Goal: Task Accomplishment & Management: Use online tool/utility

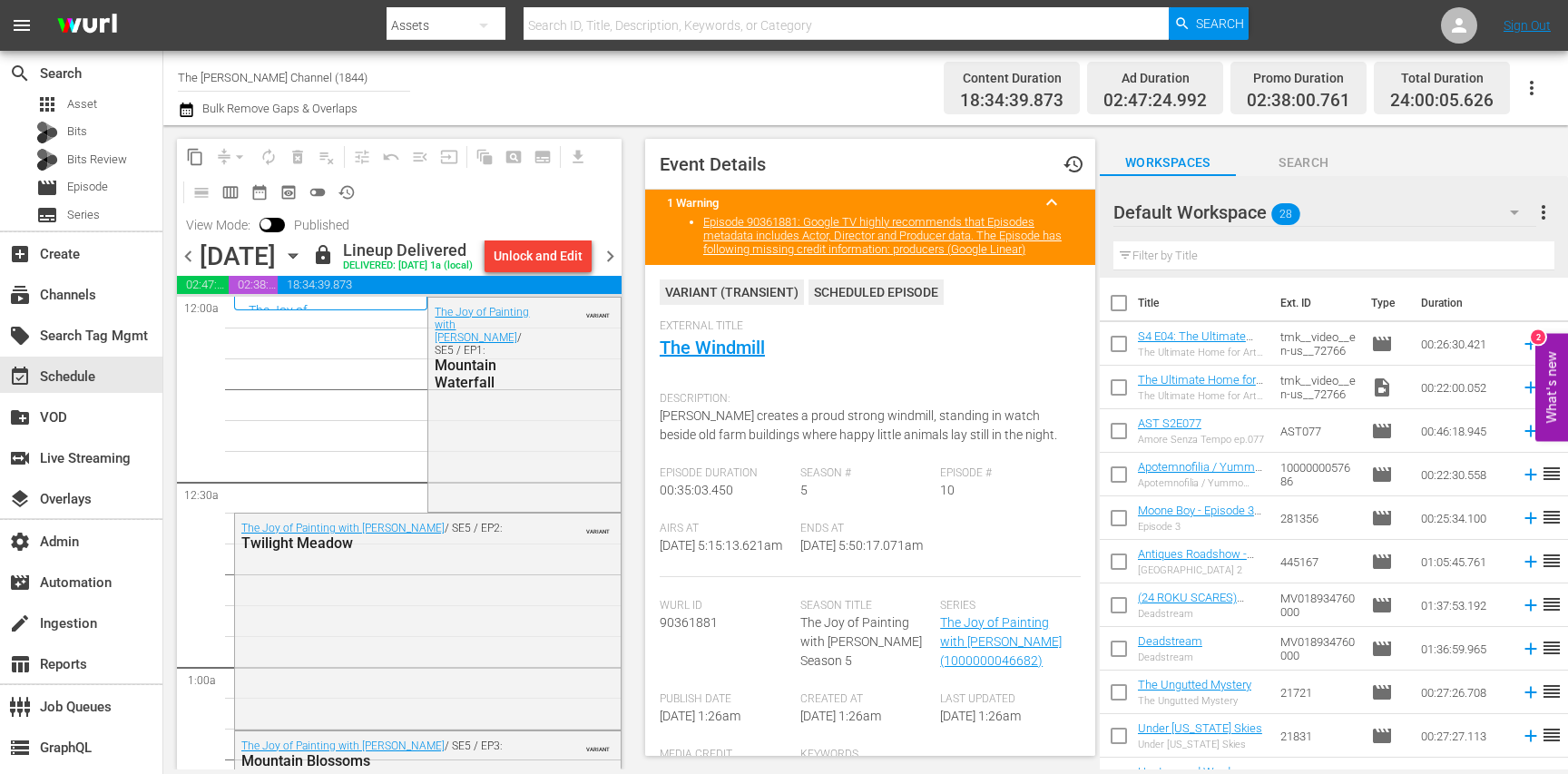
scroll to position [855, 0]
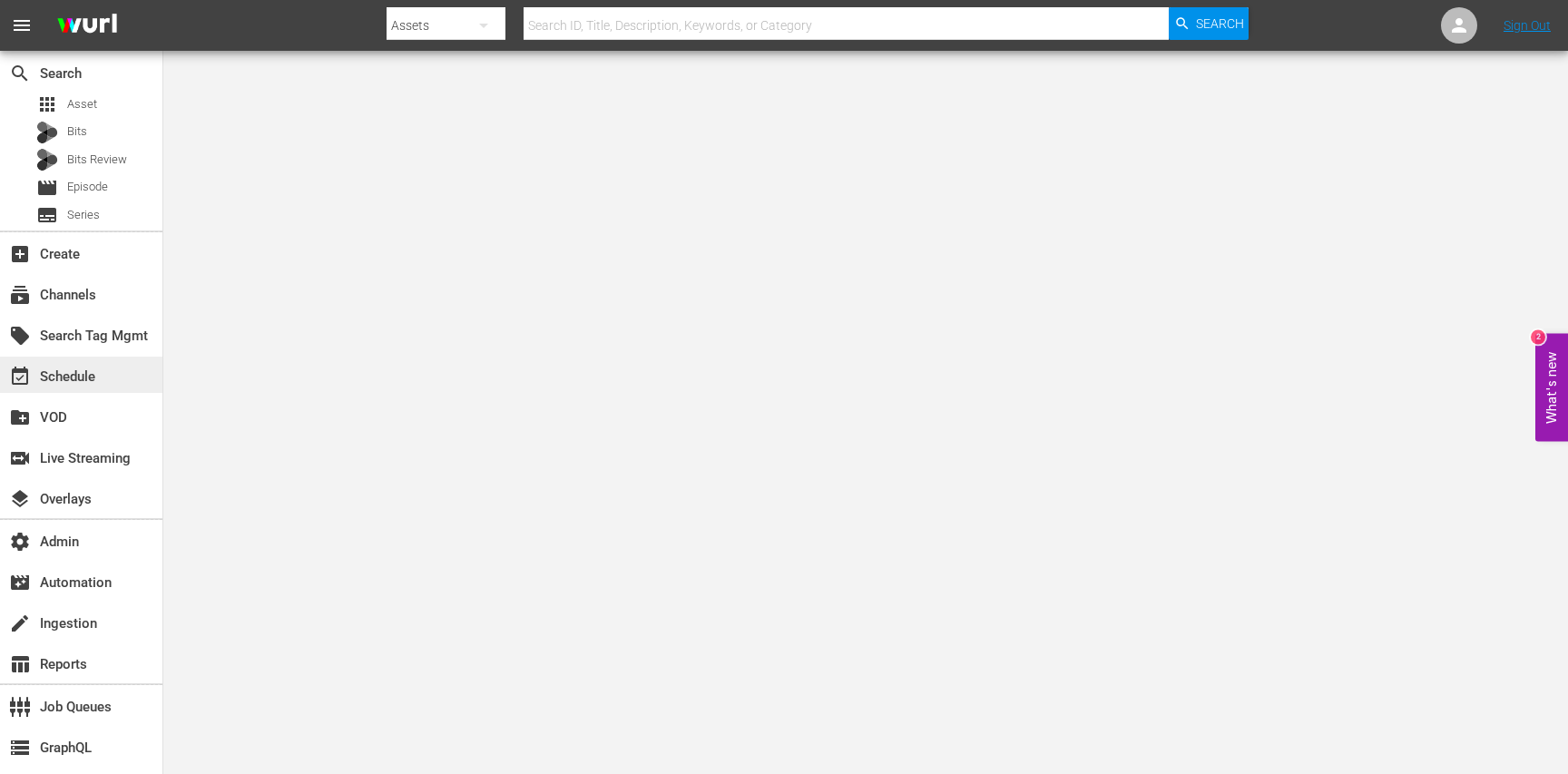
click at [88, 376] on div "event_available Schedule" at bounding box center [50, 374] width 101 height 16
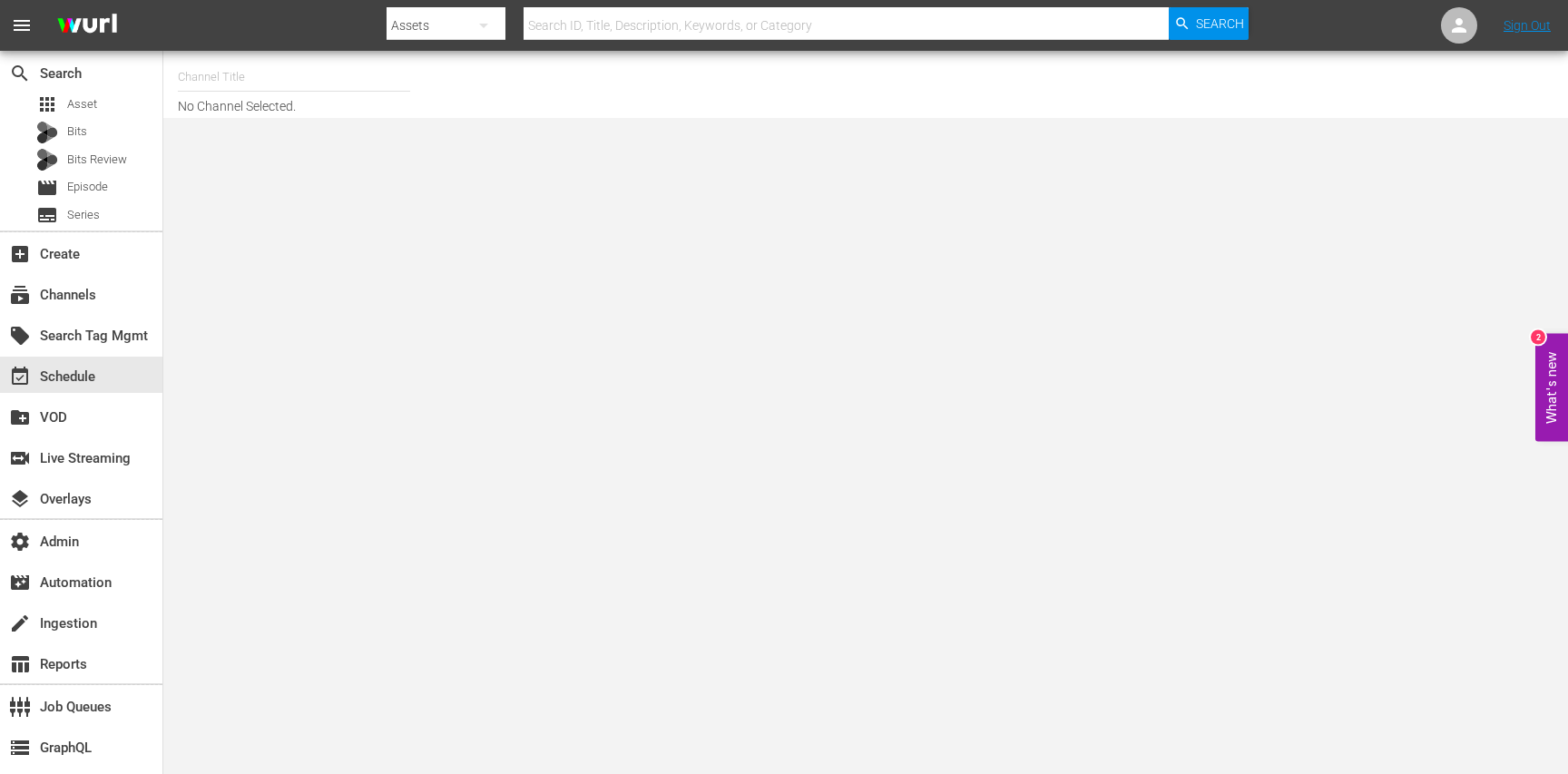
click at [275, 69] on input "text" at bounding box center [294, 78] width 232 height 44
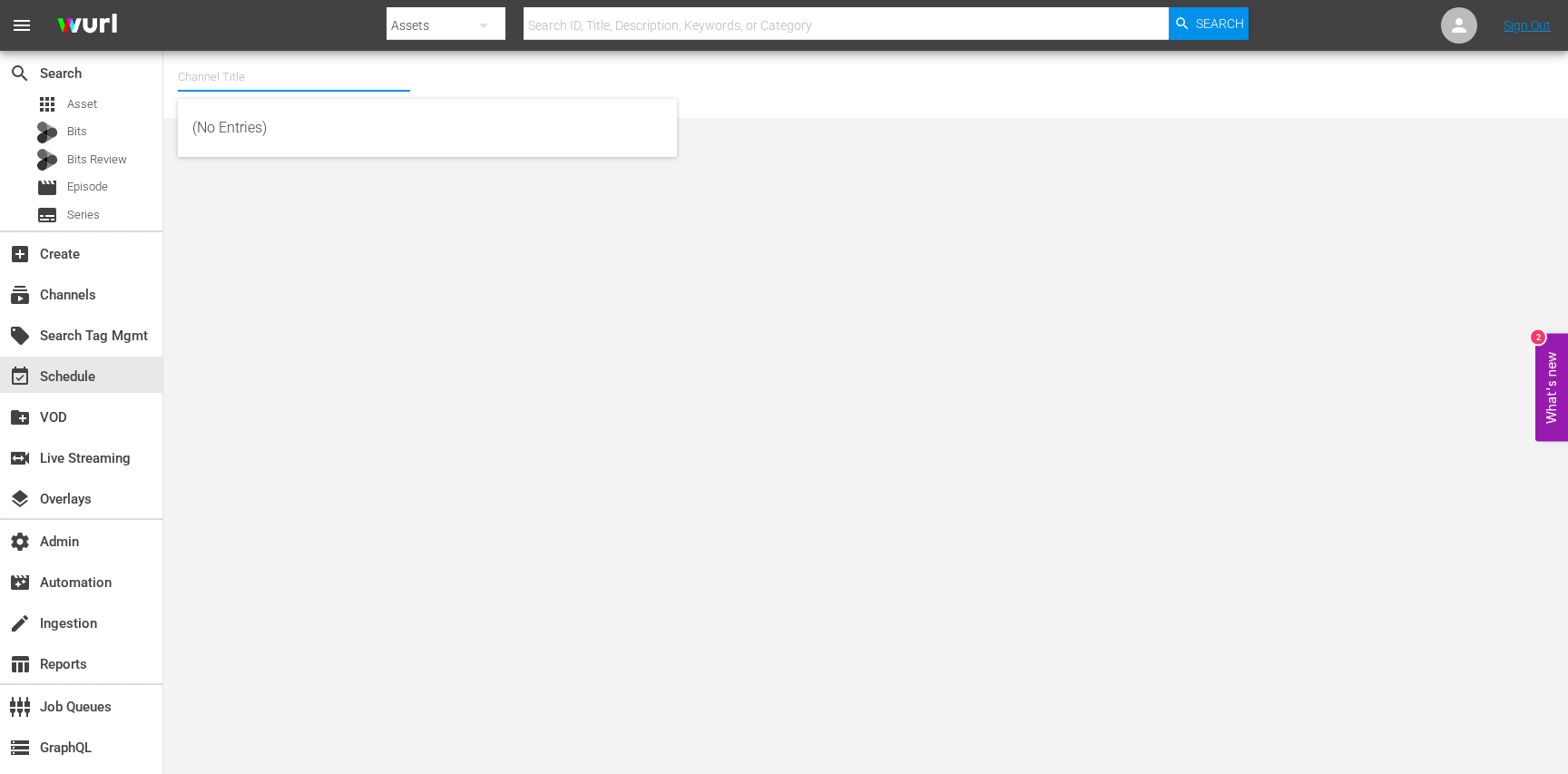
paste input "Samuel Goldwyn Classics CHANNEL"
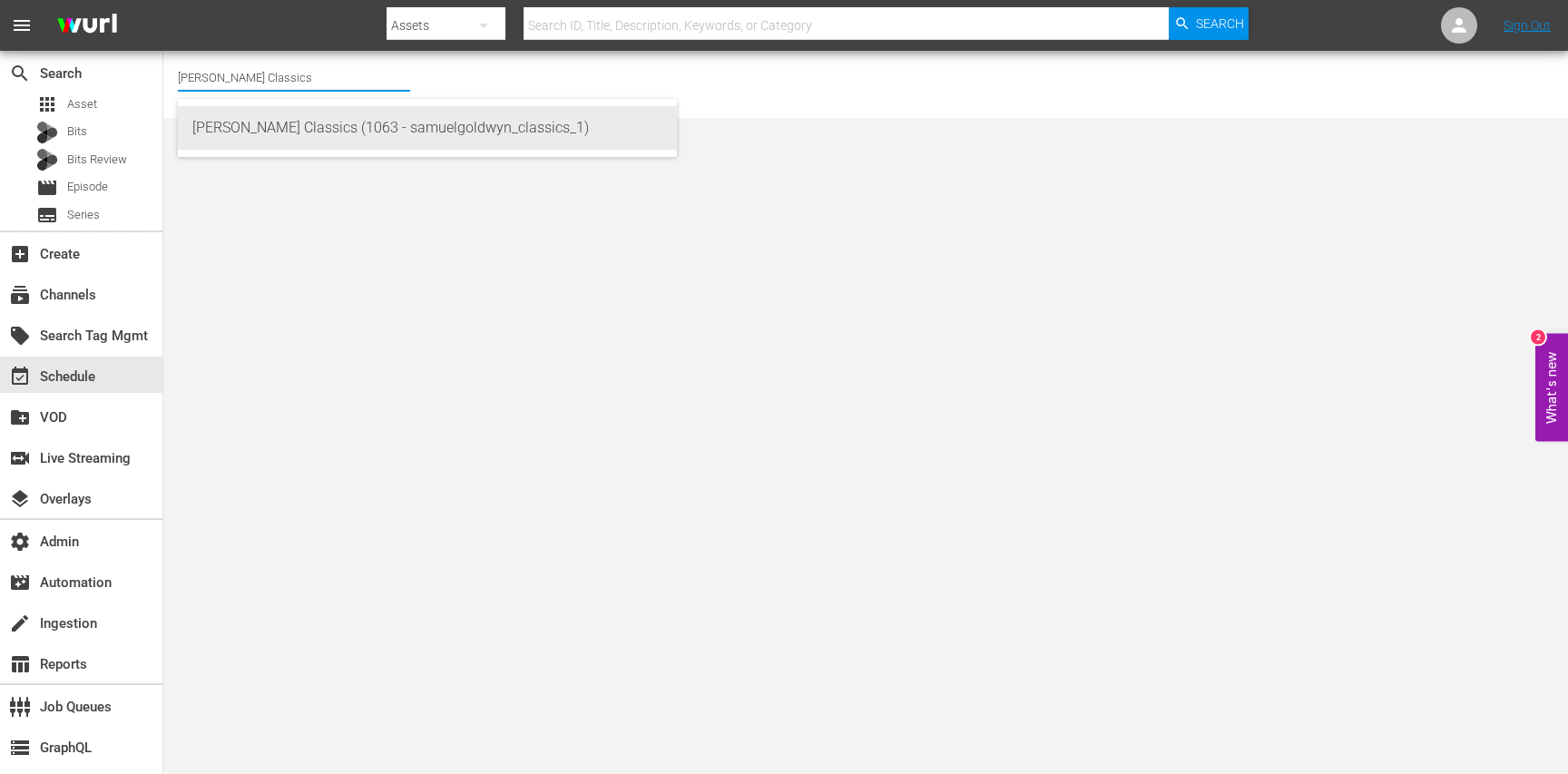
click at [343, 123] on div "Samuel Goldwyn Classics (1063 - samuelgoldwyn_classics_1)" at bounding box center [427, 128] width 470 height 44
type input "Samuel Goldwyn Classics (1063 - samuelgoldwyn_classics_1)"
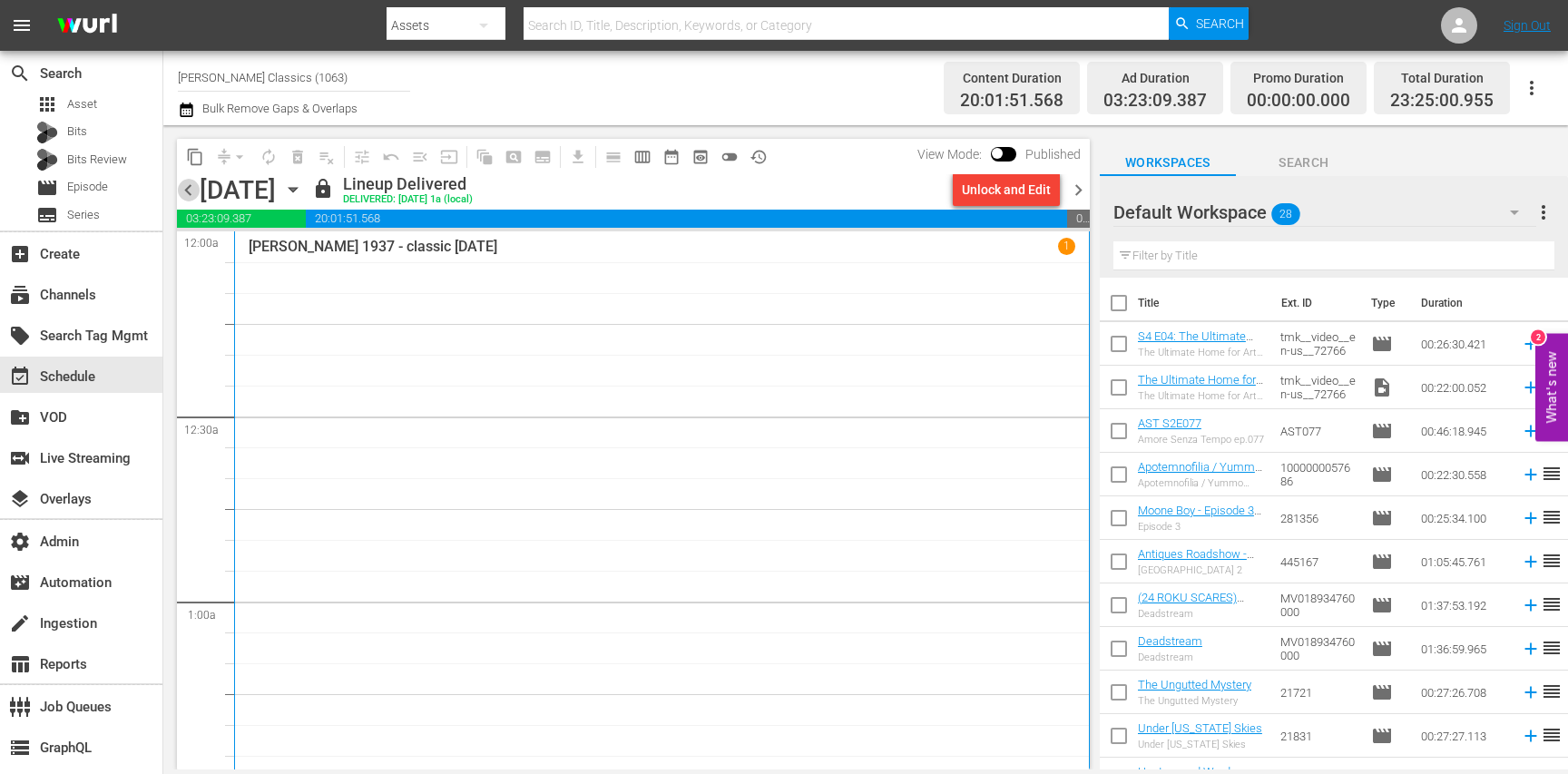
click at [182, 189] on span "chevron_left" at bounding box center [188, 190] width 23 height 23
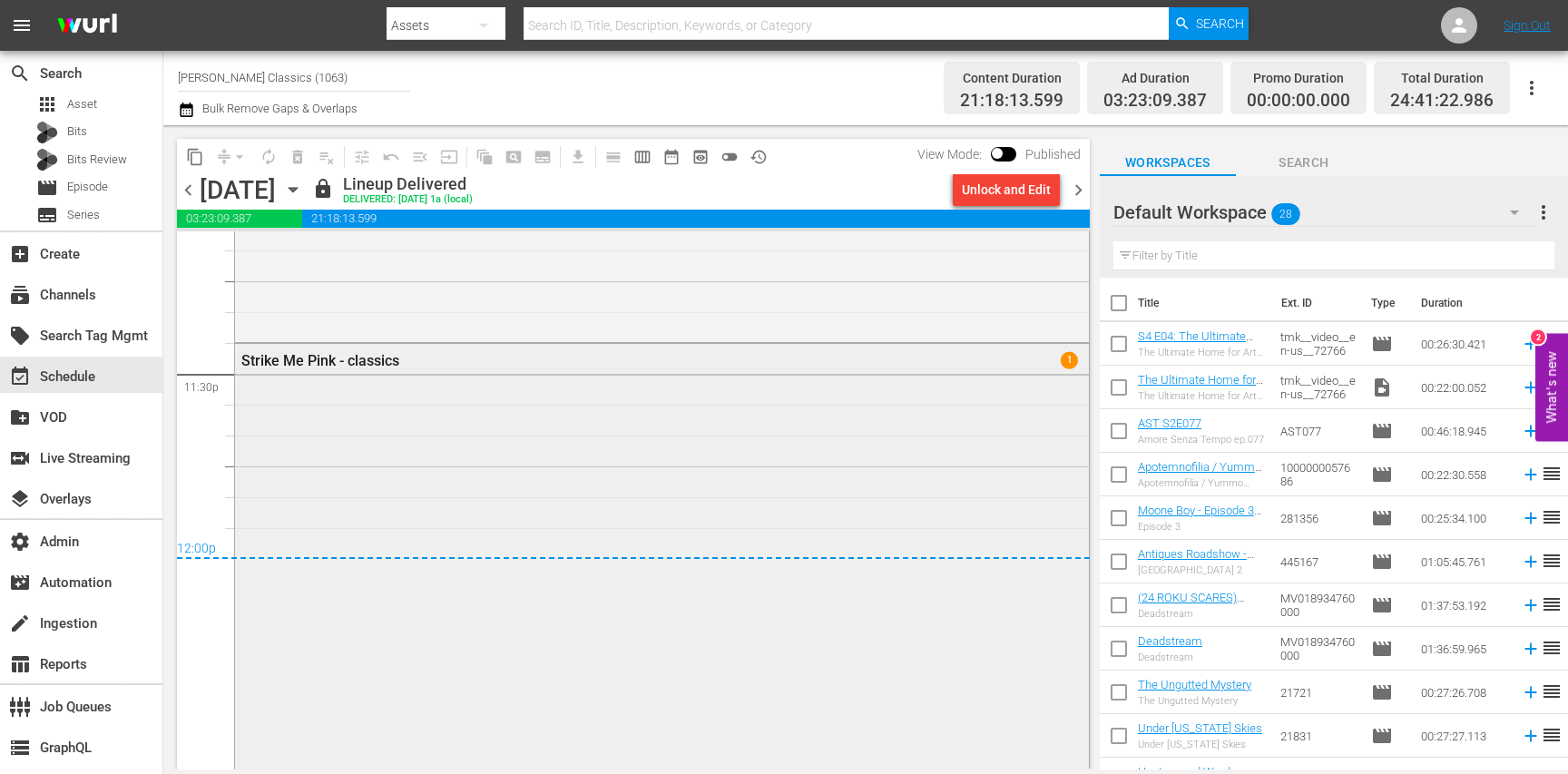
scroll to position [8537, 0]
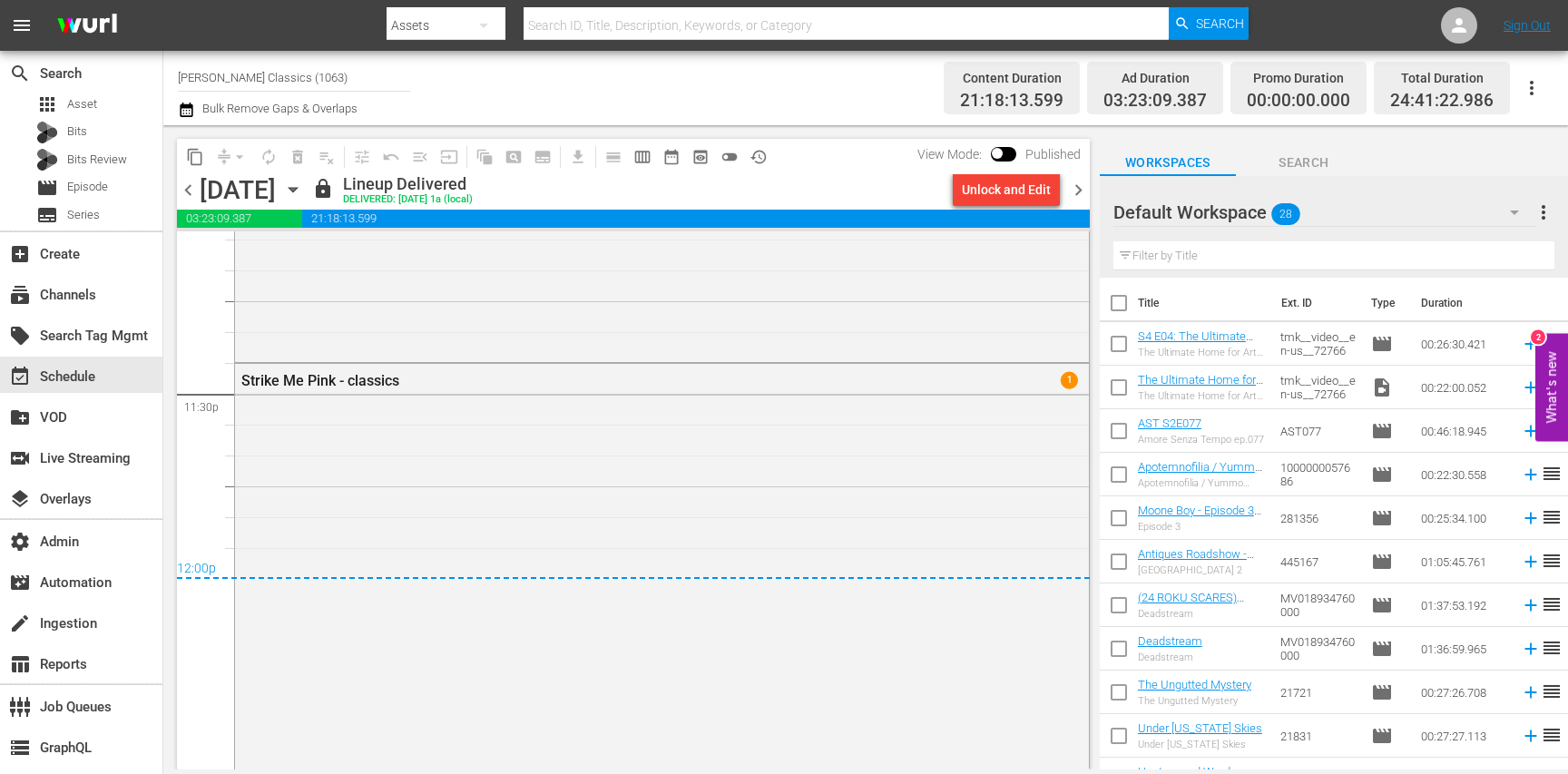
click at [195, 197] on span "chevron_left" at bounding box center [188, 190] width 23 height 23
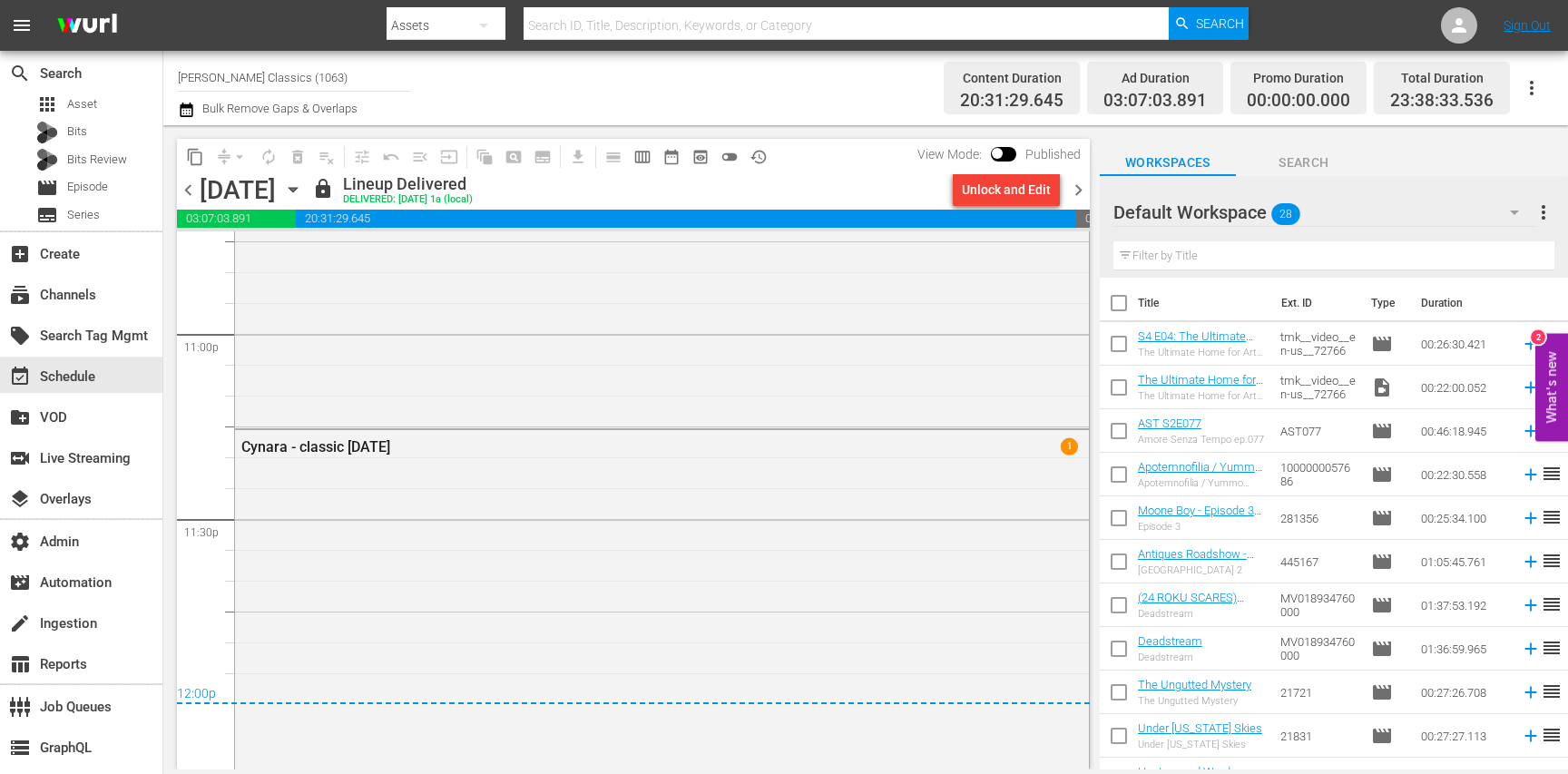
scroll to position [8402, 0]
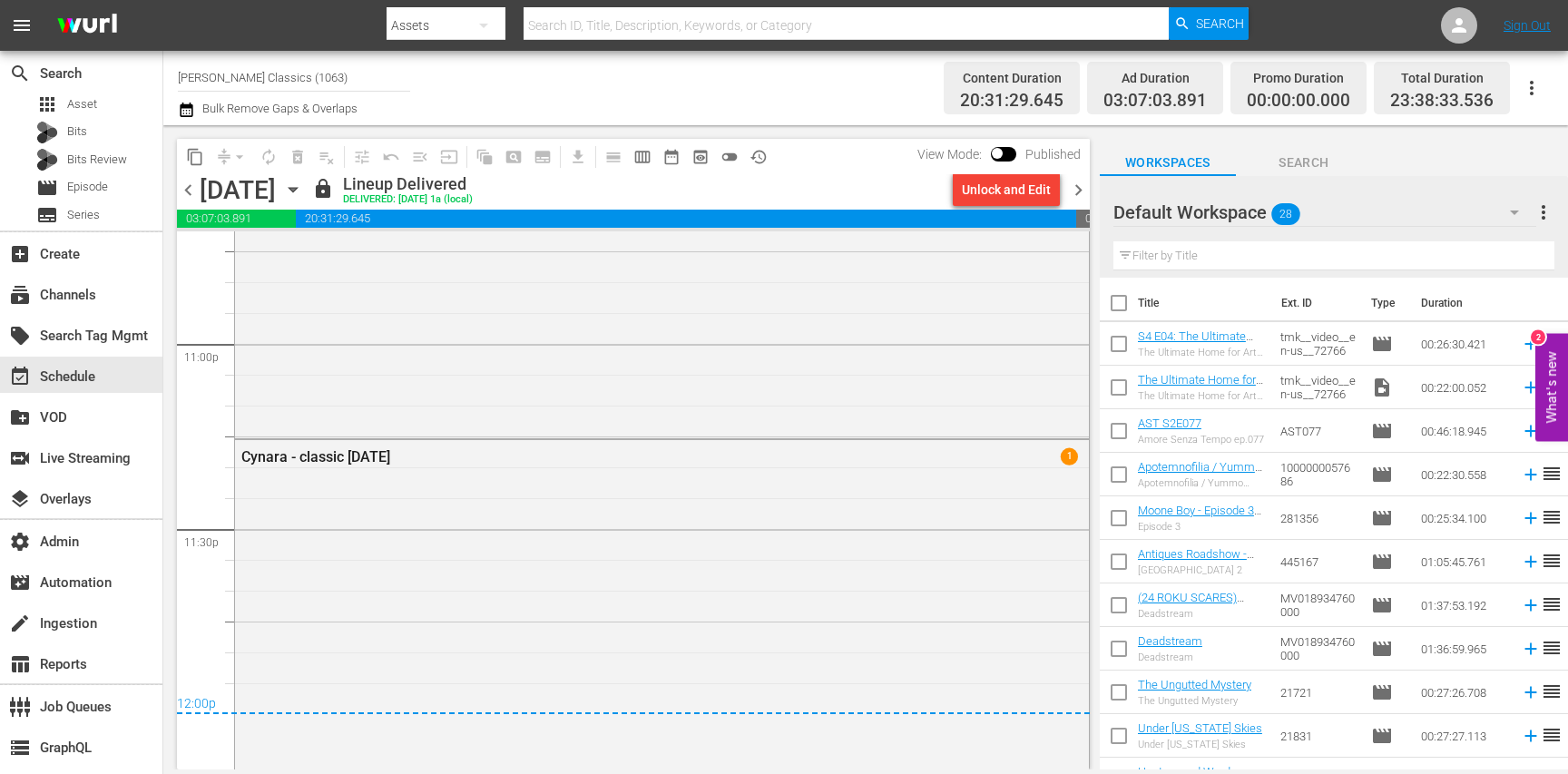
click at [1082, 194] on span "chevron_right" at bounding box center [1078, 190] width 23 height 23
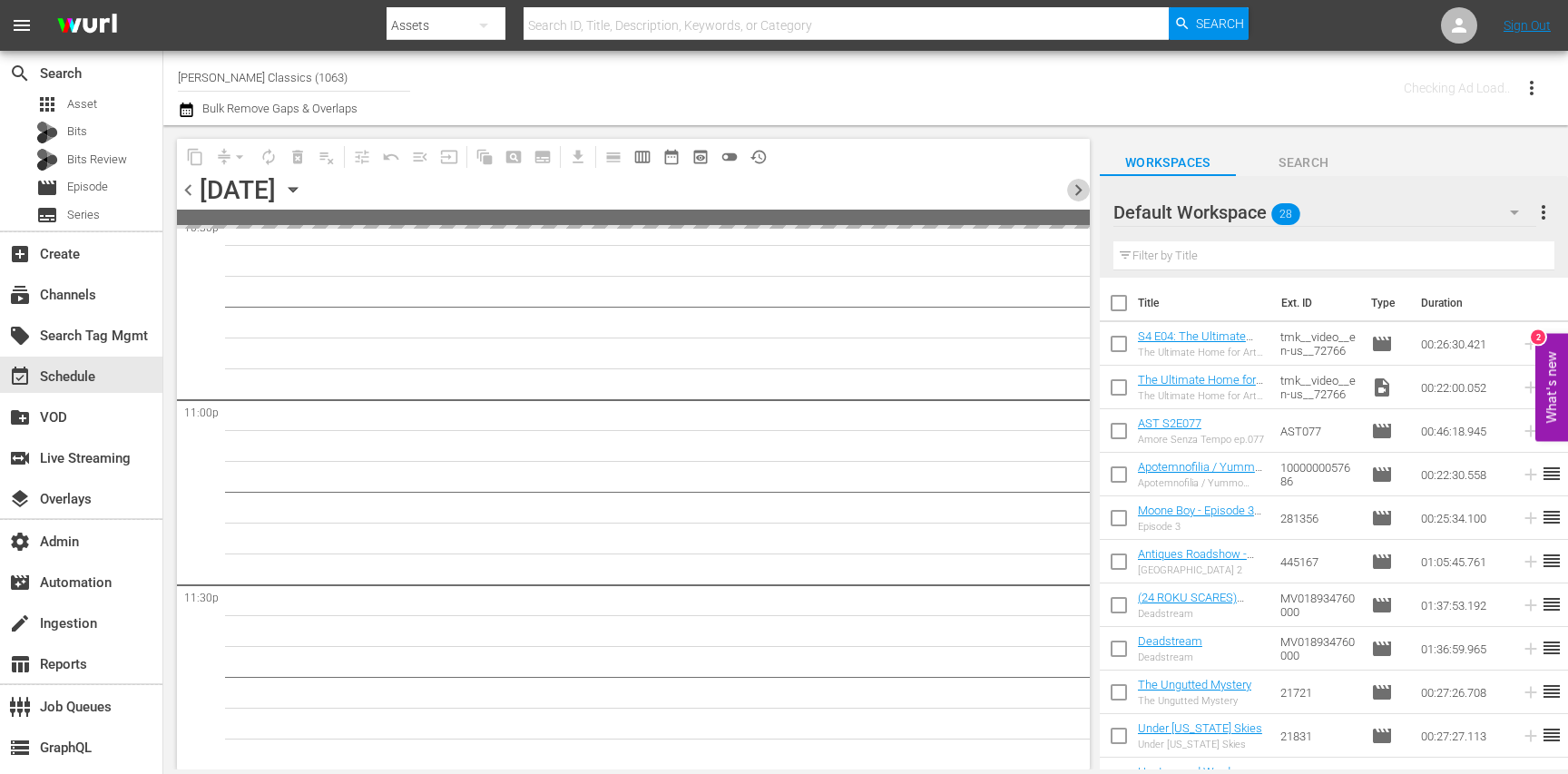
click at [1082, 194] on span "chevron_right" at bounding box center [1078, 190] width 23 height 23
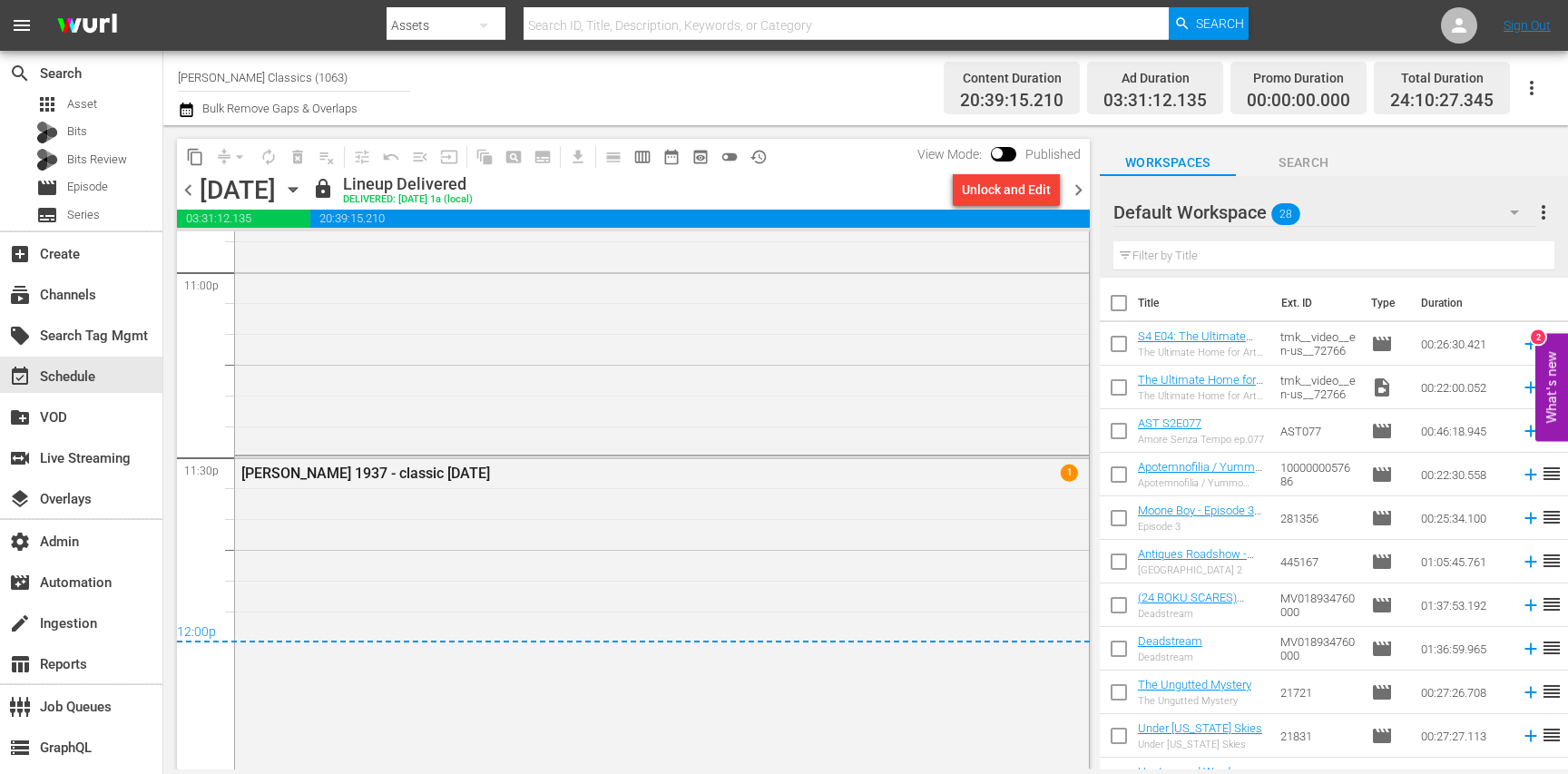
scroll to position [8465, 0]
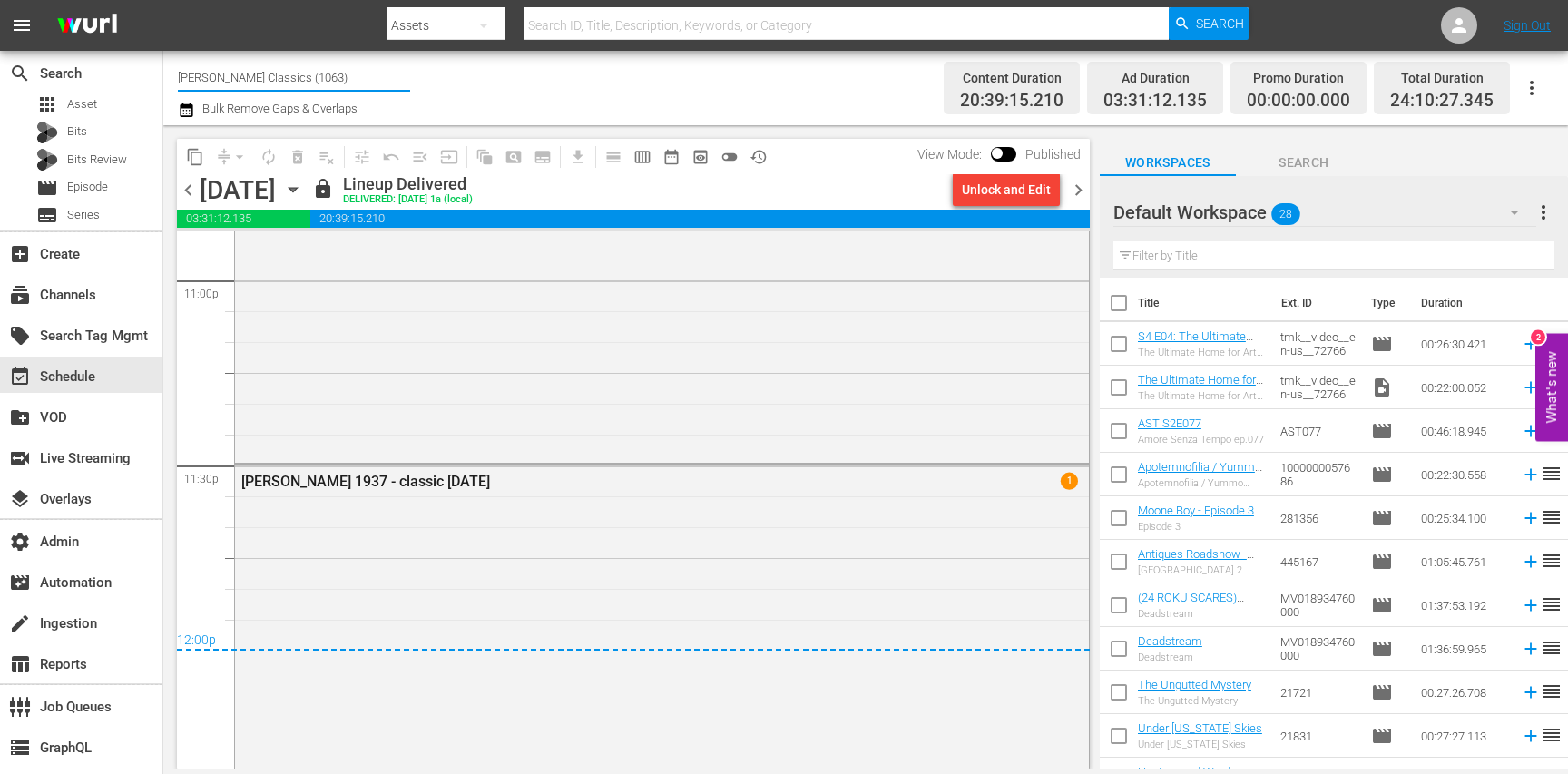
click at [326, 82] on input "Samuel Goldwyn Classics (1063)" at bounding box center [294, 78] width 232 height 44
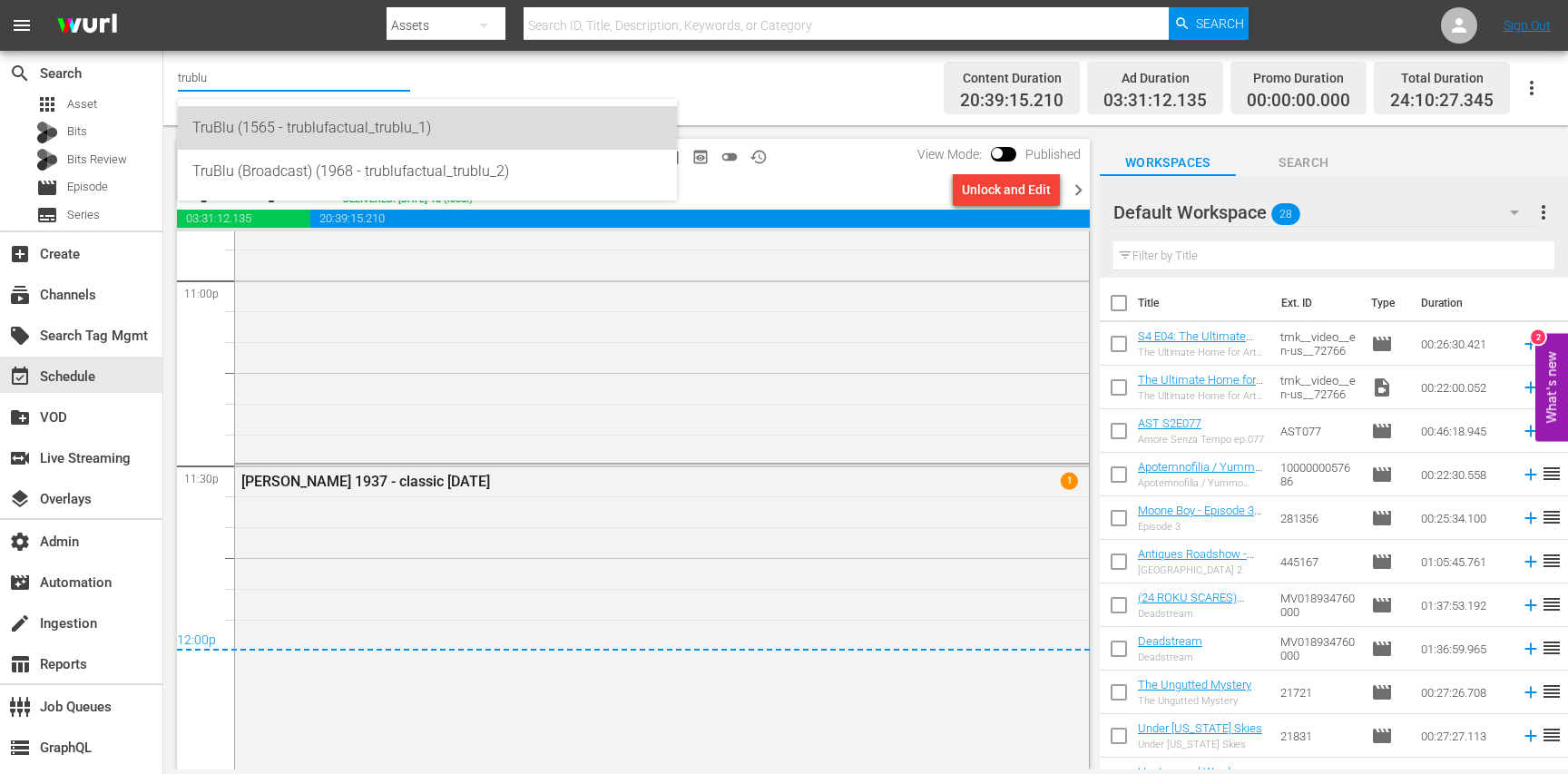
click at [335, 131] on div "TruBlu (1565 - trublufactual_trublu_1)" at bounding box center [427, 128] width 470 height 44
type input "TruBlu (1565 - trublufactual_trublu_1)"
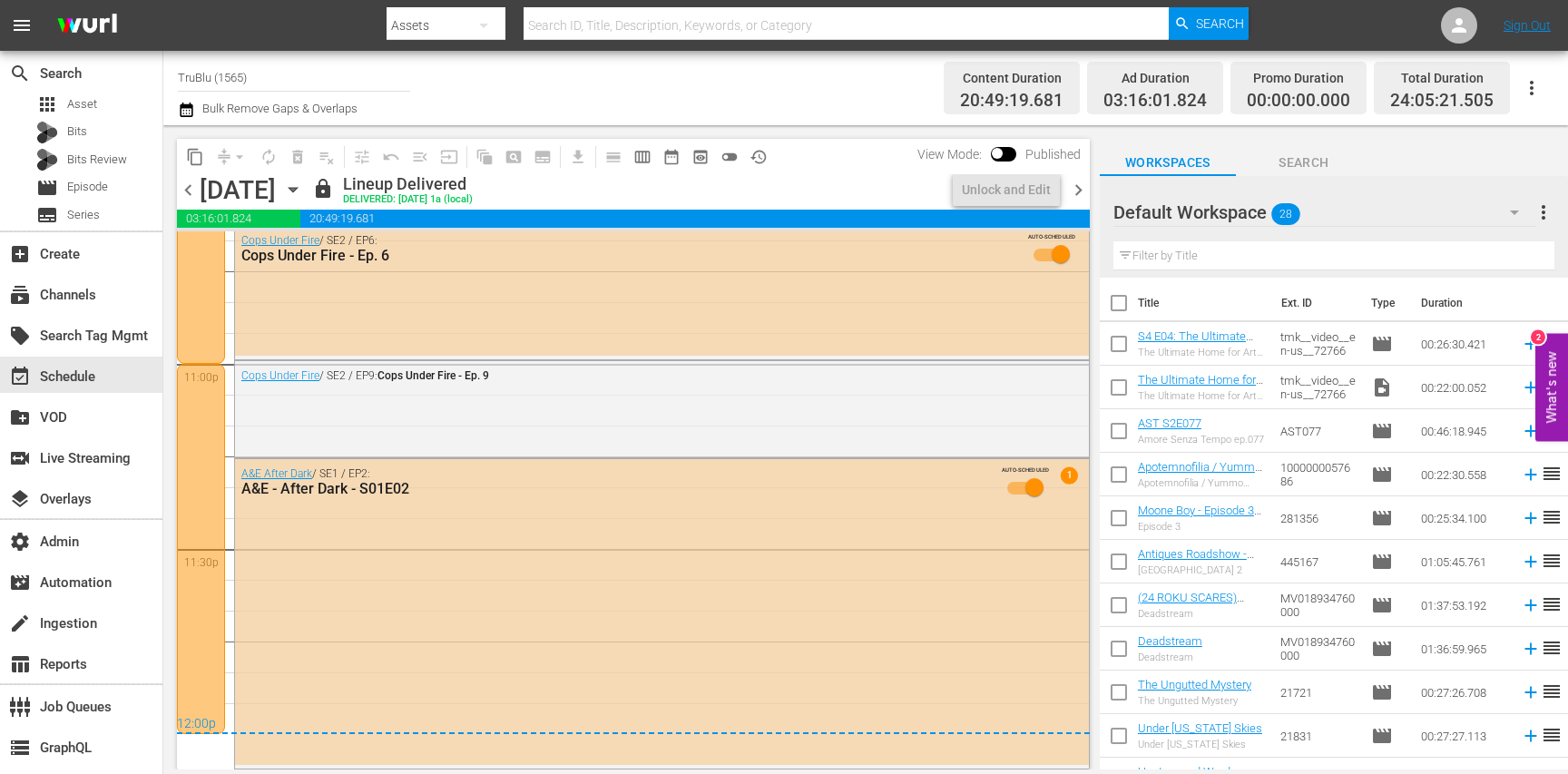
scroll to position [8381, 0]
click at [191, 190] on span "chevron_left" at bounding box center [188, 190] width 23 height 23
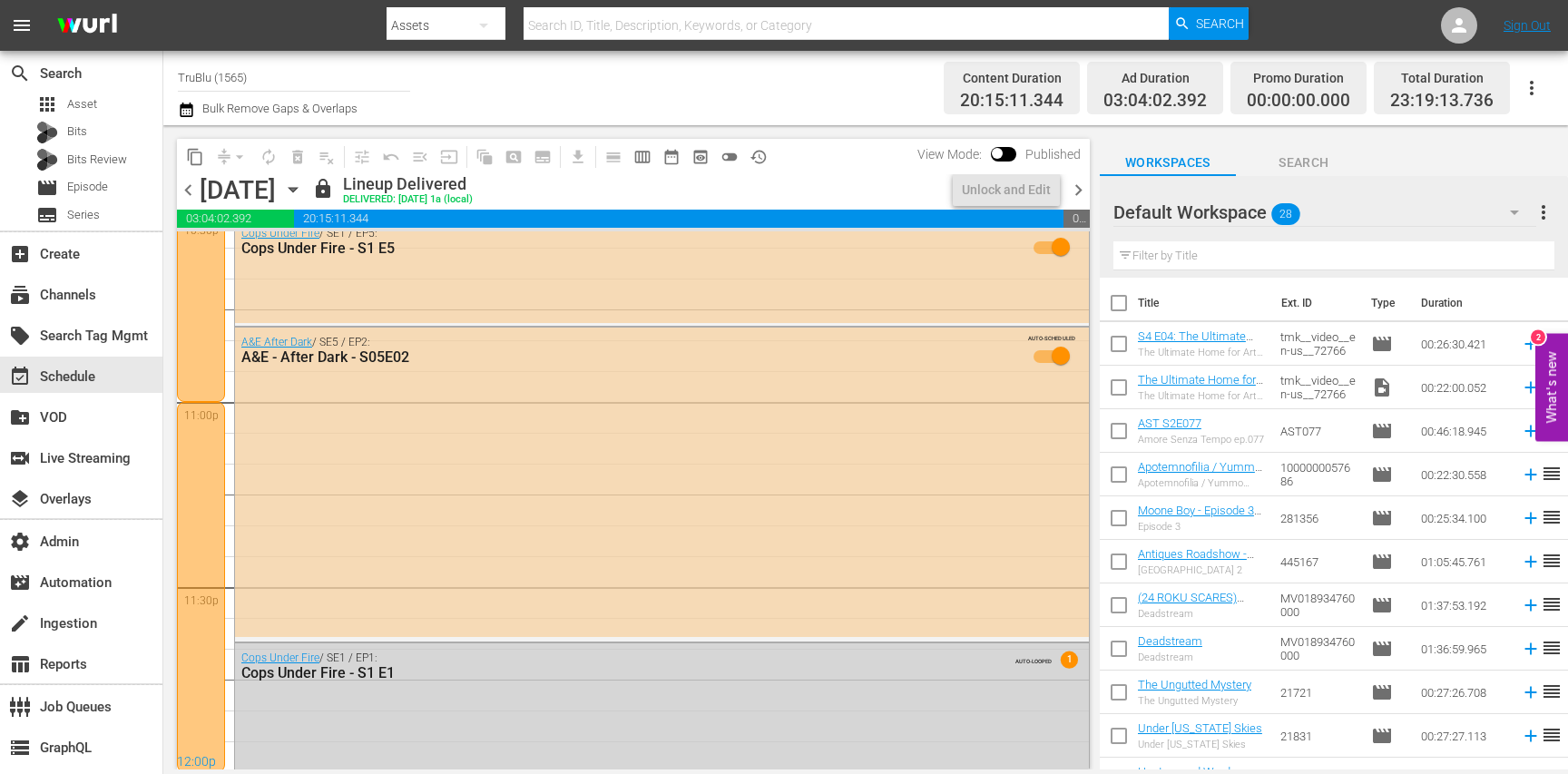
scroll to position [8348, 0]
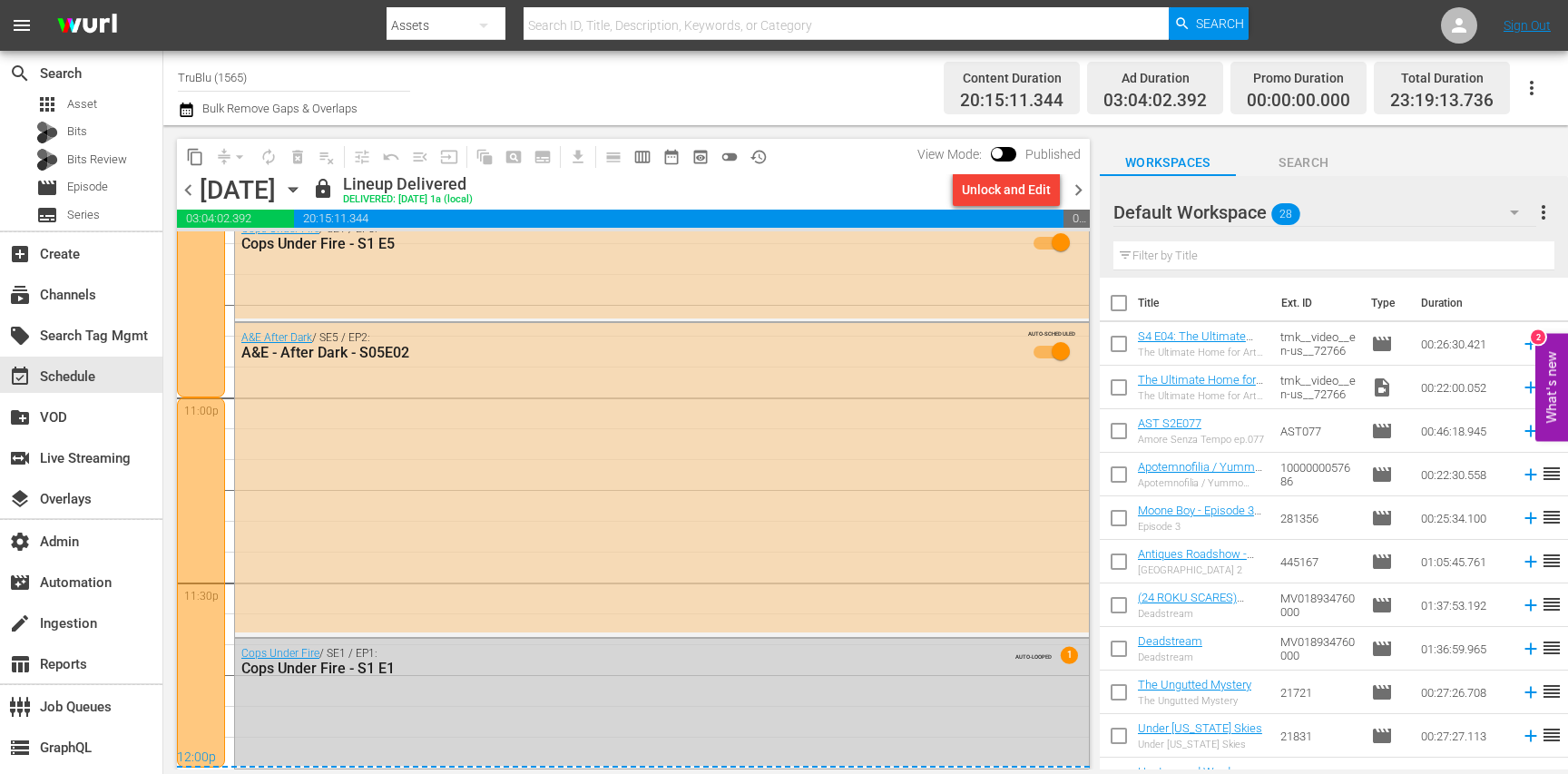
click at [1080, 186] on span "chevron_right" at bounding box center [1078, 190] width 23 height 23
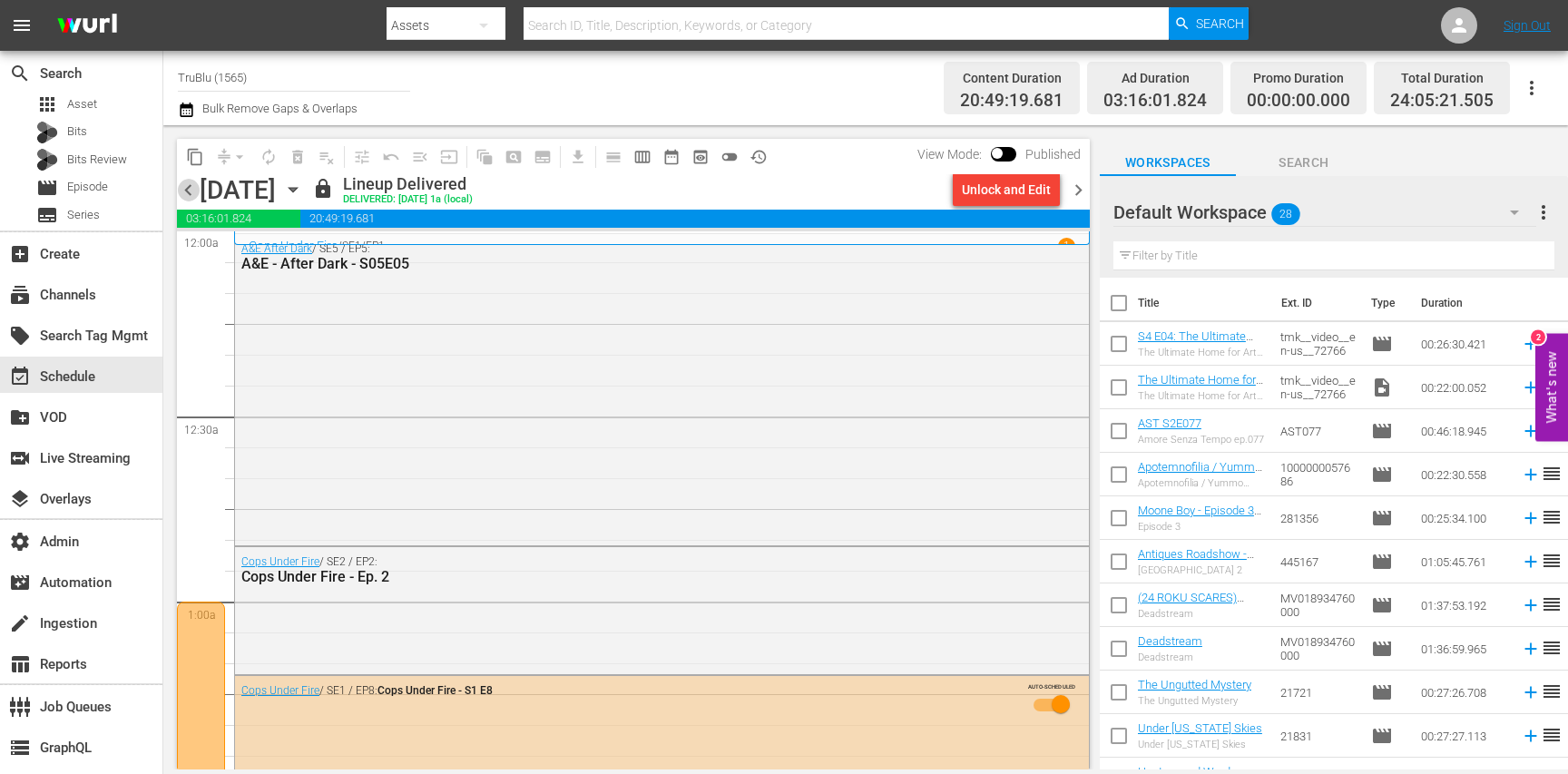
click at [184, 187] on span "chevron_left" at bounding box center [188, 190] width 23 height 23
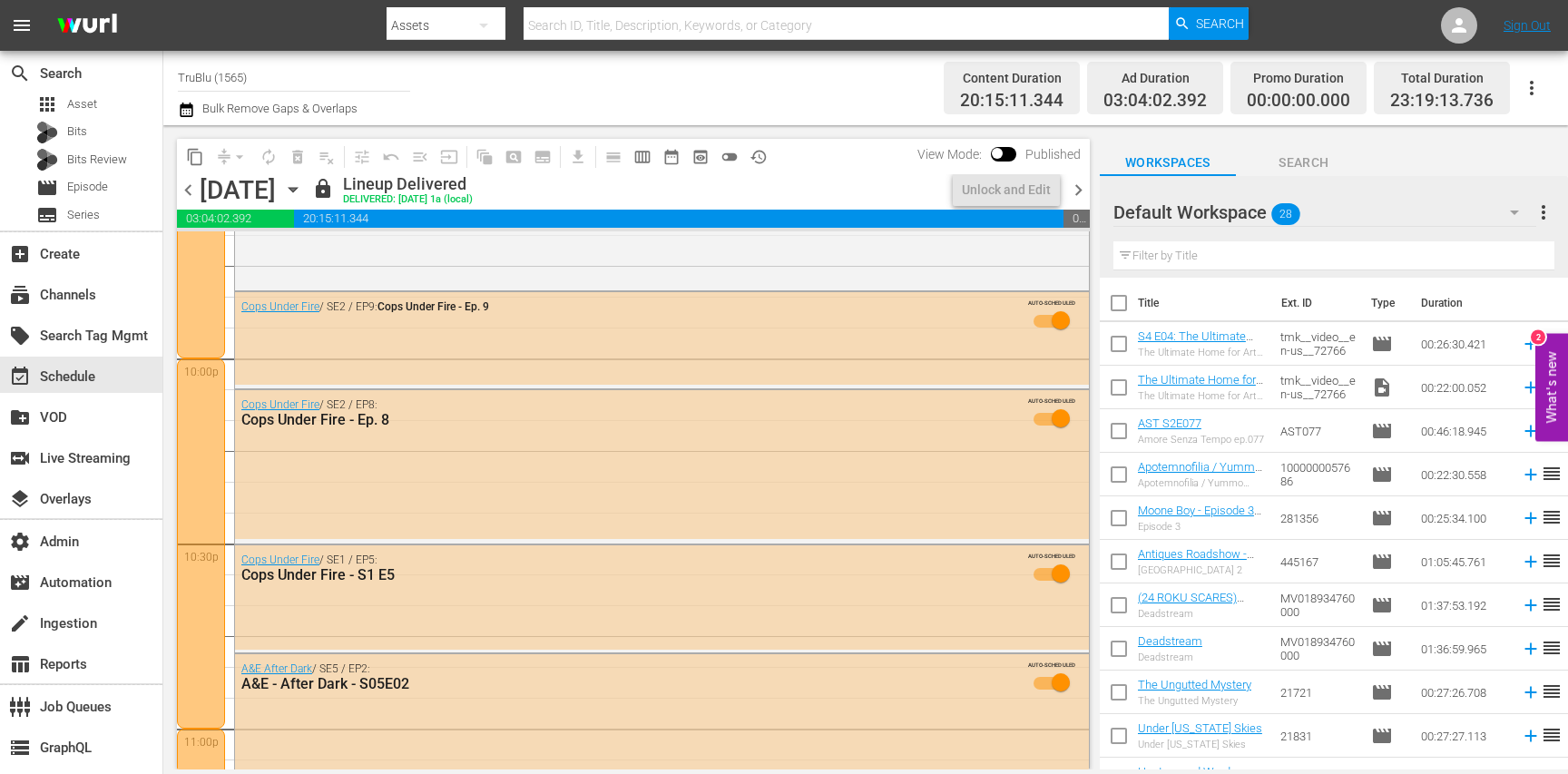
scroll to position [8348, 0]
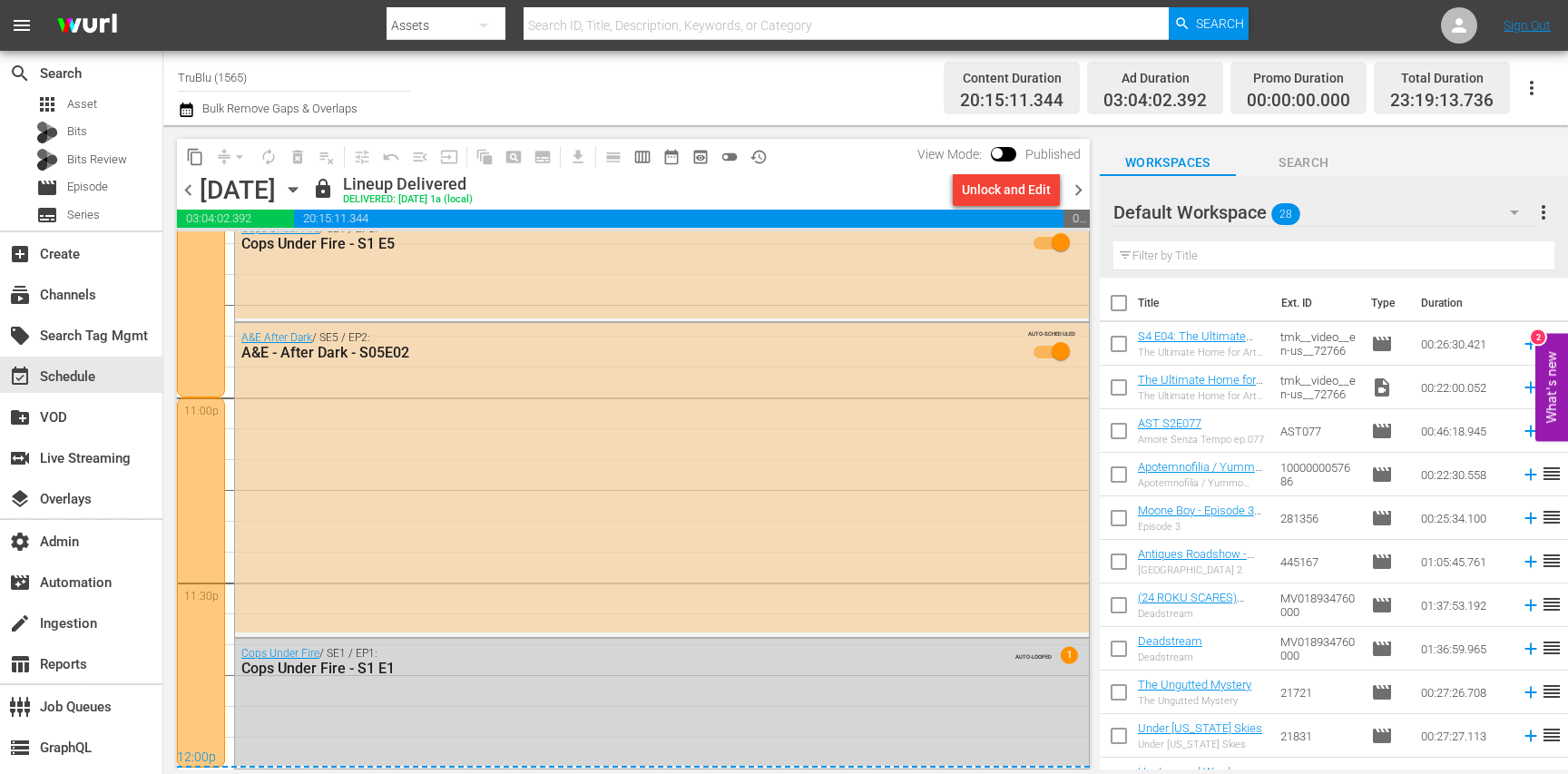
click at [518, 654] on div "Cops Under Fire / SE1 / EP1: Cops Under Fire - S1 E1" at bounding box center [612, 662] width 743 height 30
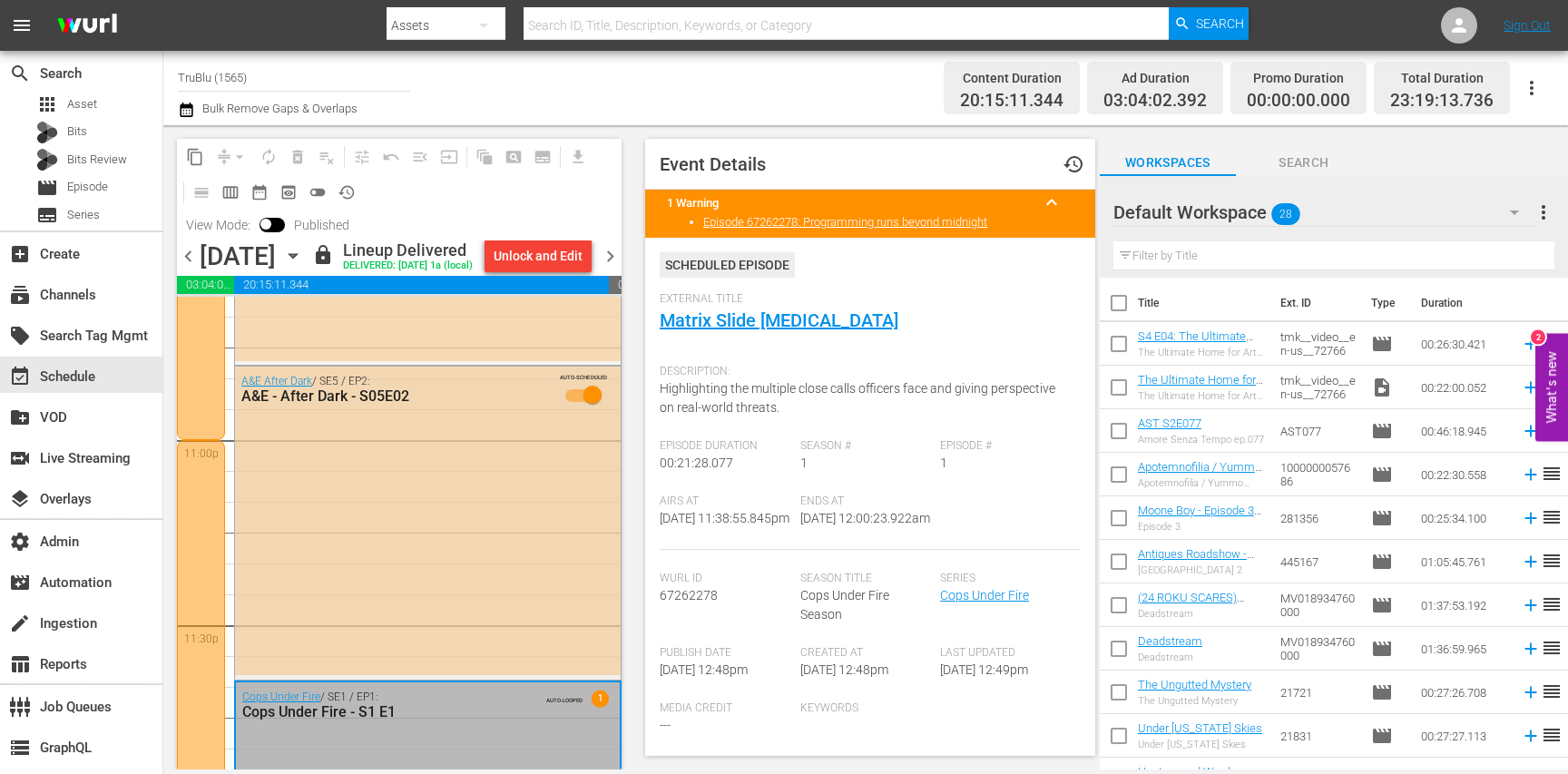
scroll to position [8443, 0]
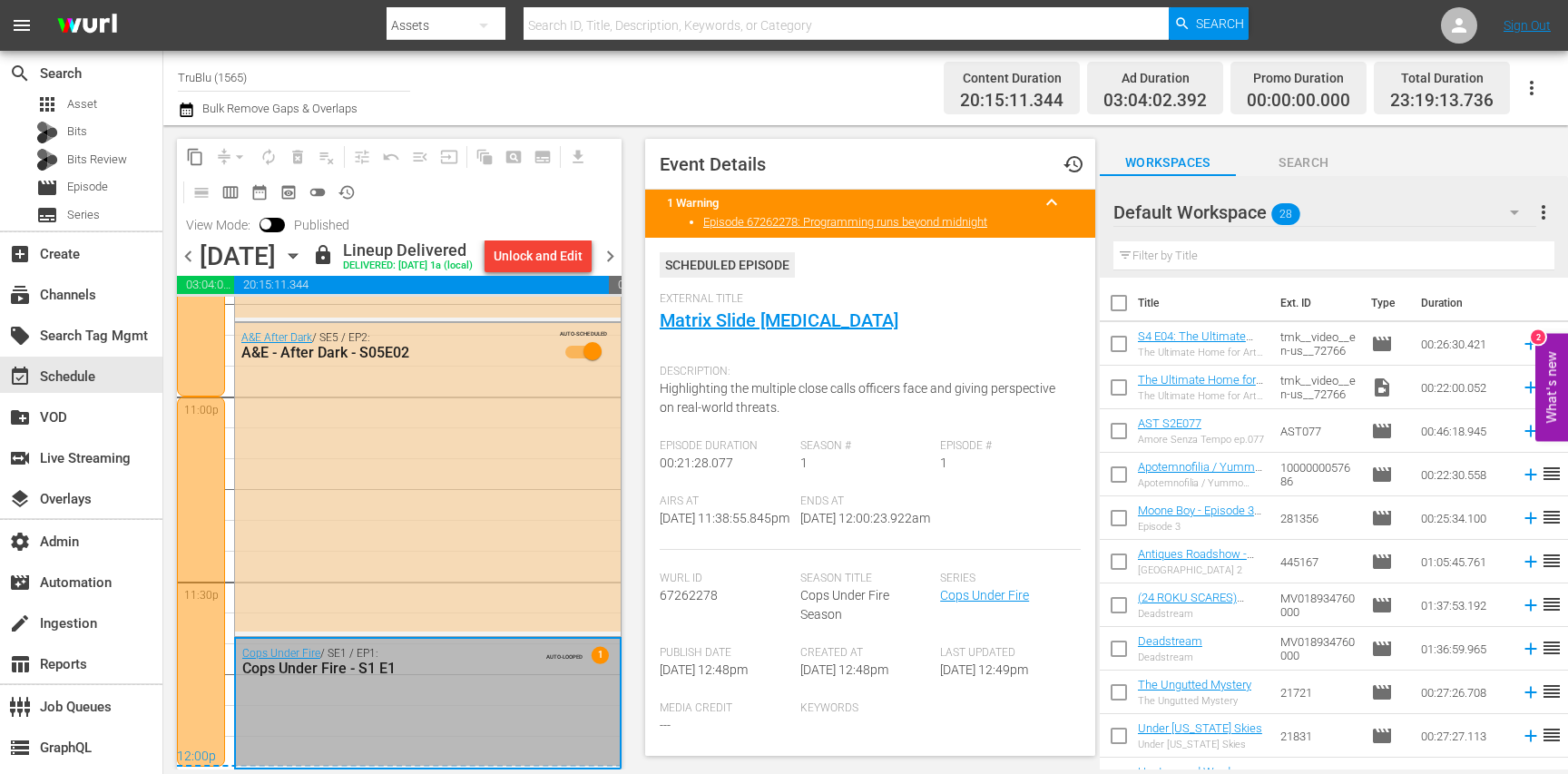
click at [249, 90] on hr at bounding box center [294, 90] width 232 height 1
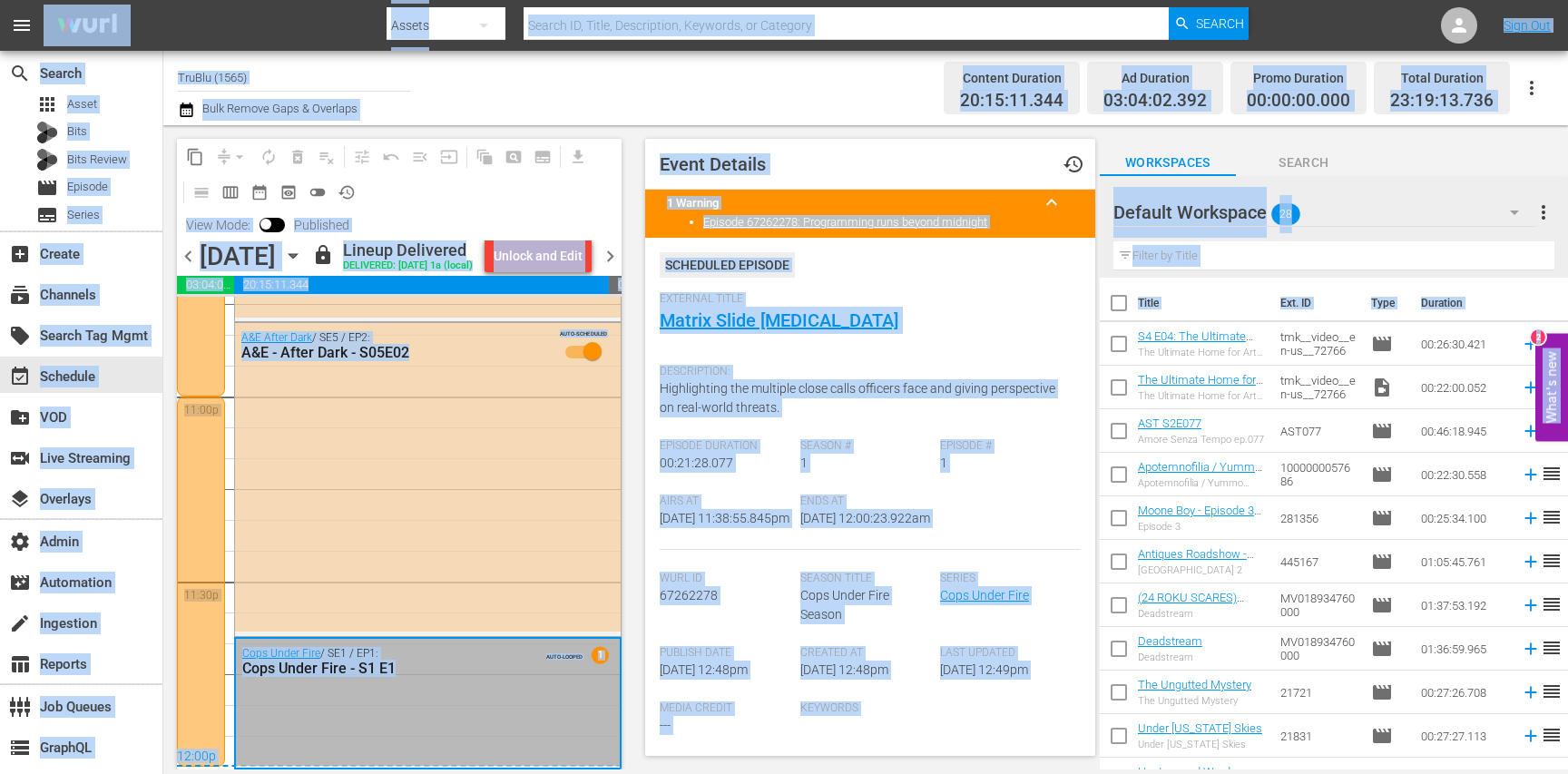
click at [249, 90] on hr at bounding box center [294, 90] width 232 height 1
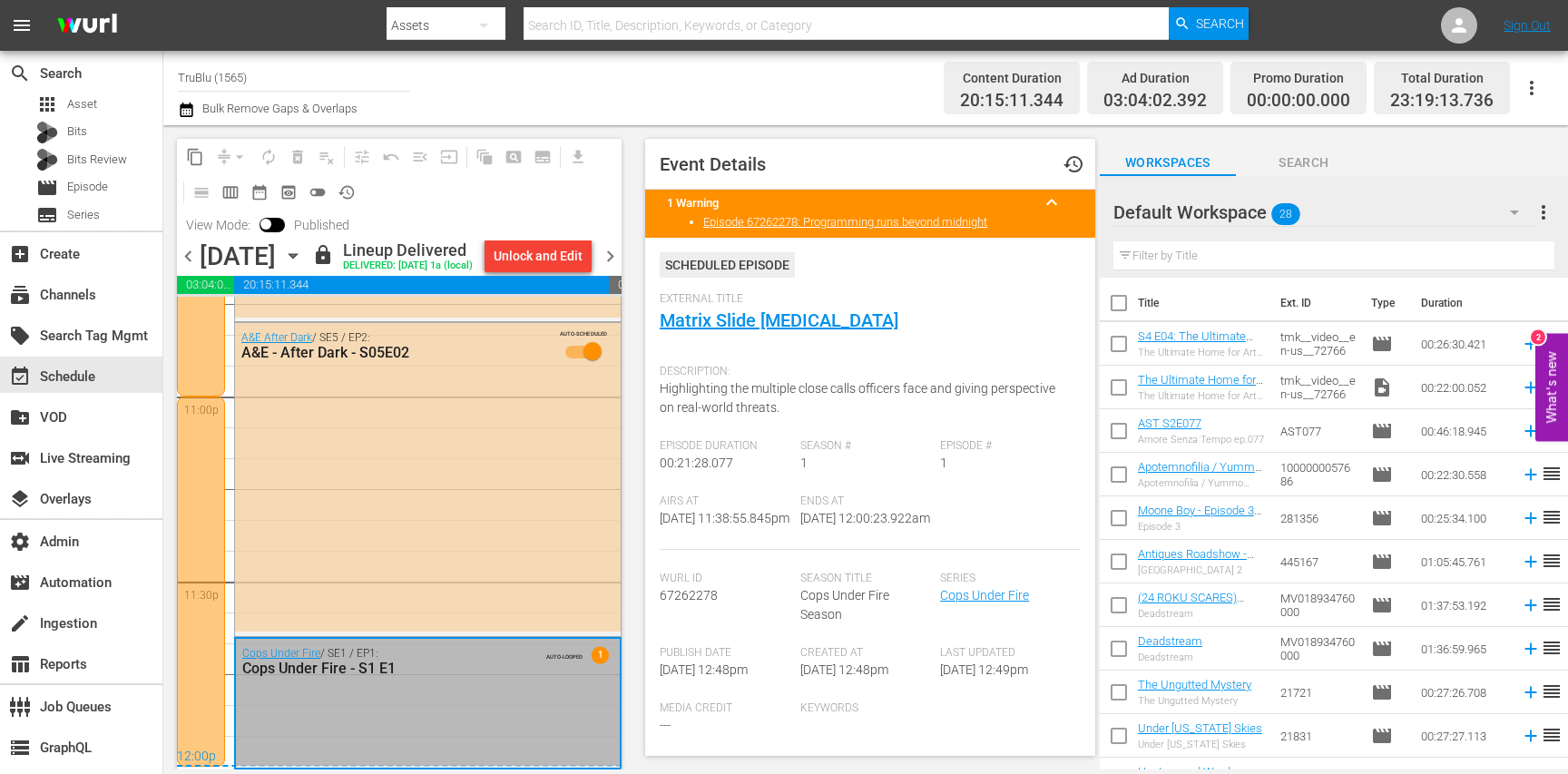
click at [256, 74] on input "TruBlu (1565)" at bounding box center [294, 78] width 232 height 44
type input "u"
click at [87, 301] on div "subscriptions Channels" at bounding box center [50, 292] width 101 height 16
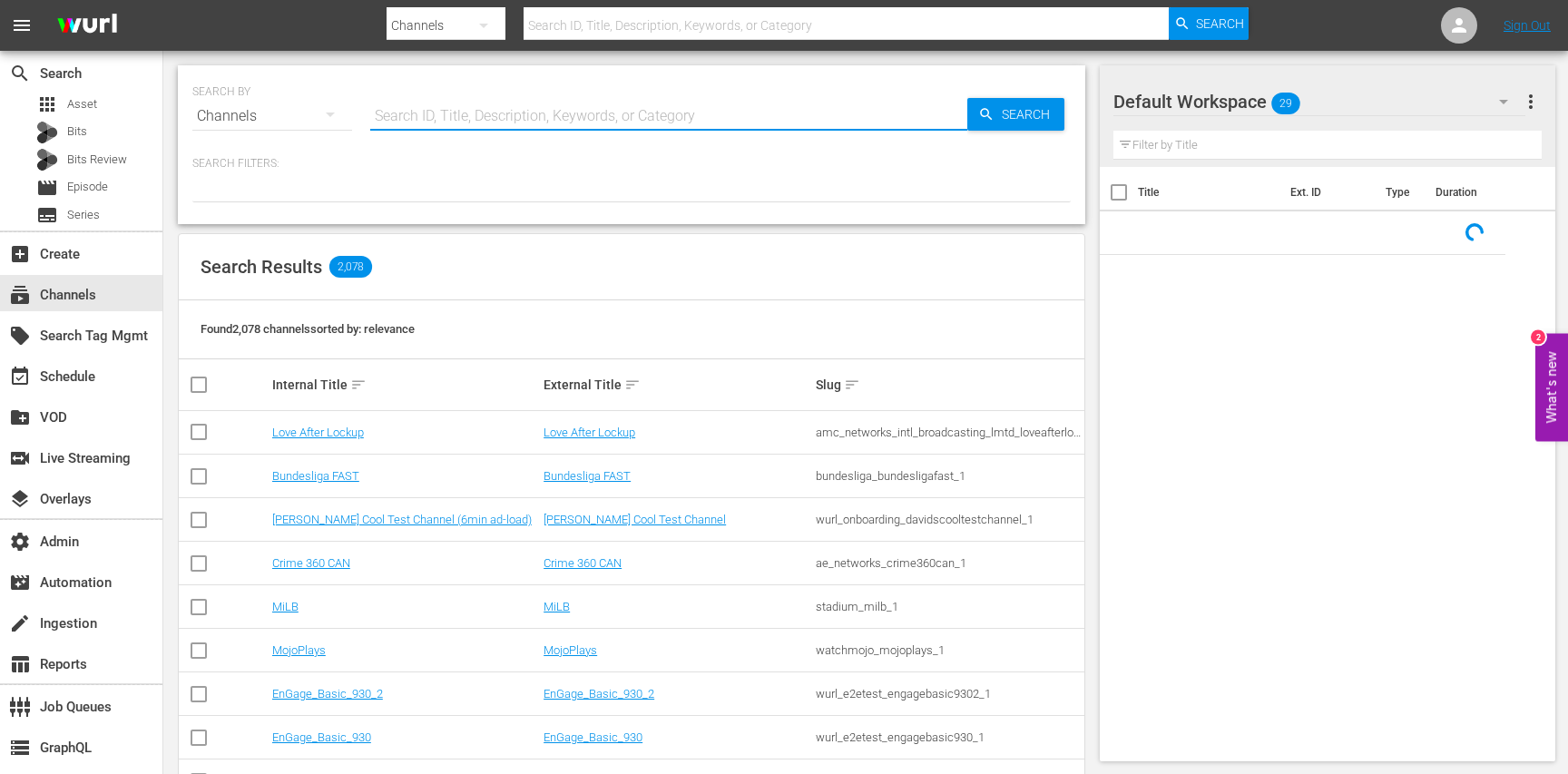
click at [445, 122] on input "text" at bounding box center [668, 116] width 597 height 44
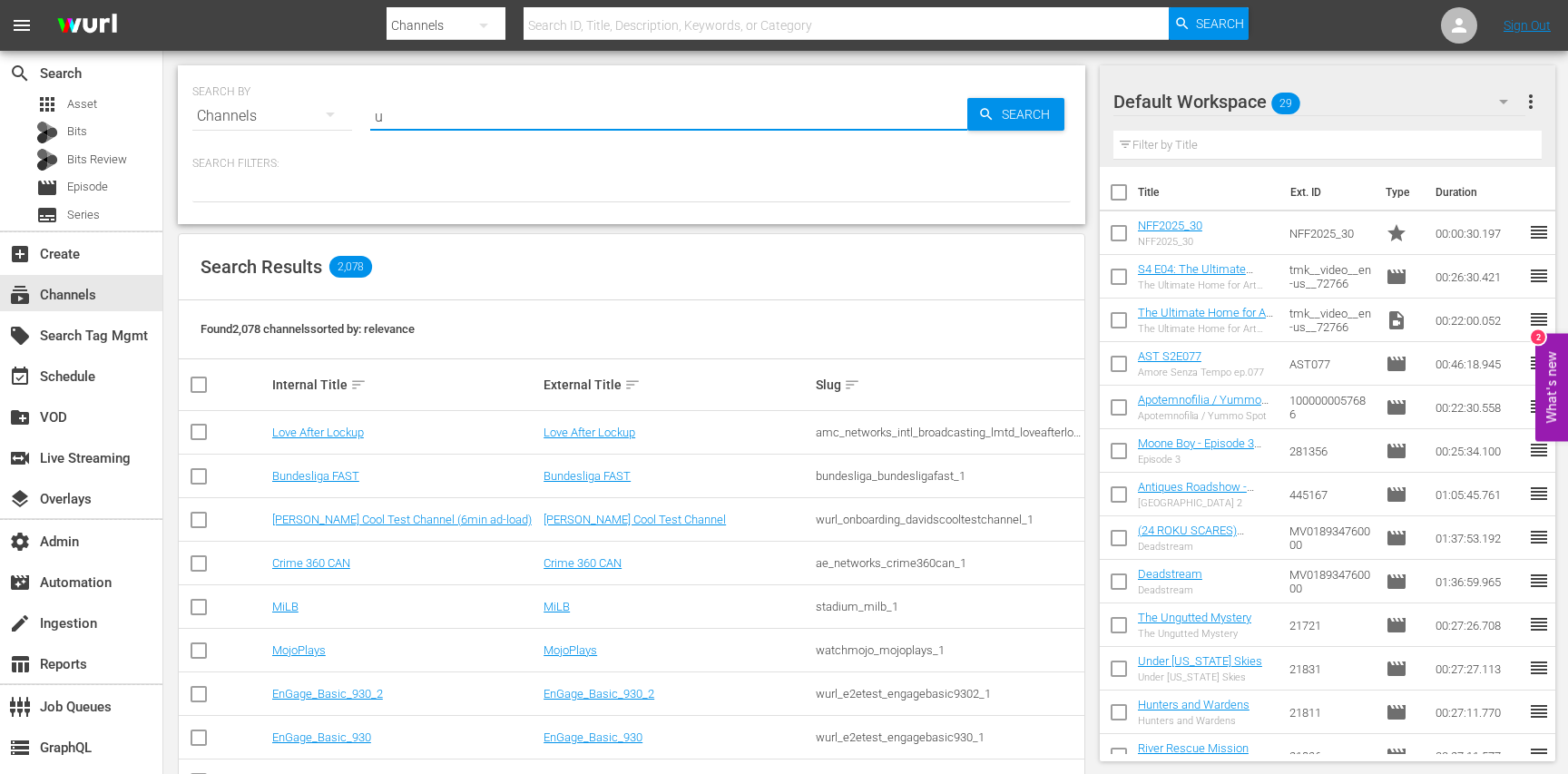
type input "un"
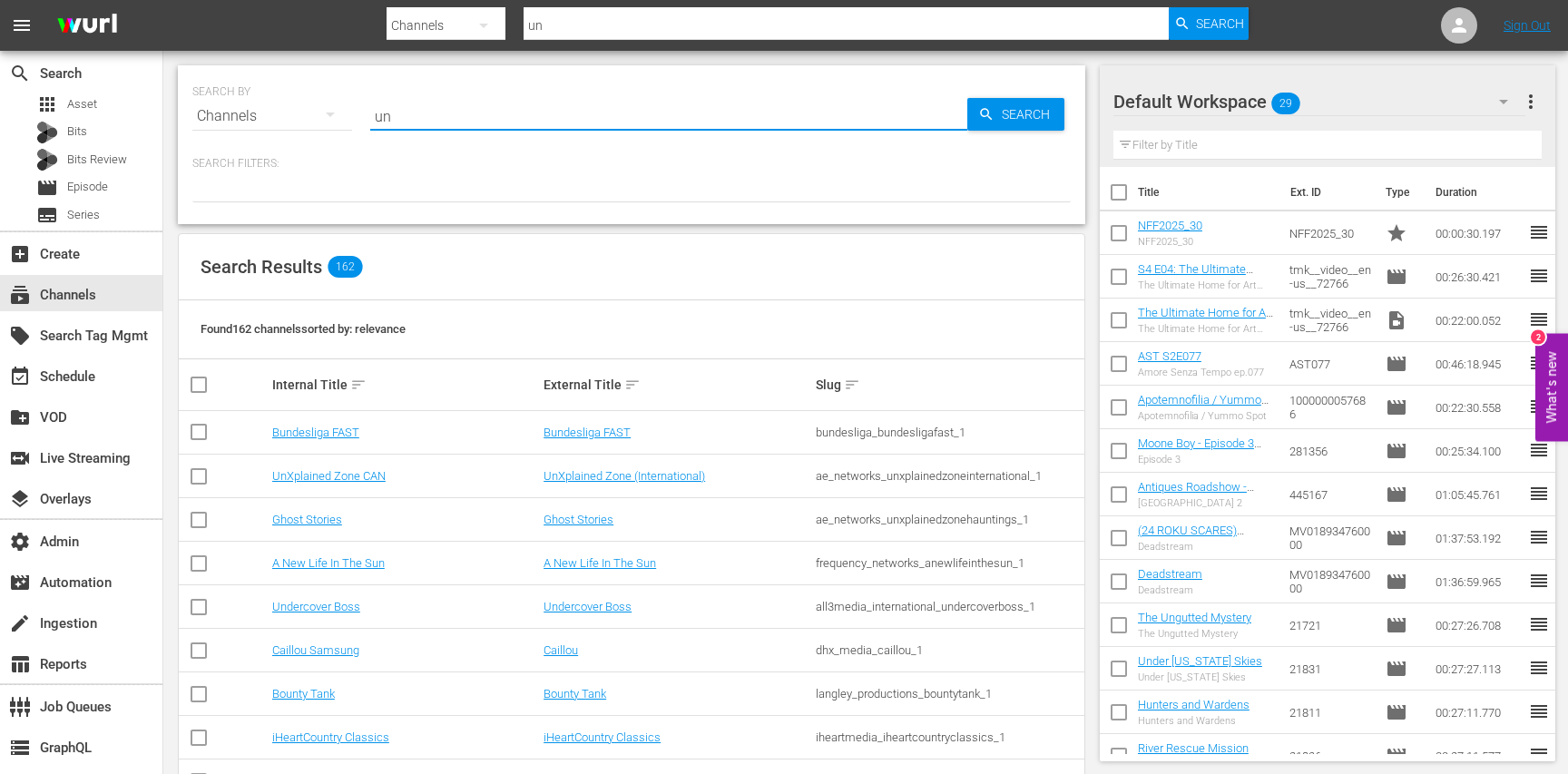
type input "unt"
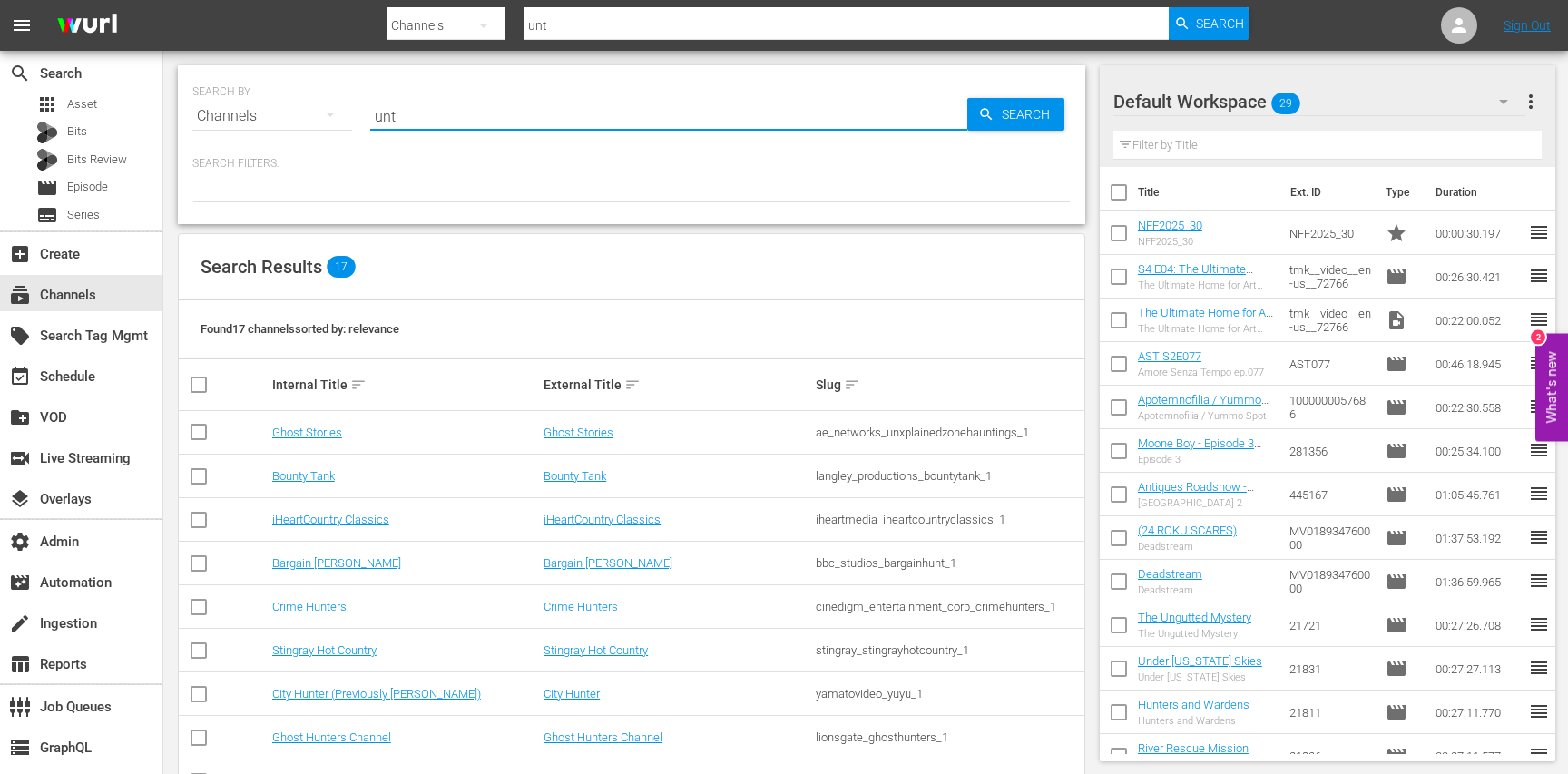
type input "untv"
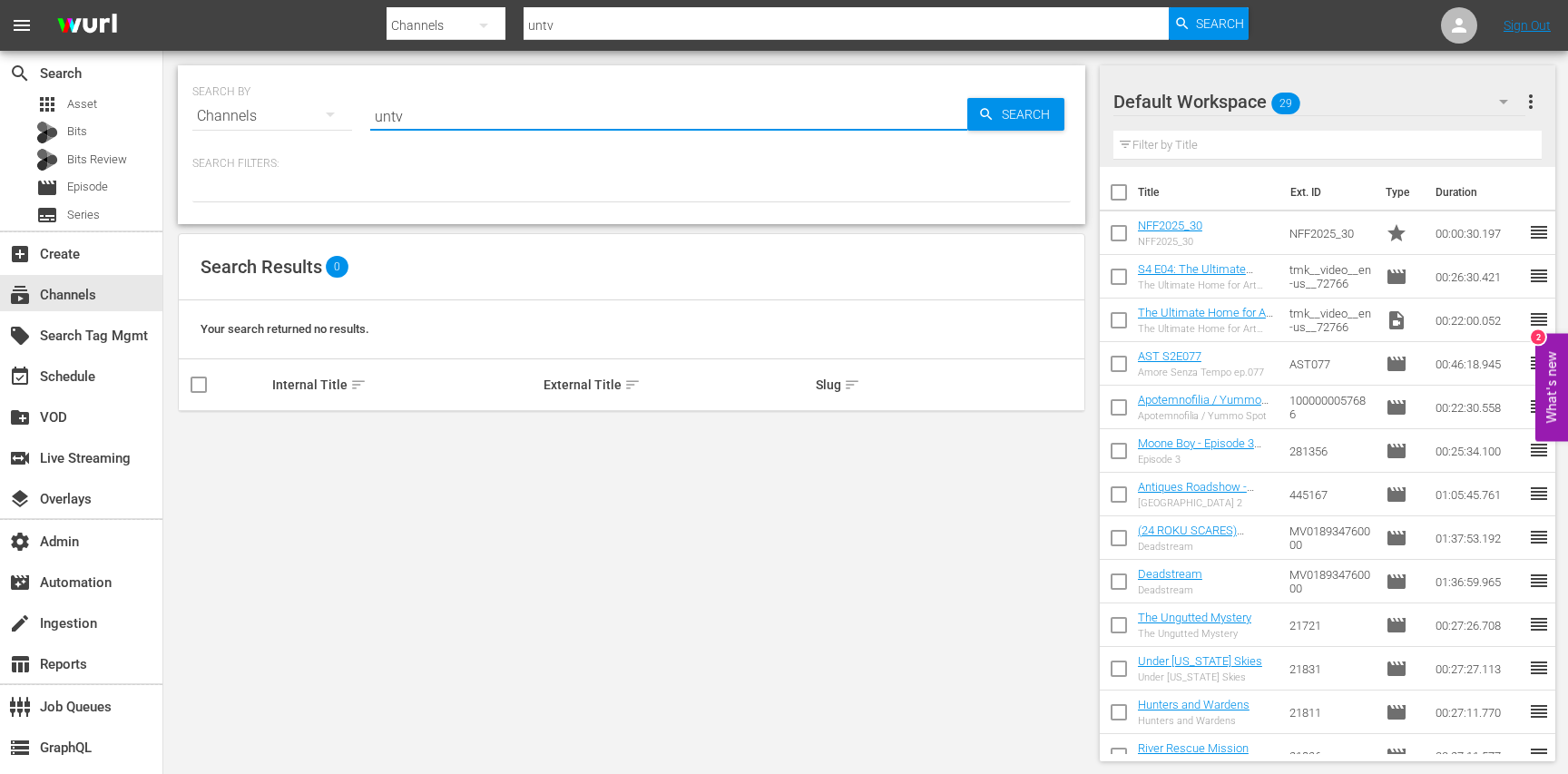
type input "unt"
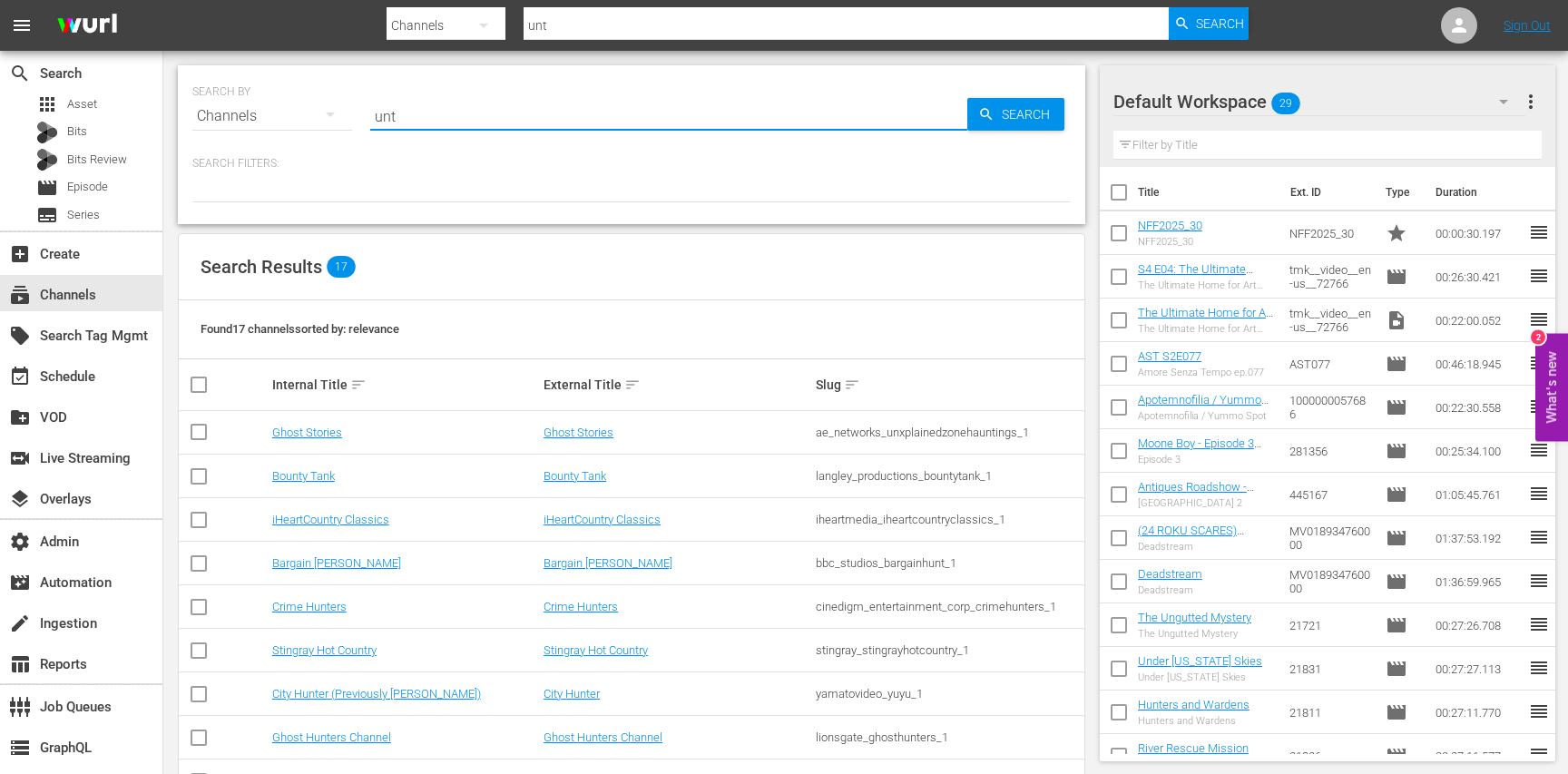
type input "un"
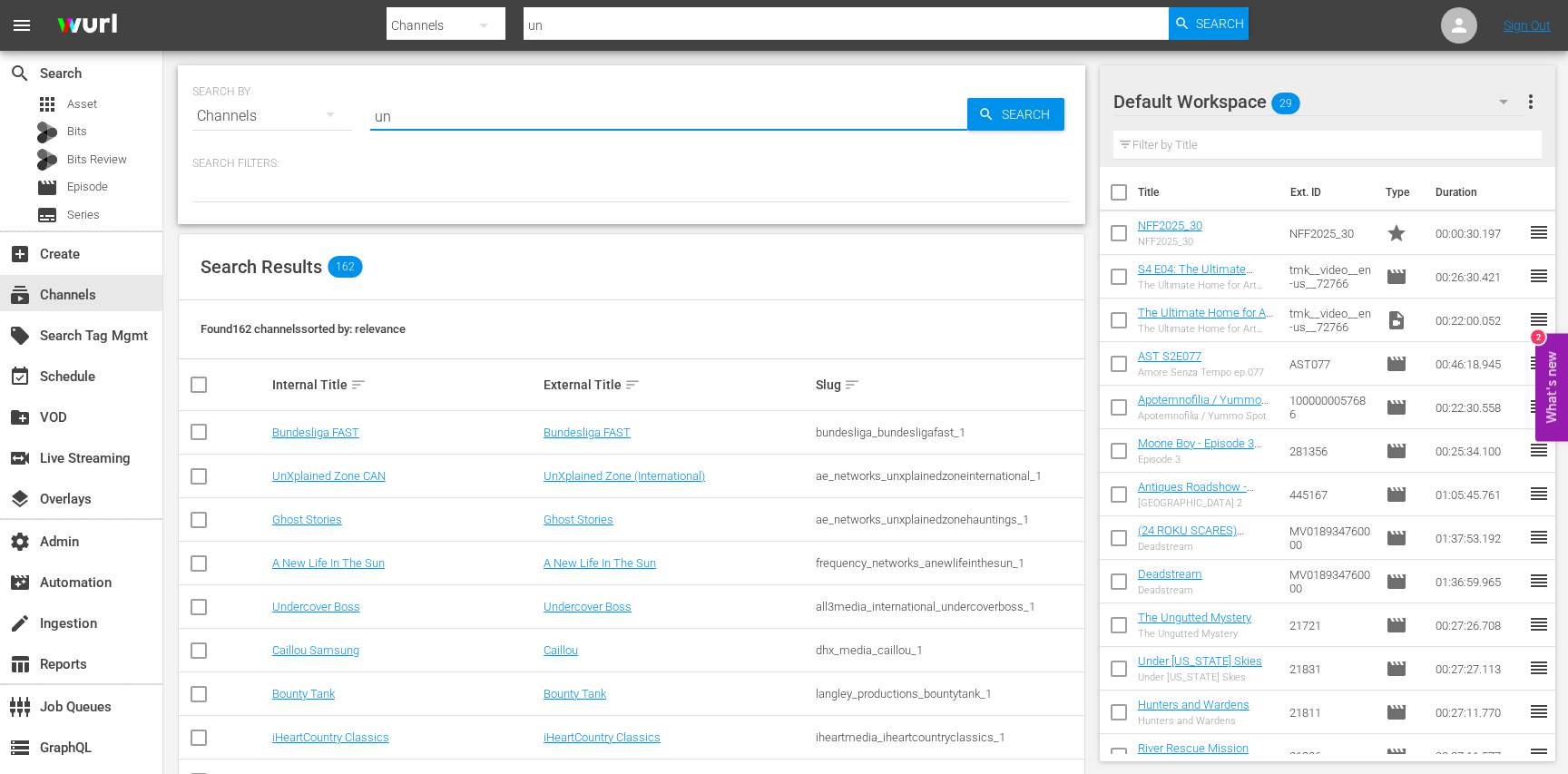
type input "u"
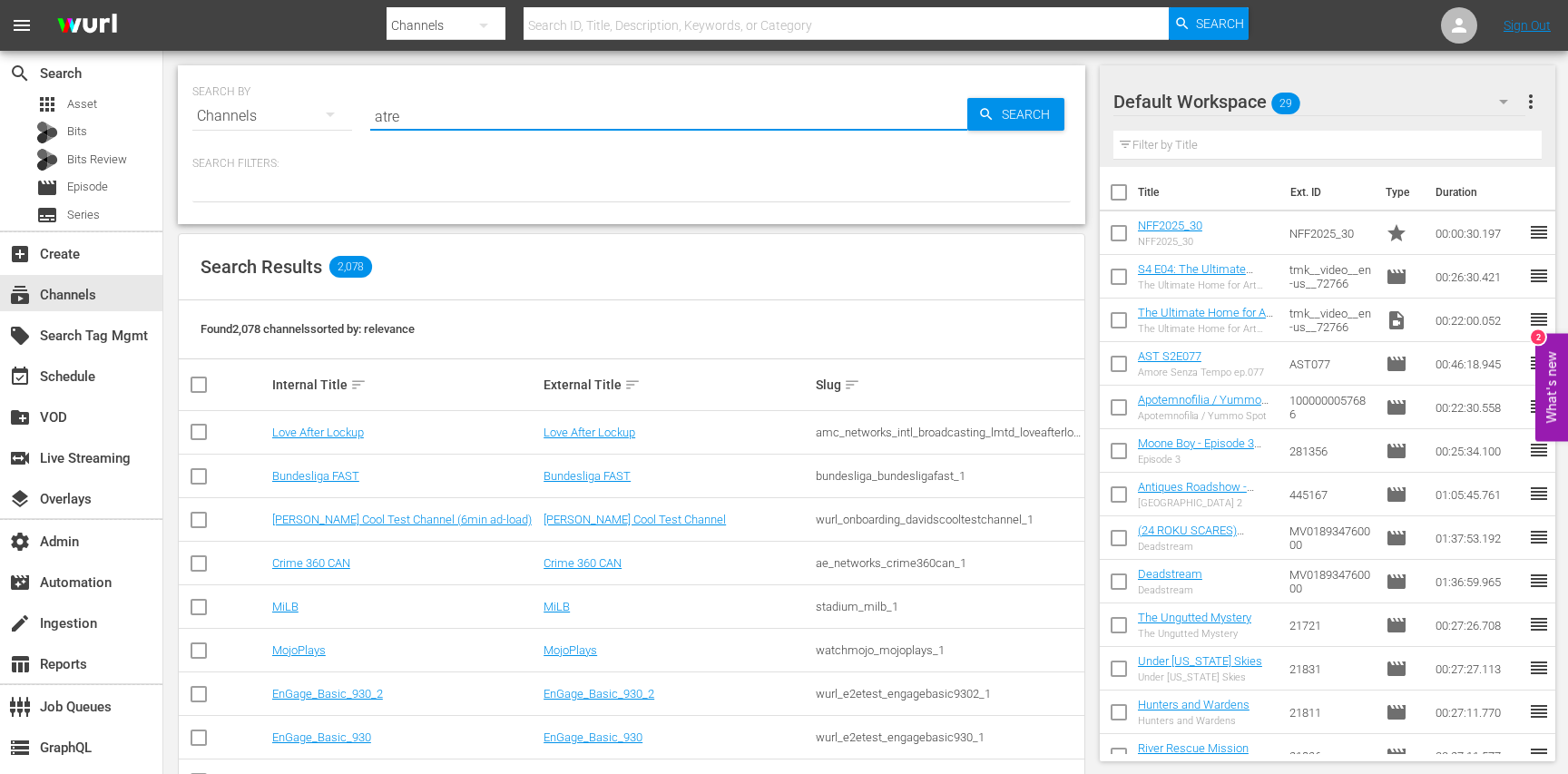
type input "atres"
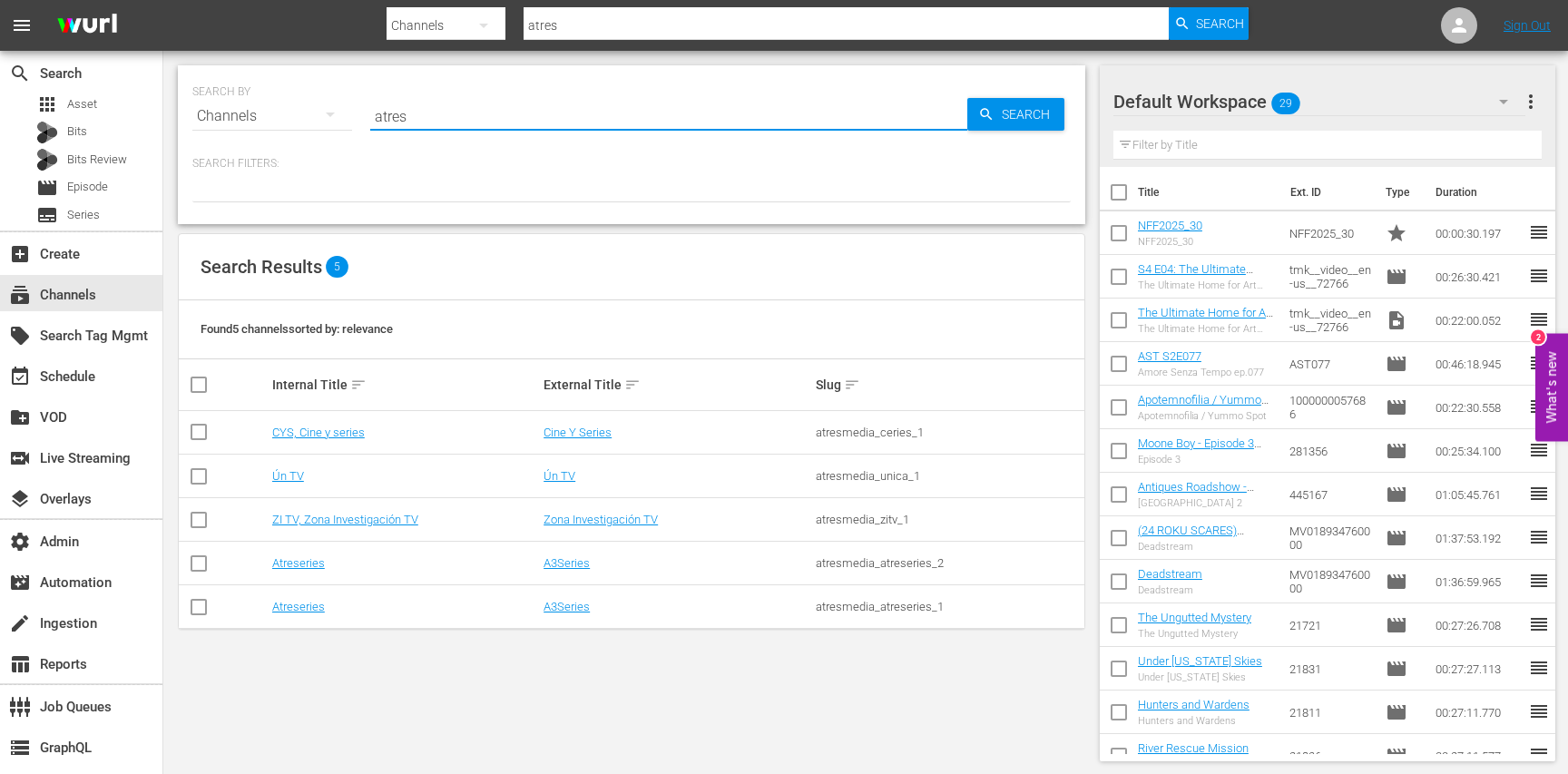
type input "atres"
click at [566, 467] on td "Ún TV" at bounding box center [676, 476] width 271 height 44
click at [566, 472] on link "Ún TV" at bounding box center [559, 475] width 32 height 14
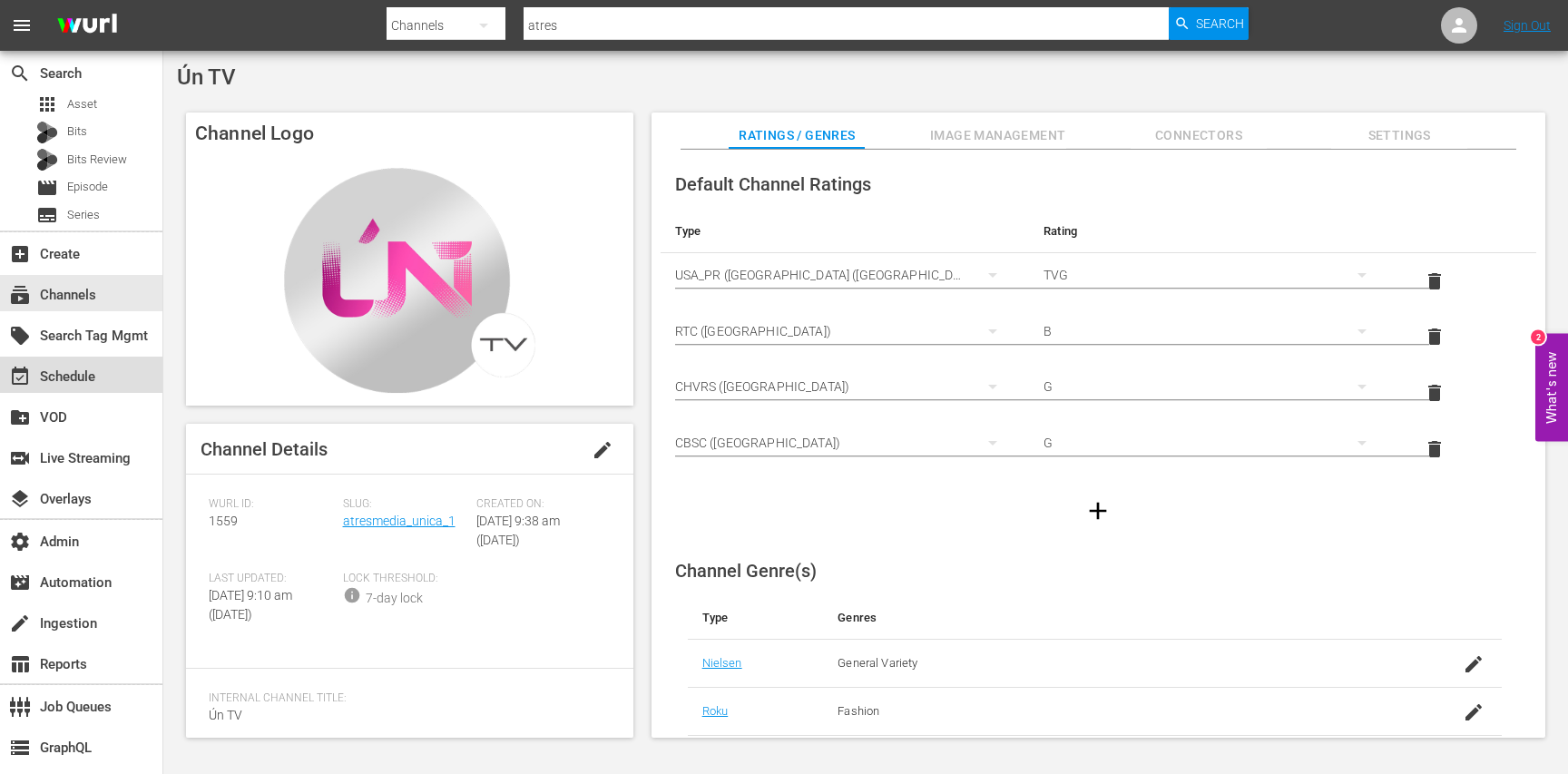
click at [57, 370] on div "event_available Schedule" at bounding box center [50, 374] width 101 height 16
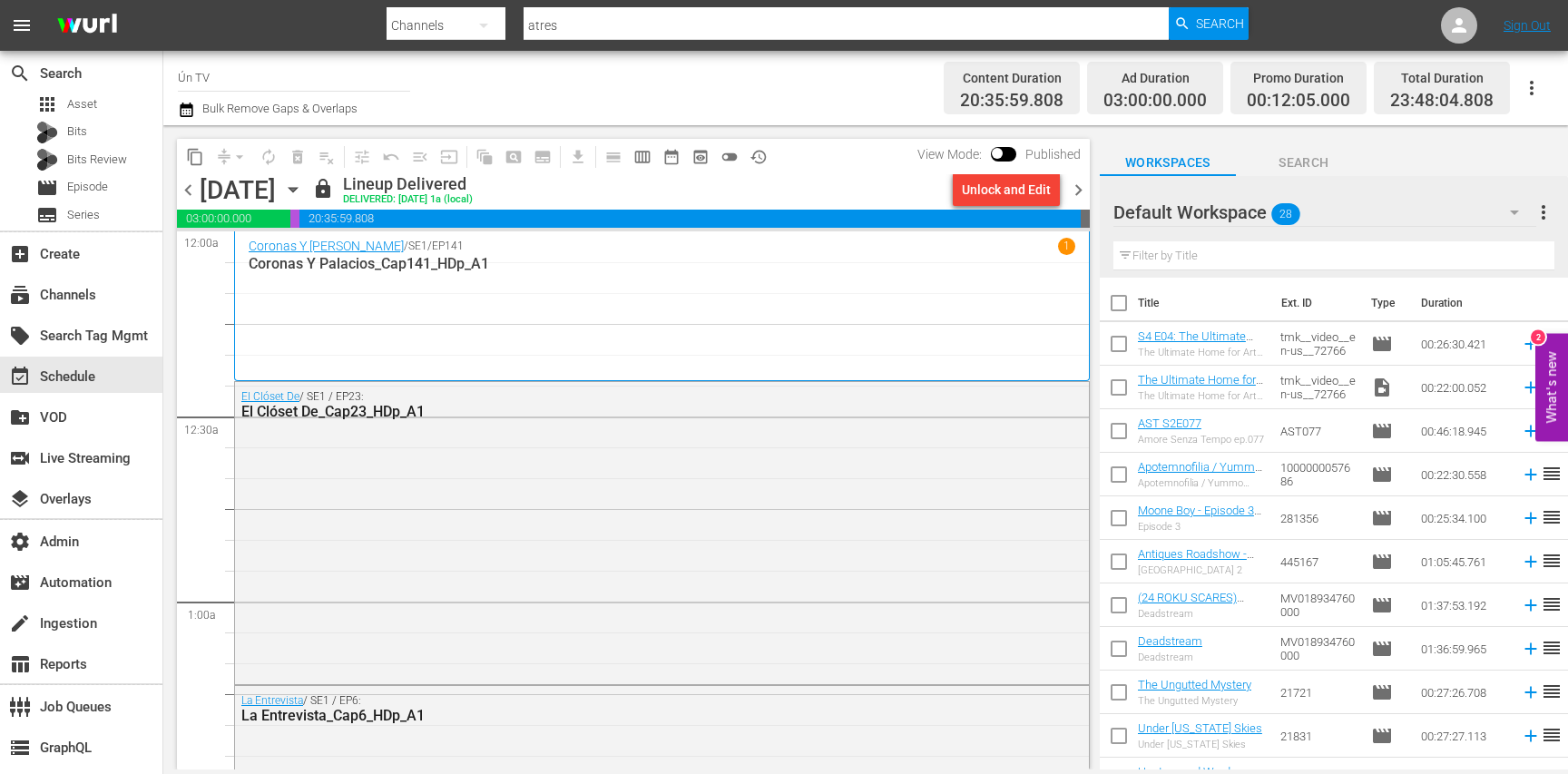
click at [188, 189] on span "chevron_left" at bounding box center [188, 190] width 23 height 23
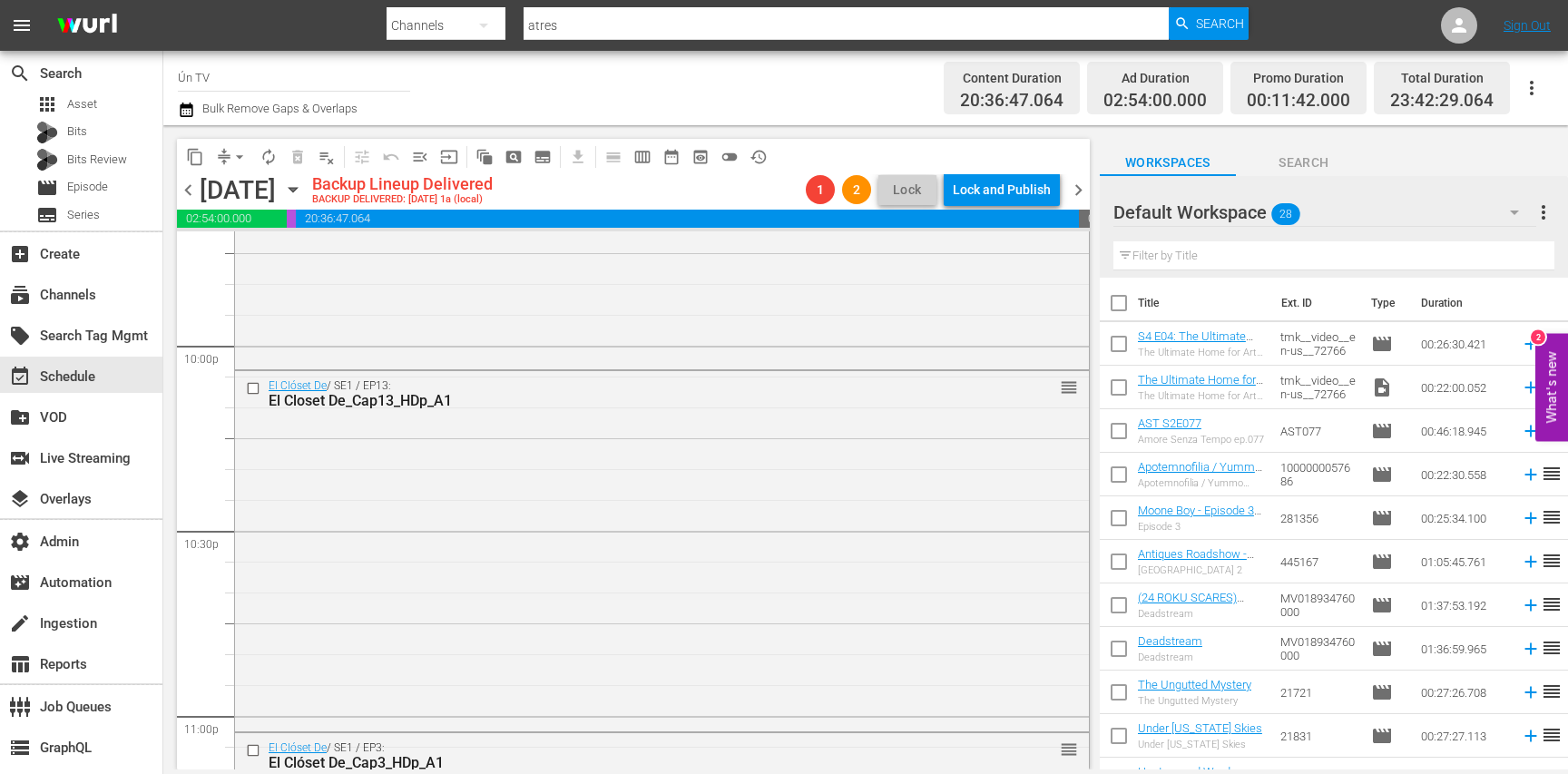
scroll to position [8496, 0]
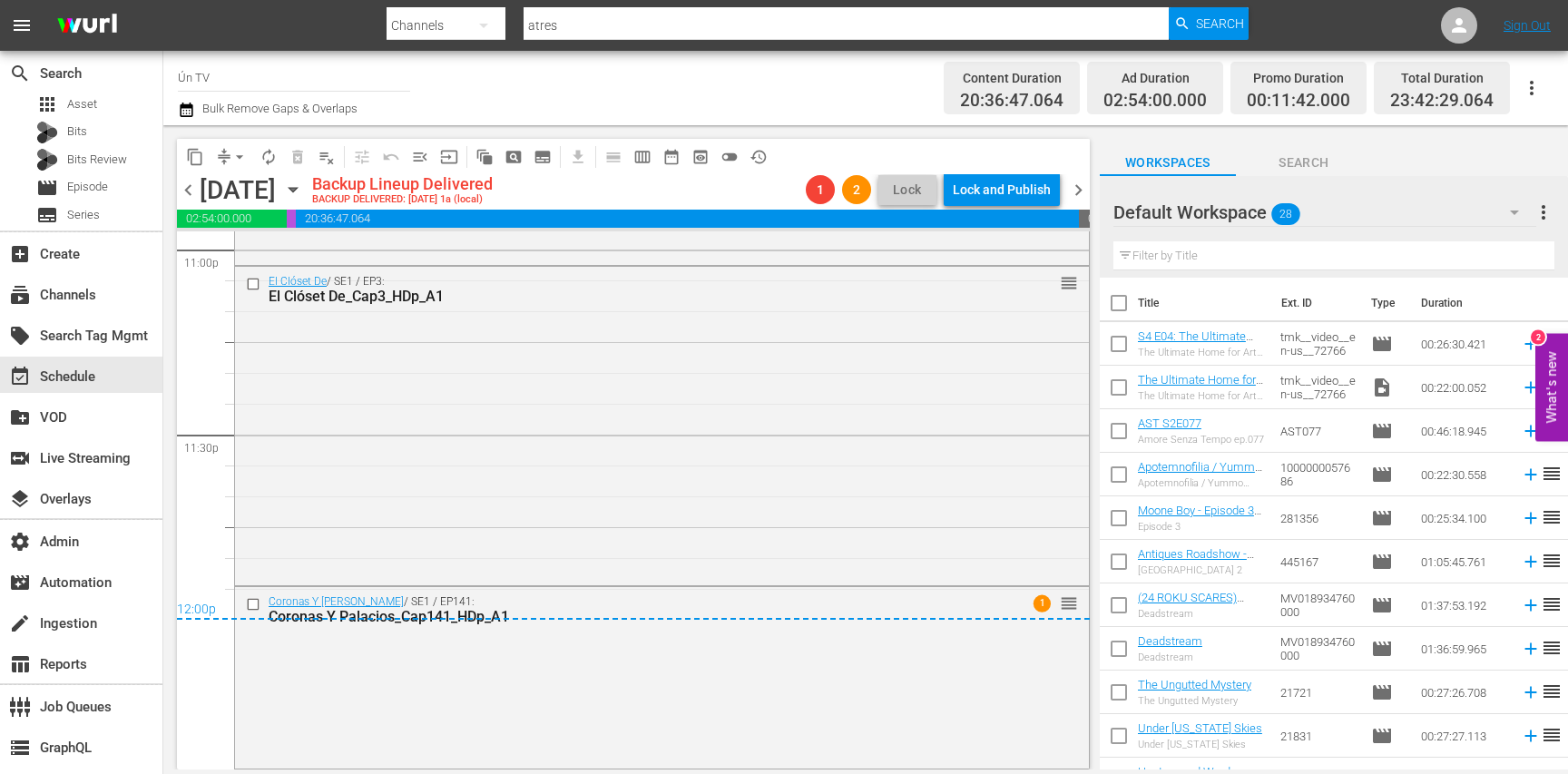
click at [536, 611] on div "12:00p" at bounding box center [633, 610] width 913 height 18
click at [460, 595] on div "Coronas Y Palacios / SE1 / EP141: Coronas Y Palacios_Cap141_HDp_A1" at bounding box center [629, 610] width 720 height 30
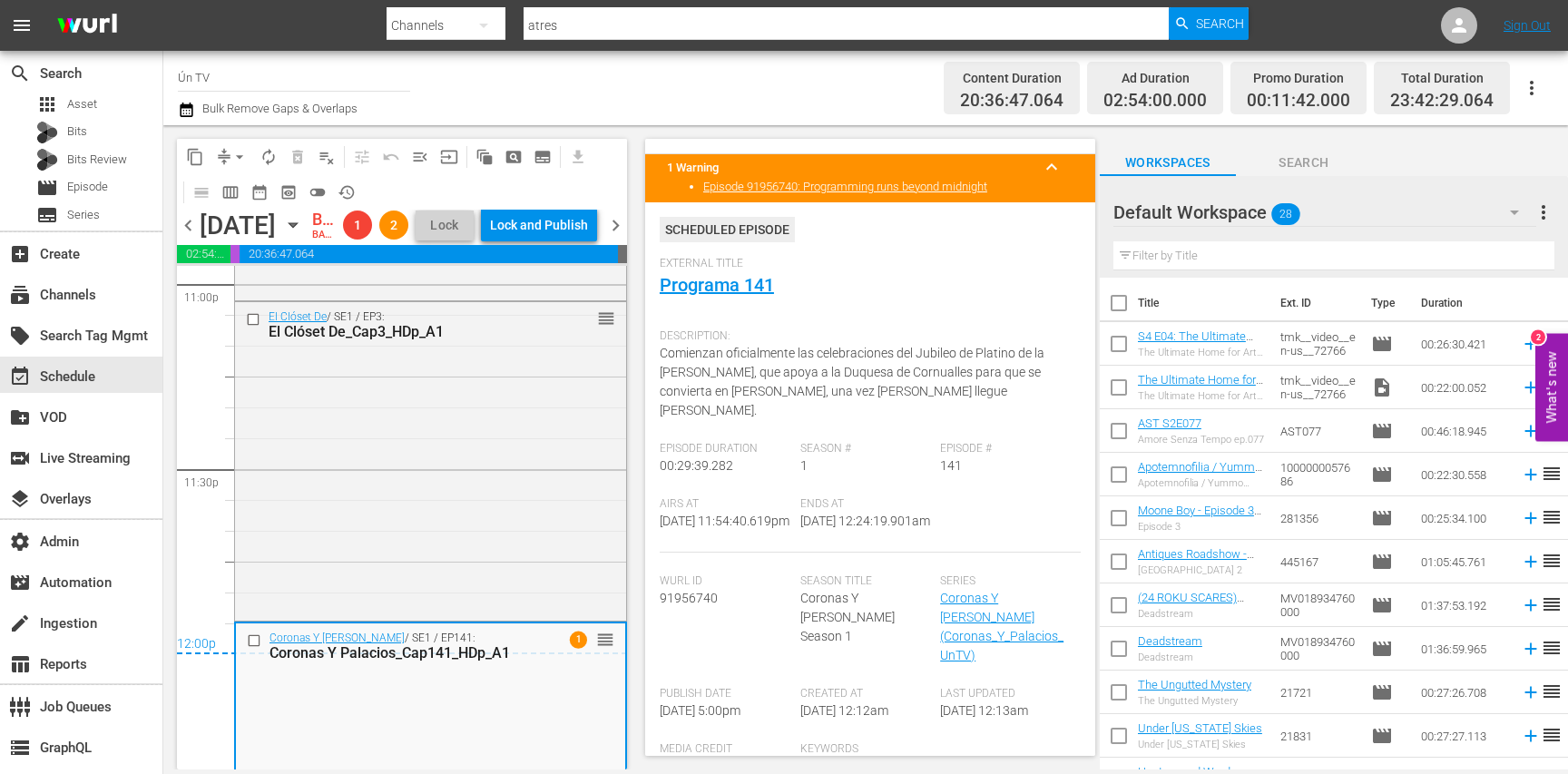
scroll to position [23, 0]
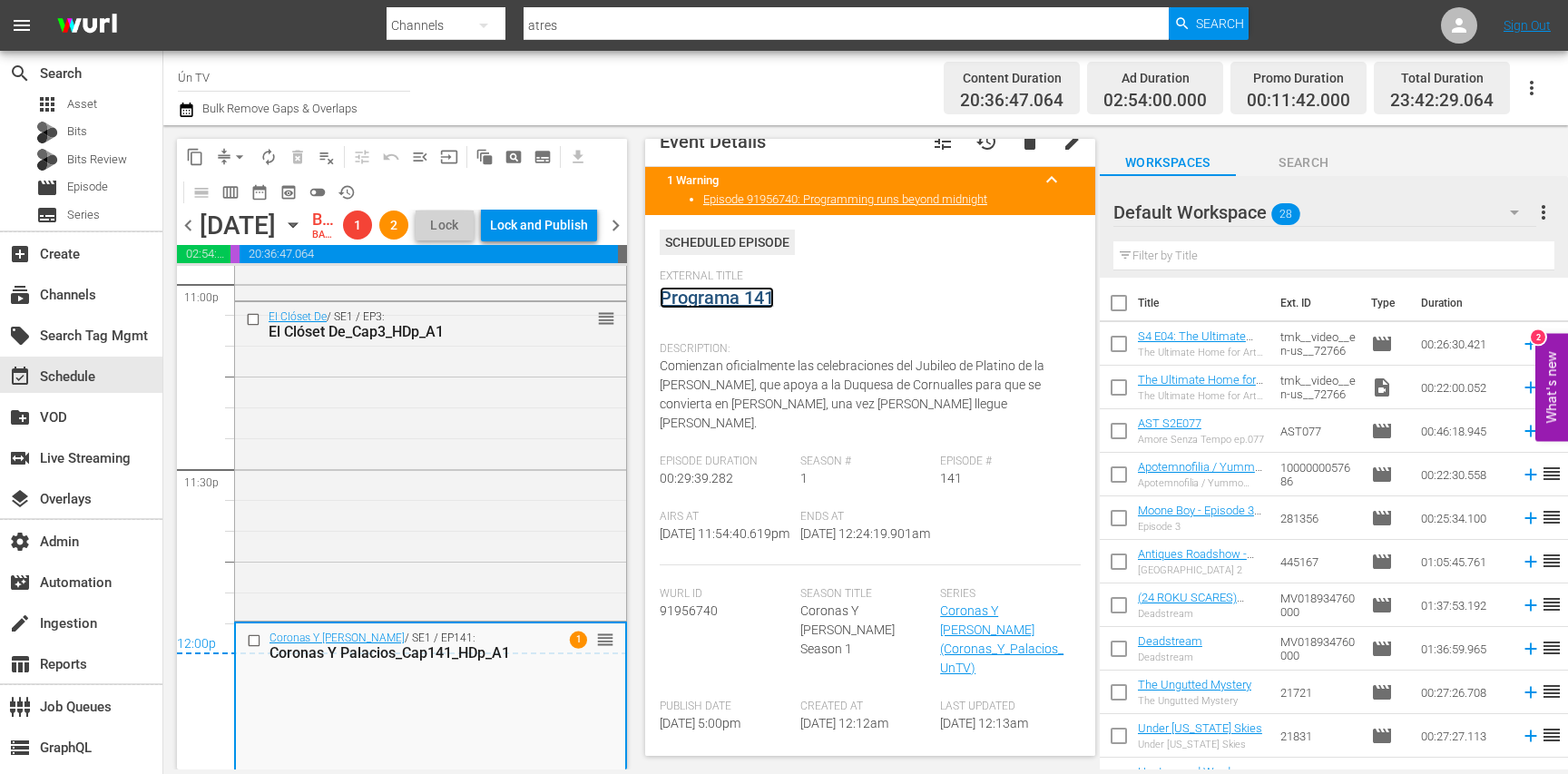
click at [744, 304] on link "Programa 141" at bounding box center [716, 298] width 114 height 22
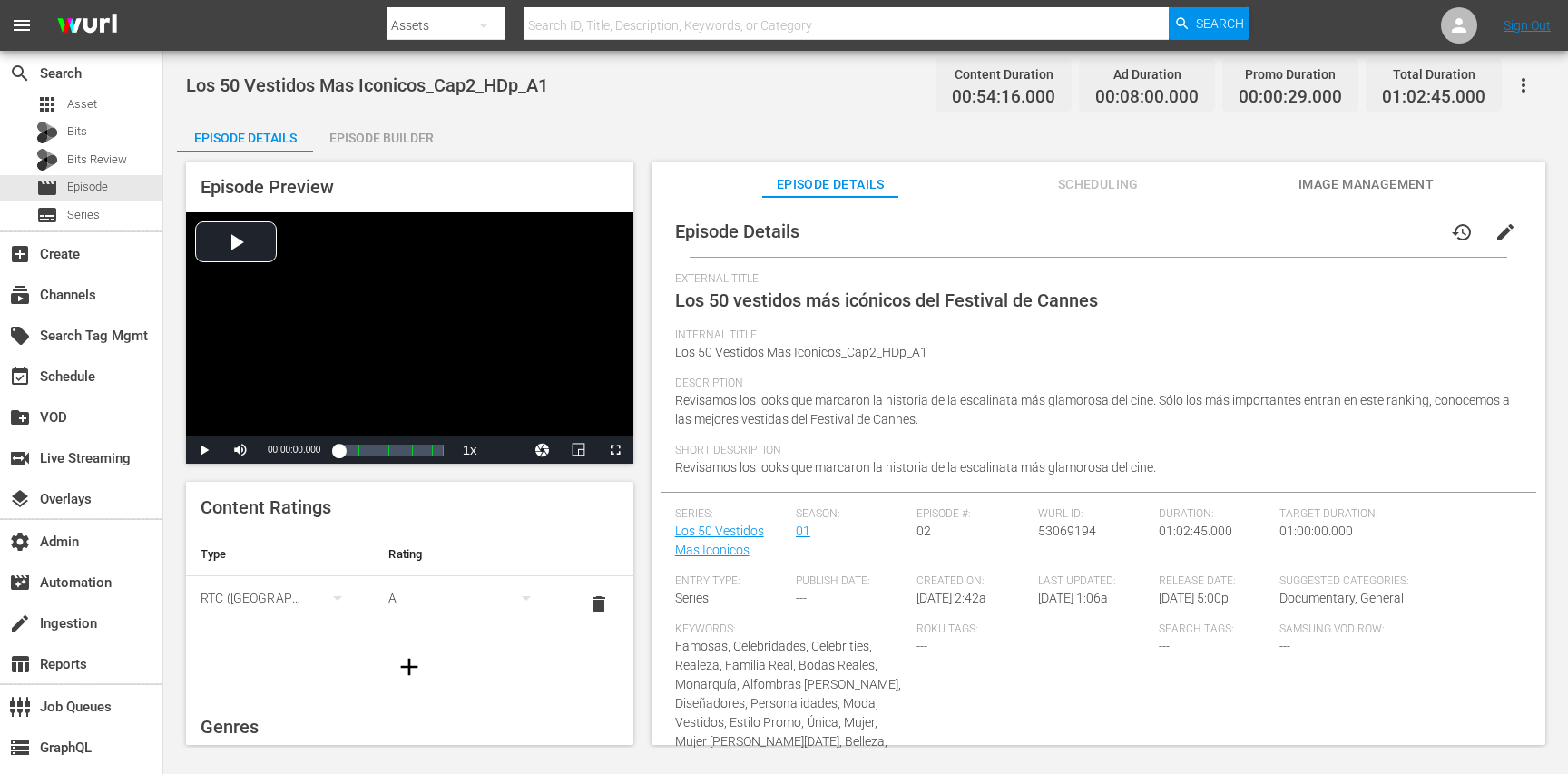
click at [1121, 180] on span "Scheduling" at bounding box center [1097, 185] width 136 height 23
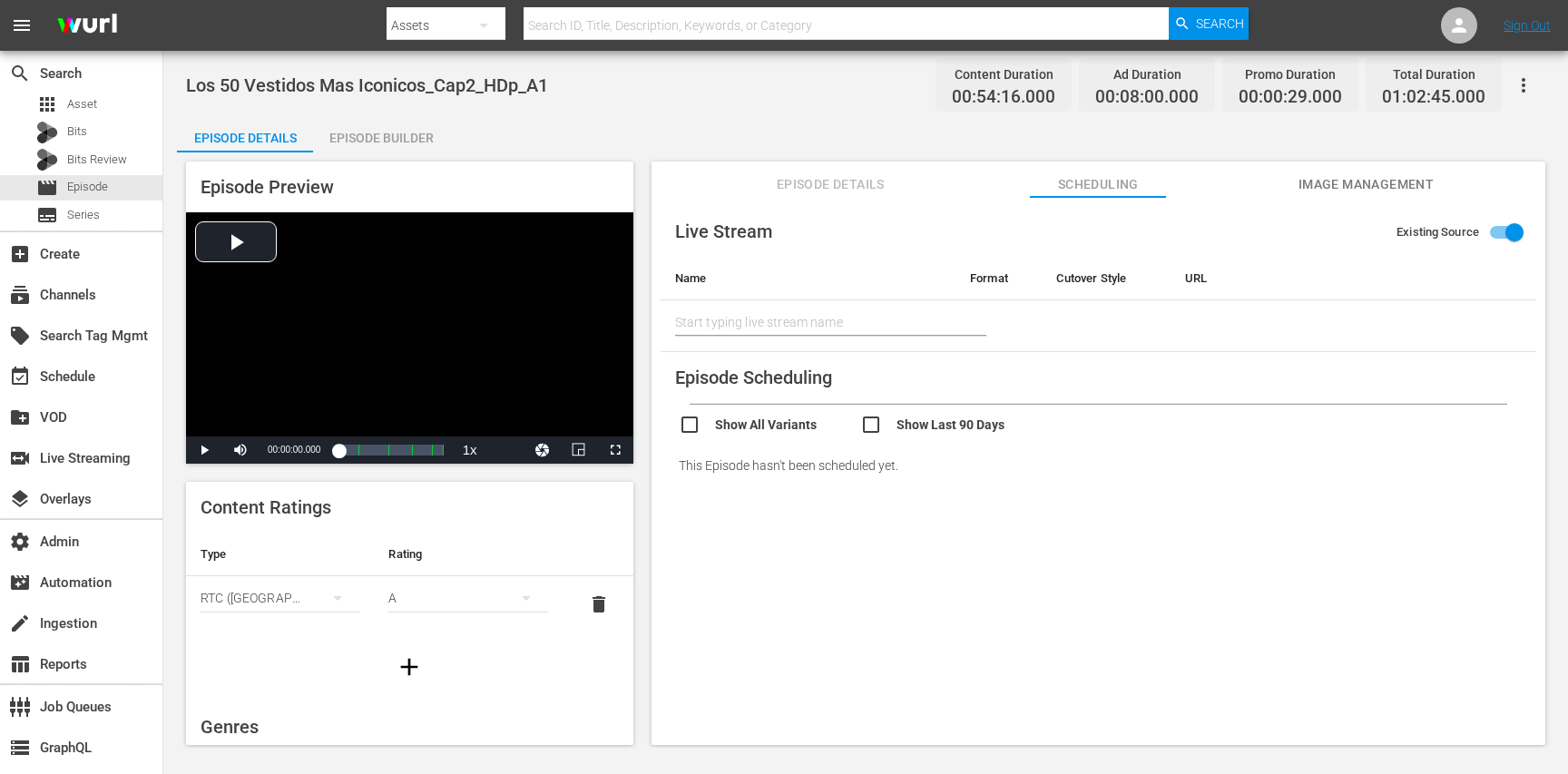
click at [871, 419] on input "checkbox" at bounding box center [950, 427] width 182 height 27
checkbox input "true"
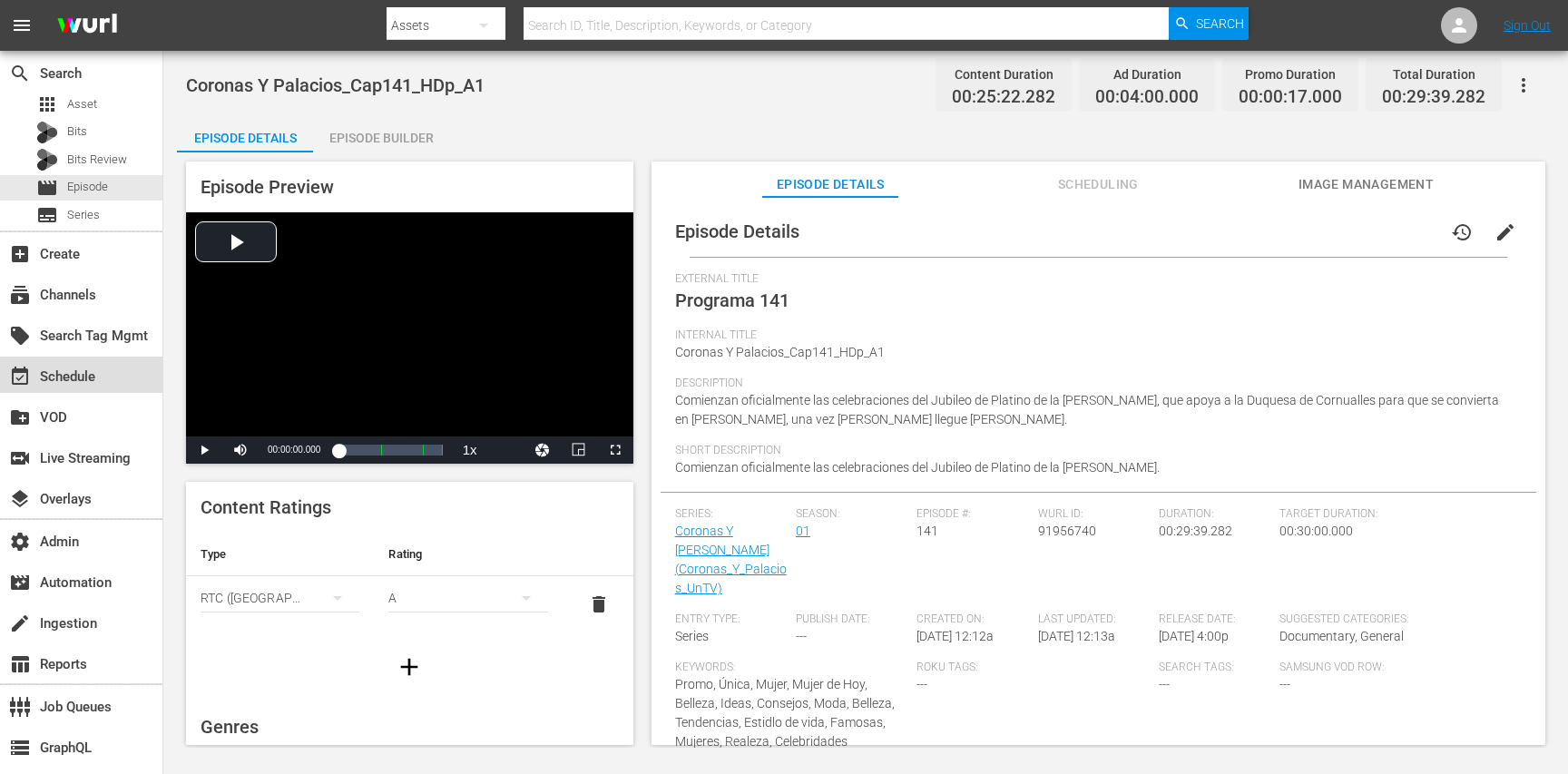
click at [90, 375] on div "event_available Schedule" at bounding box center [50, 374] width 101 height 16
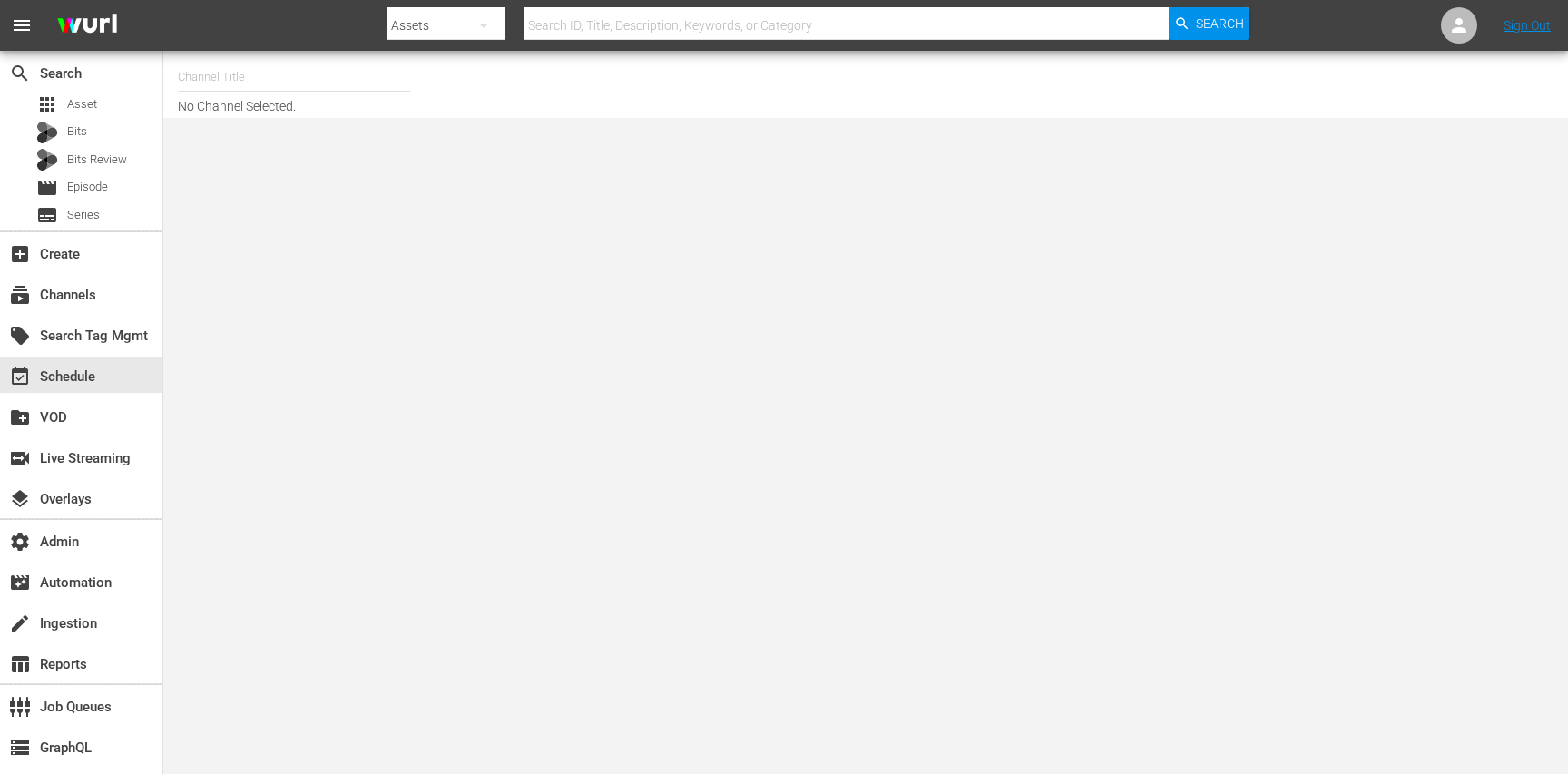
click at [306, 85] on input "text" at bounding box center [294, 78] width 232 height 44
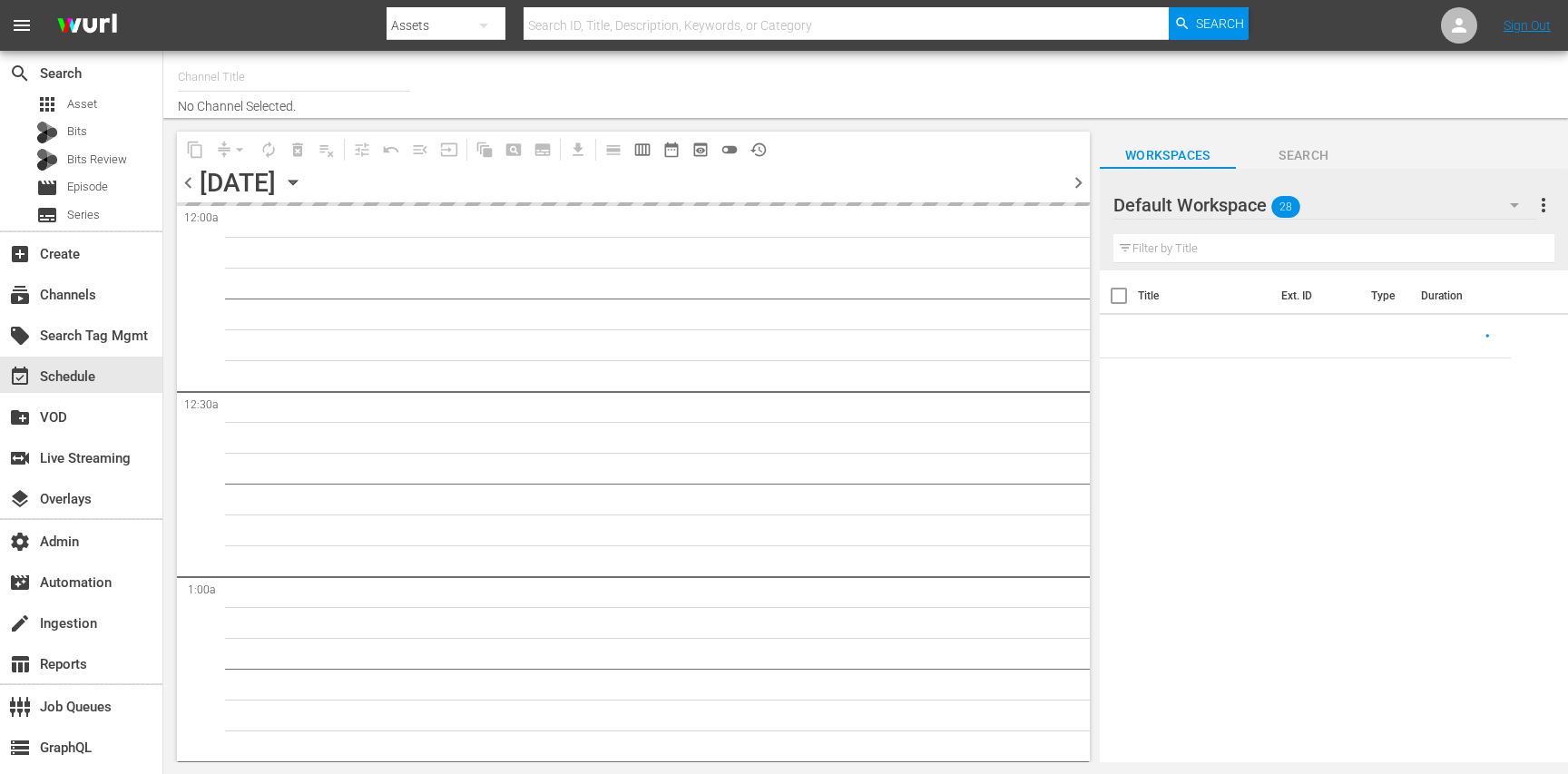
type input "Ún TV (1559)"
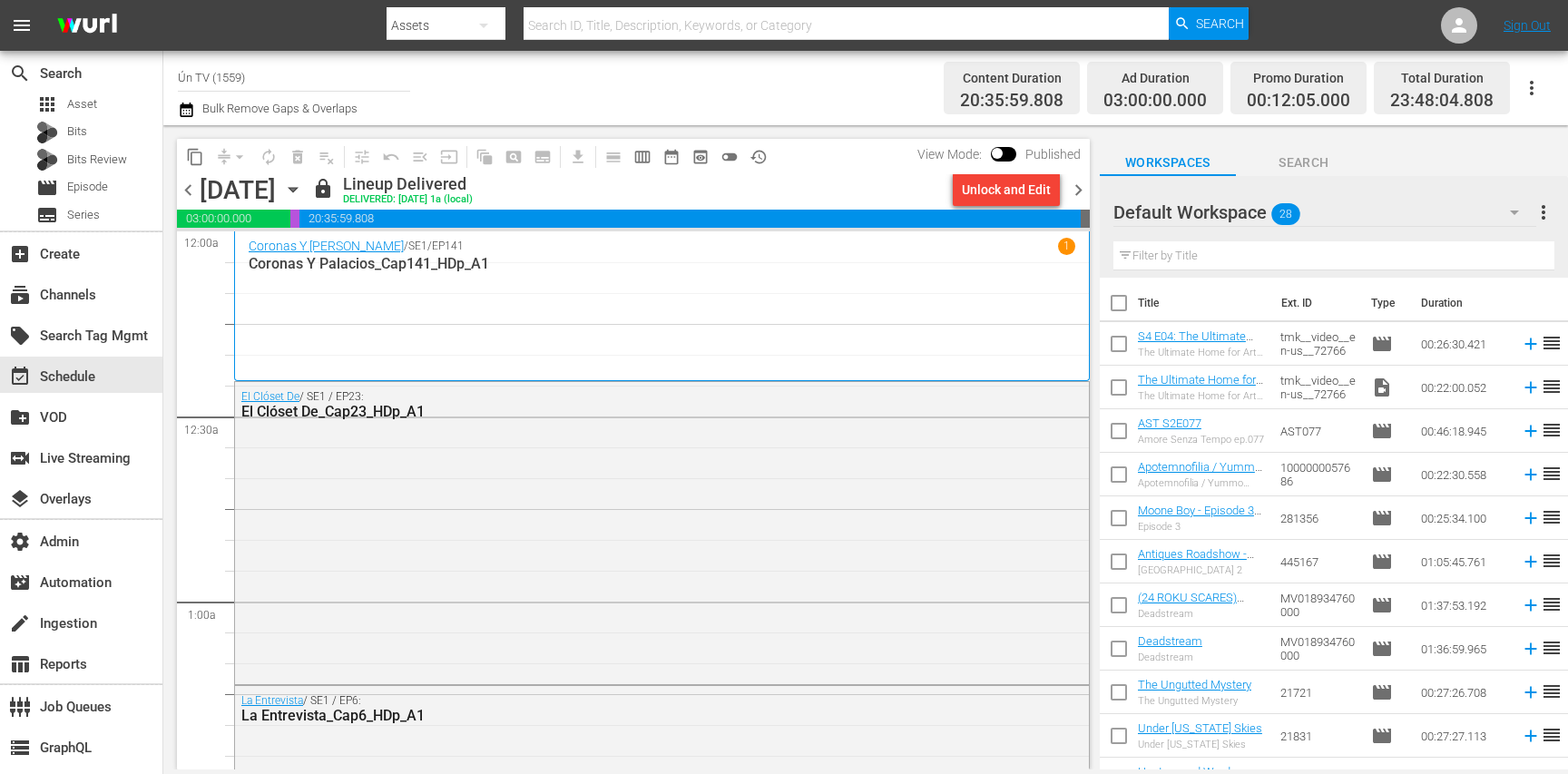
click at [303, 195] on icon "button" at bounding box center [293, 190] width 20 height 20
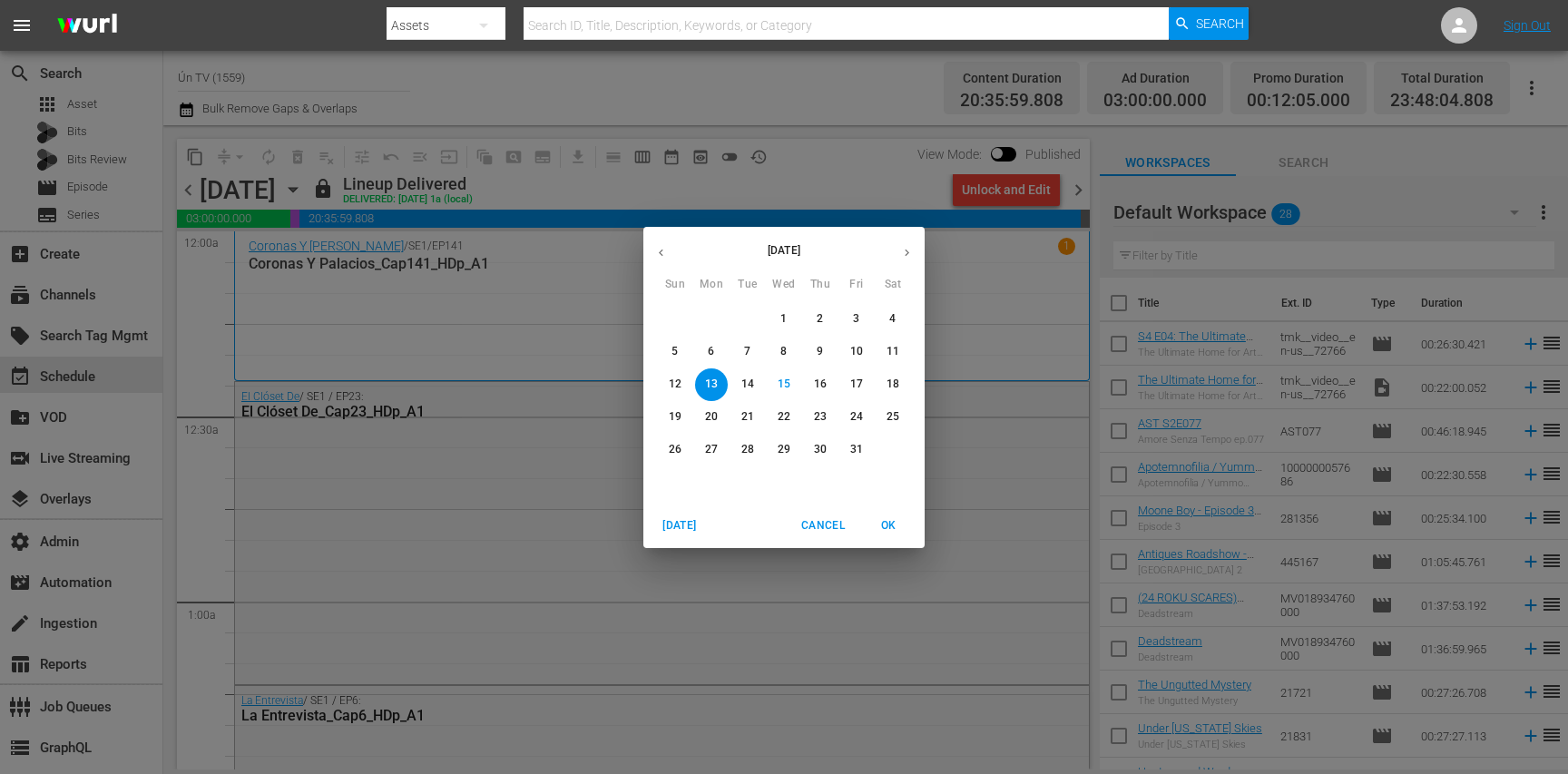
click at [747, 419] on p "21" at bounding box center [747, 417] width 13 height 16
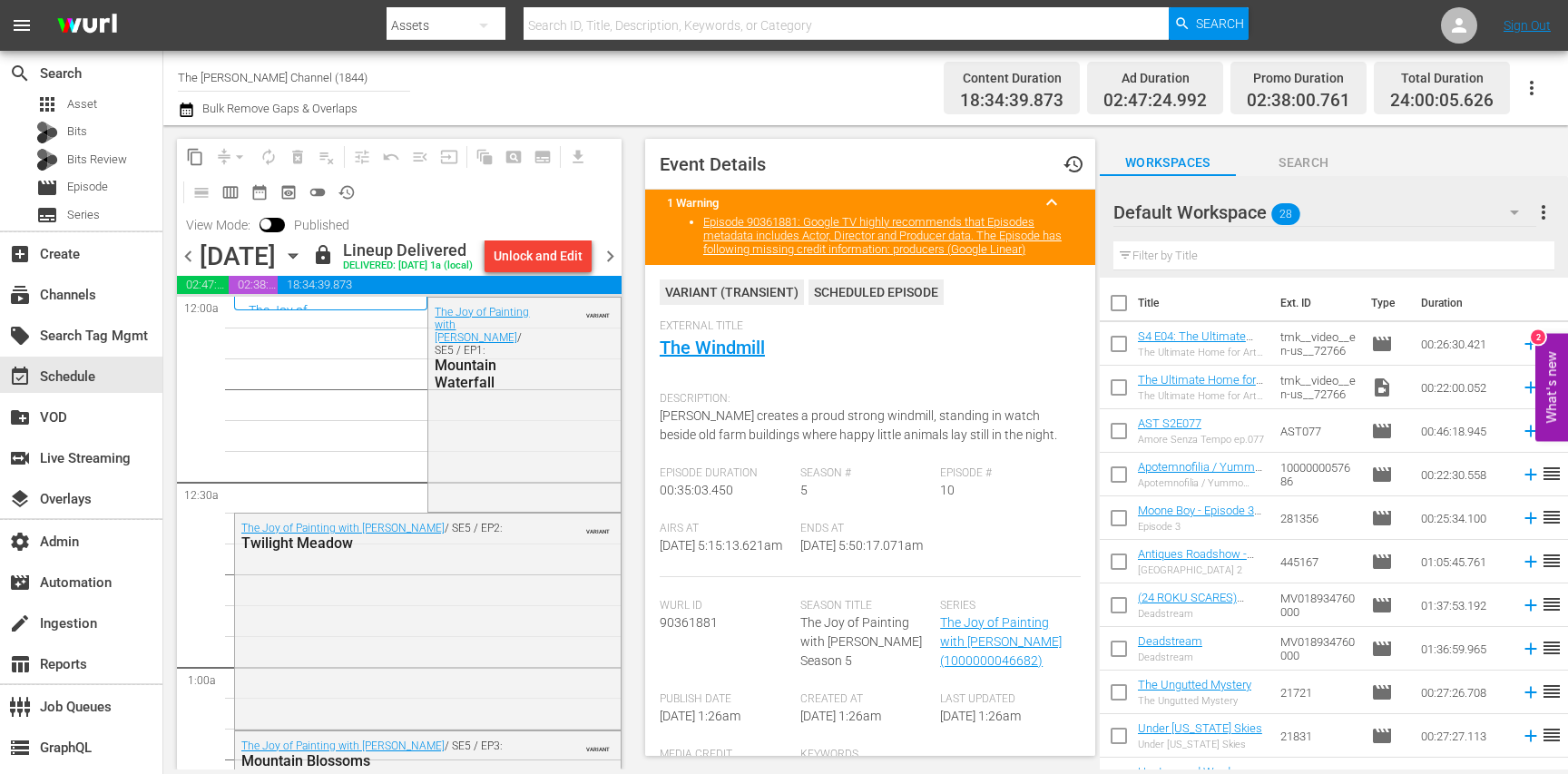
scroll to position [855, 0]
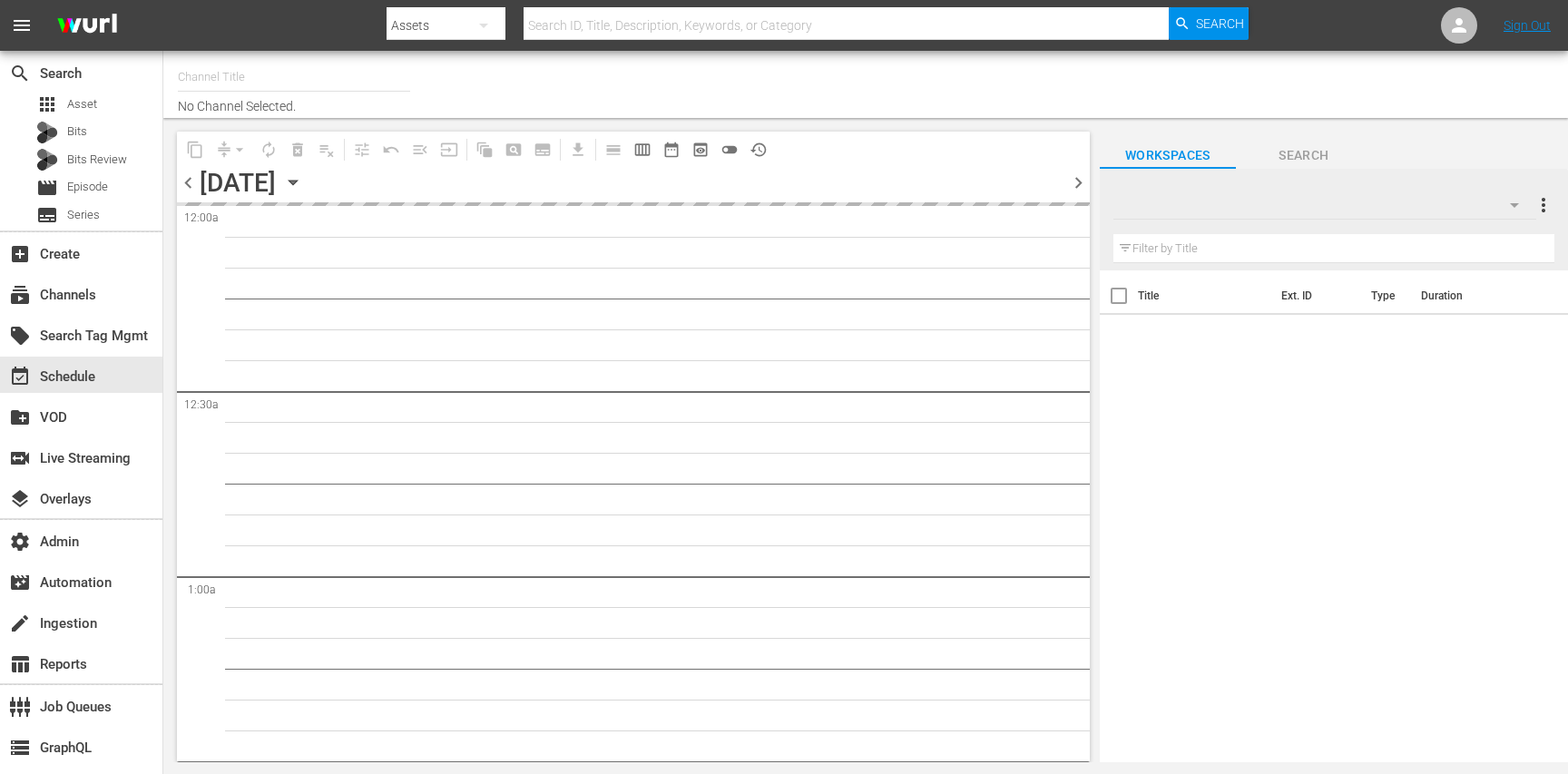
type input "Homes Under the Hammer (1234)"
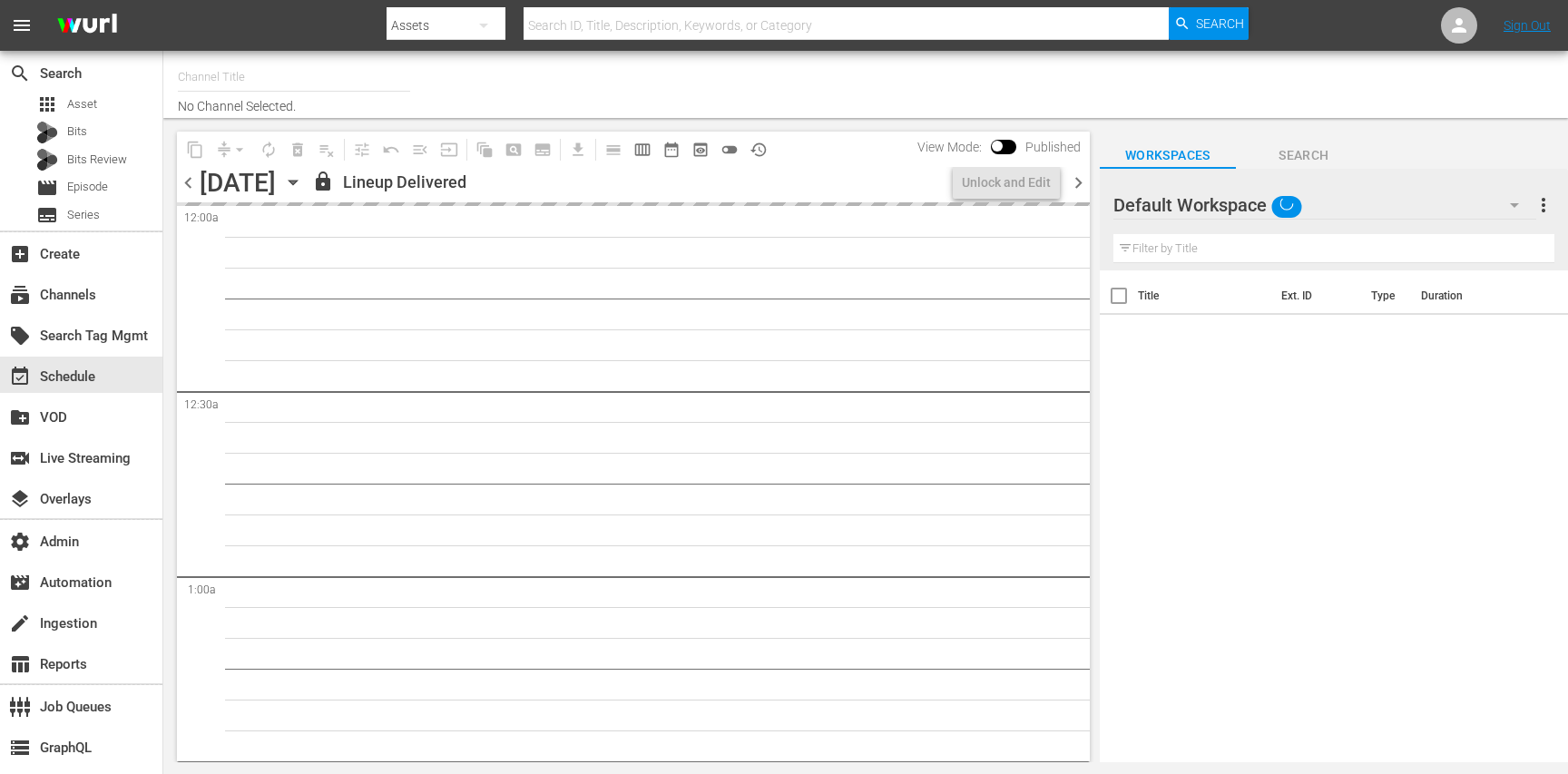
type input "Homes Under the Hammer (1234)"
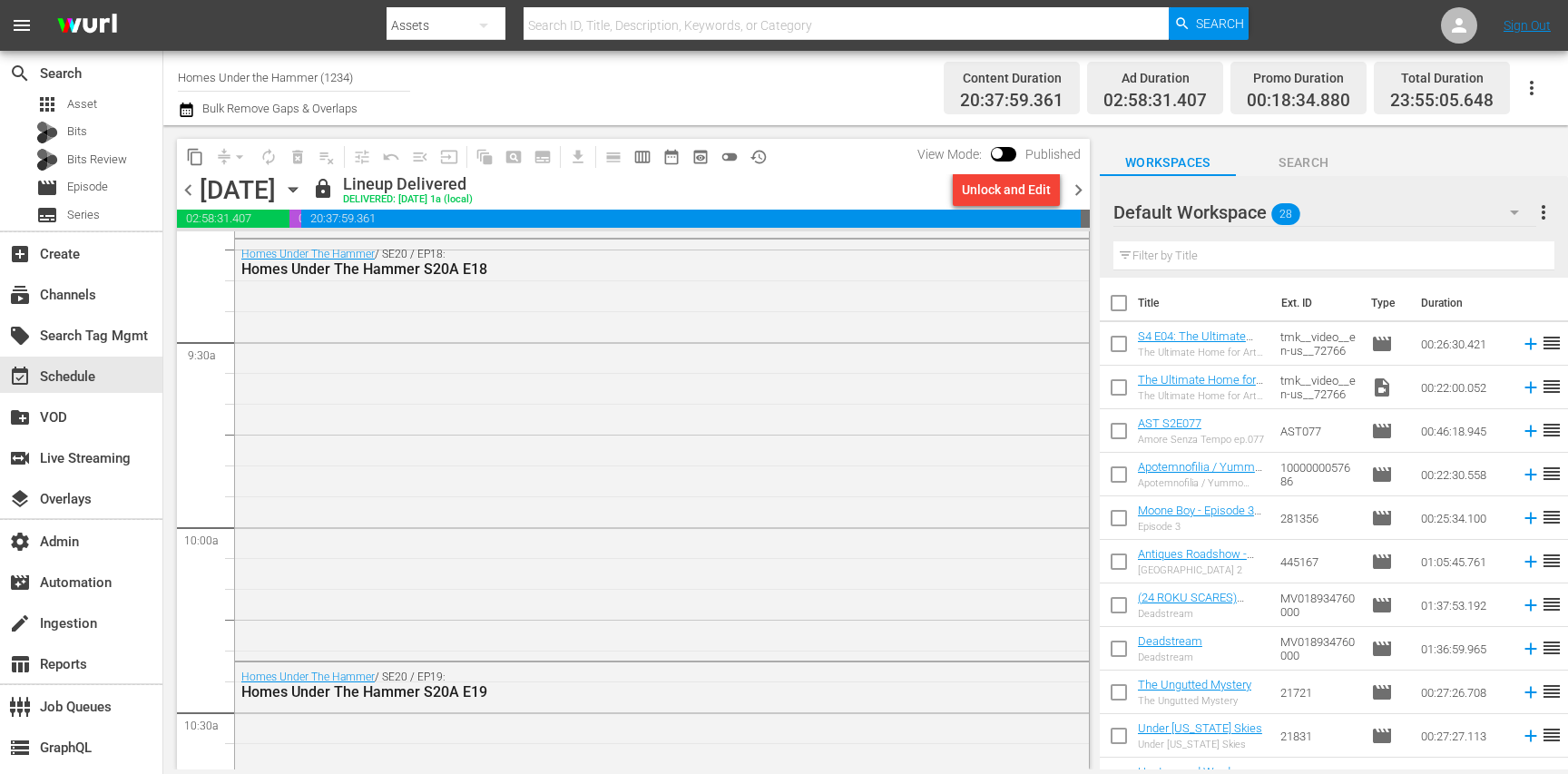
scroll to position [3477, 0]
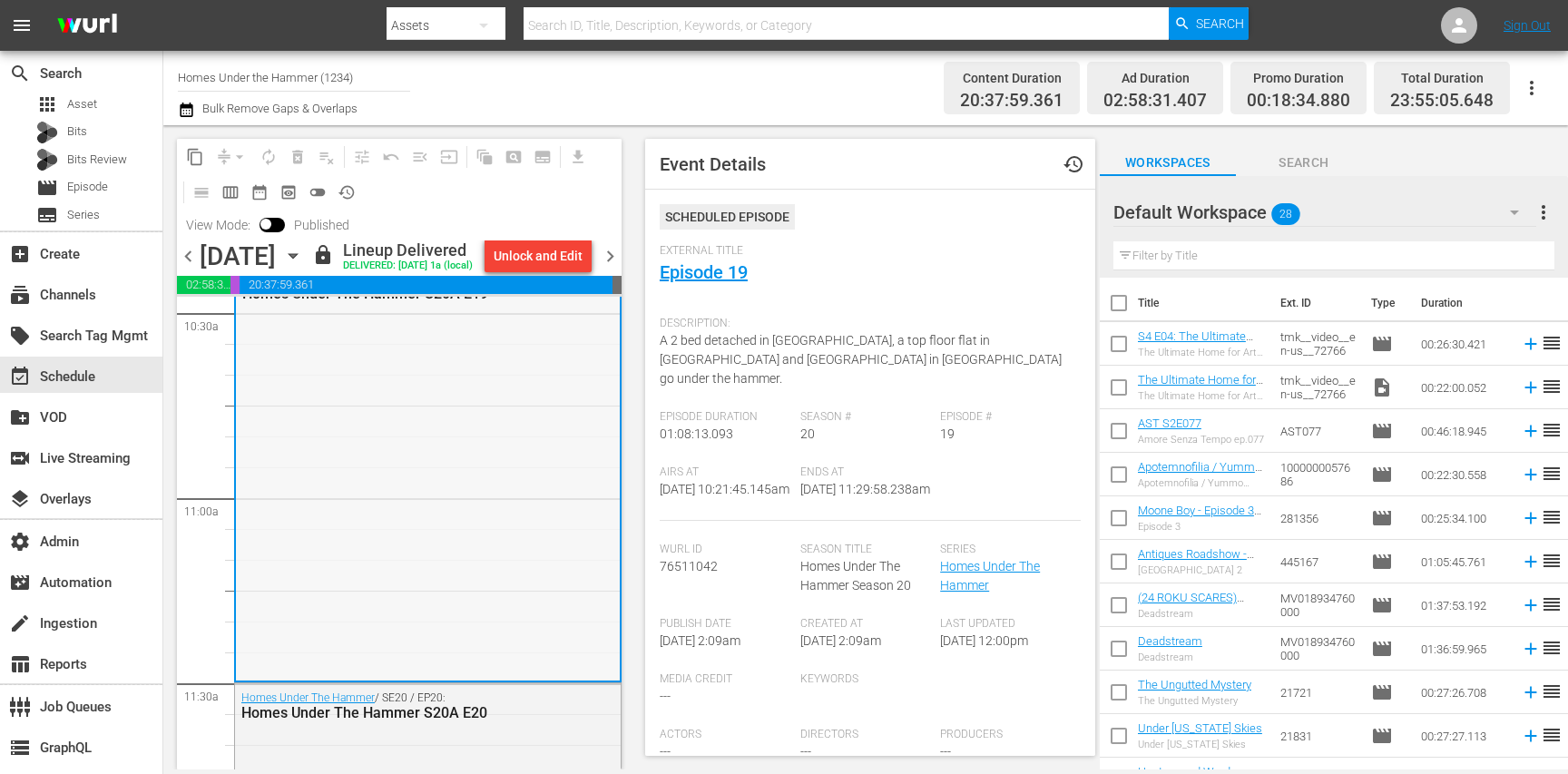
scroll to position [3848, 0]
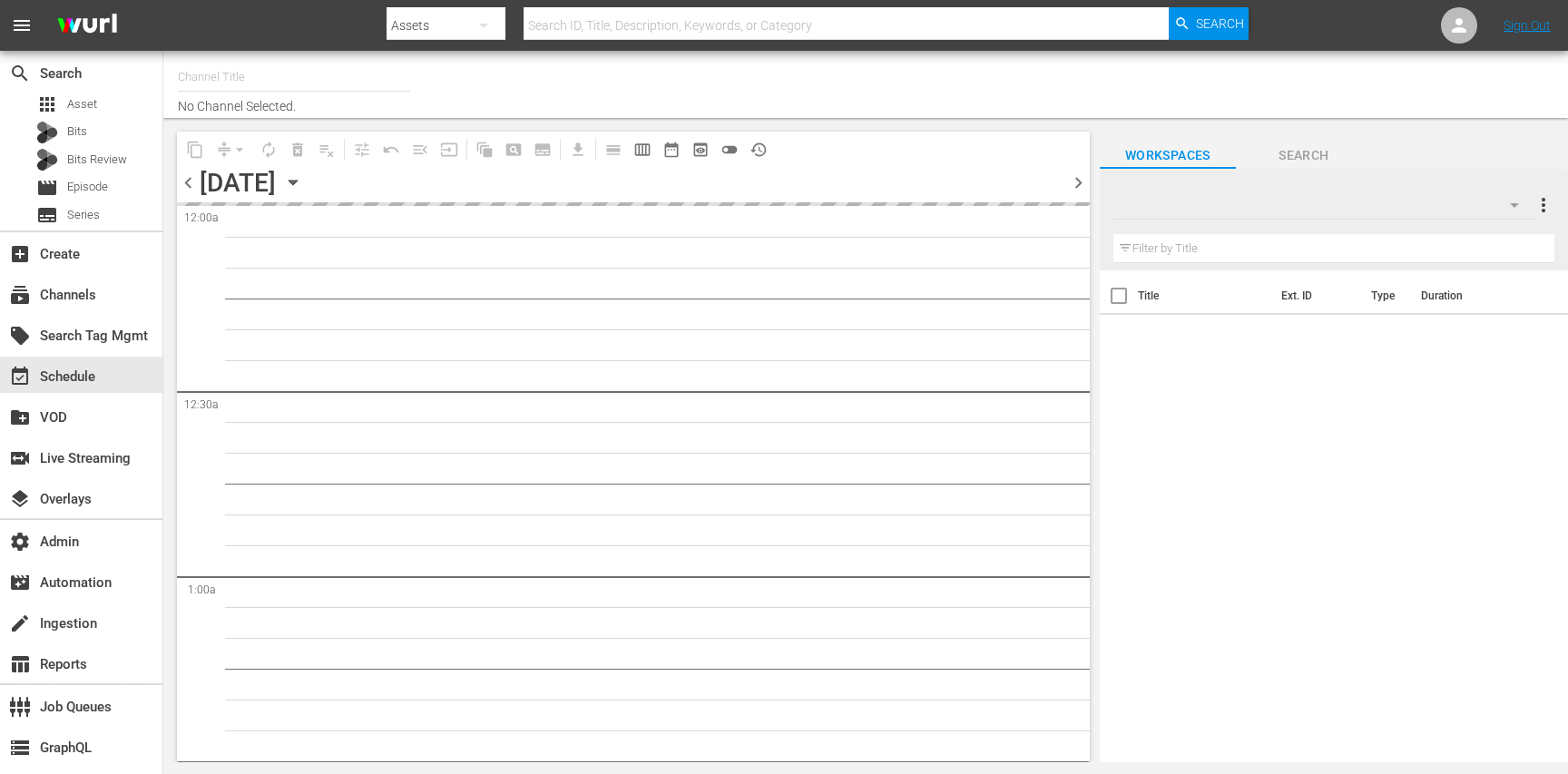
type input "Autentic Travel (1517)"
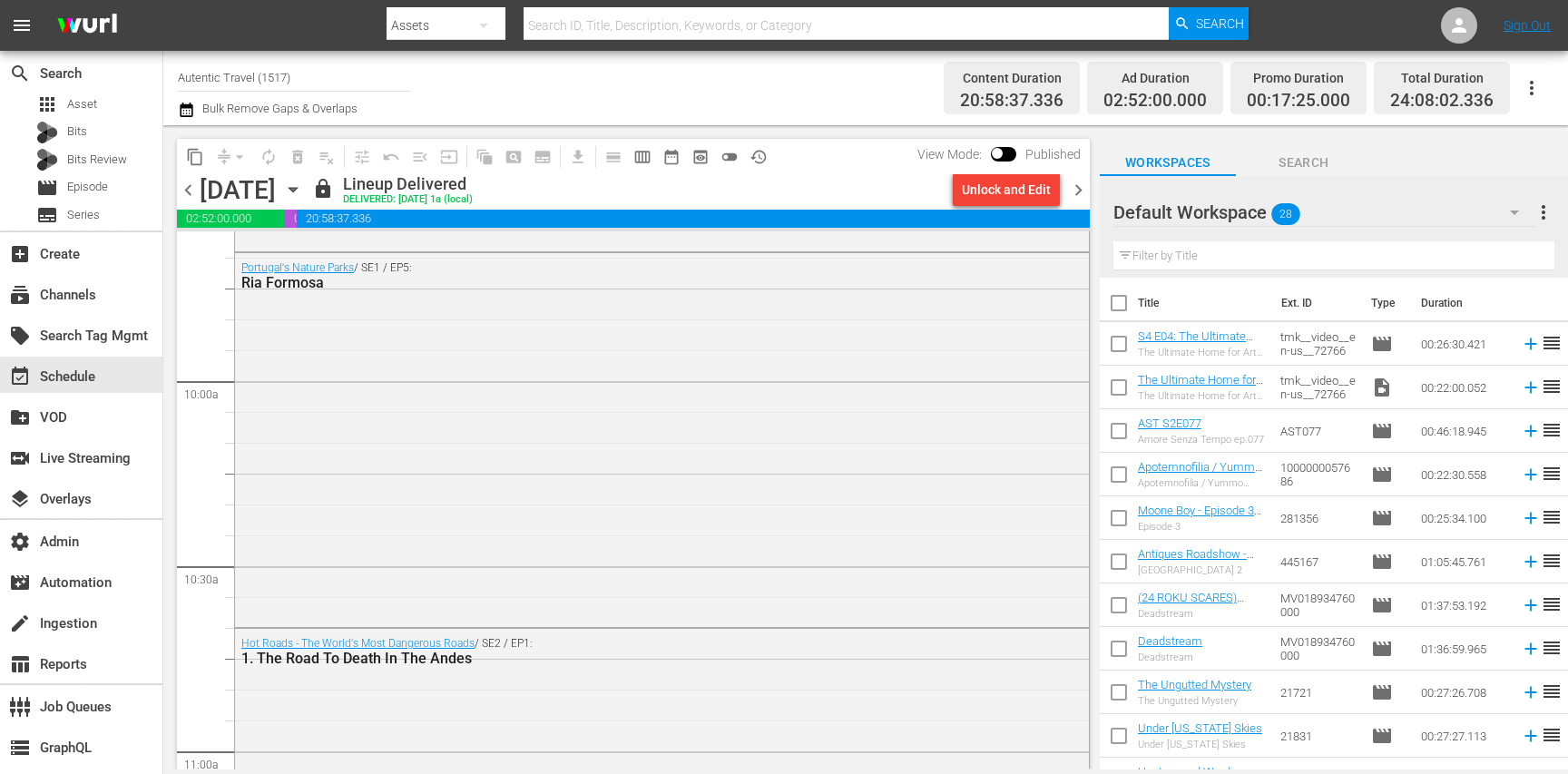
scroll to position [3541, 0]
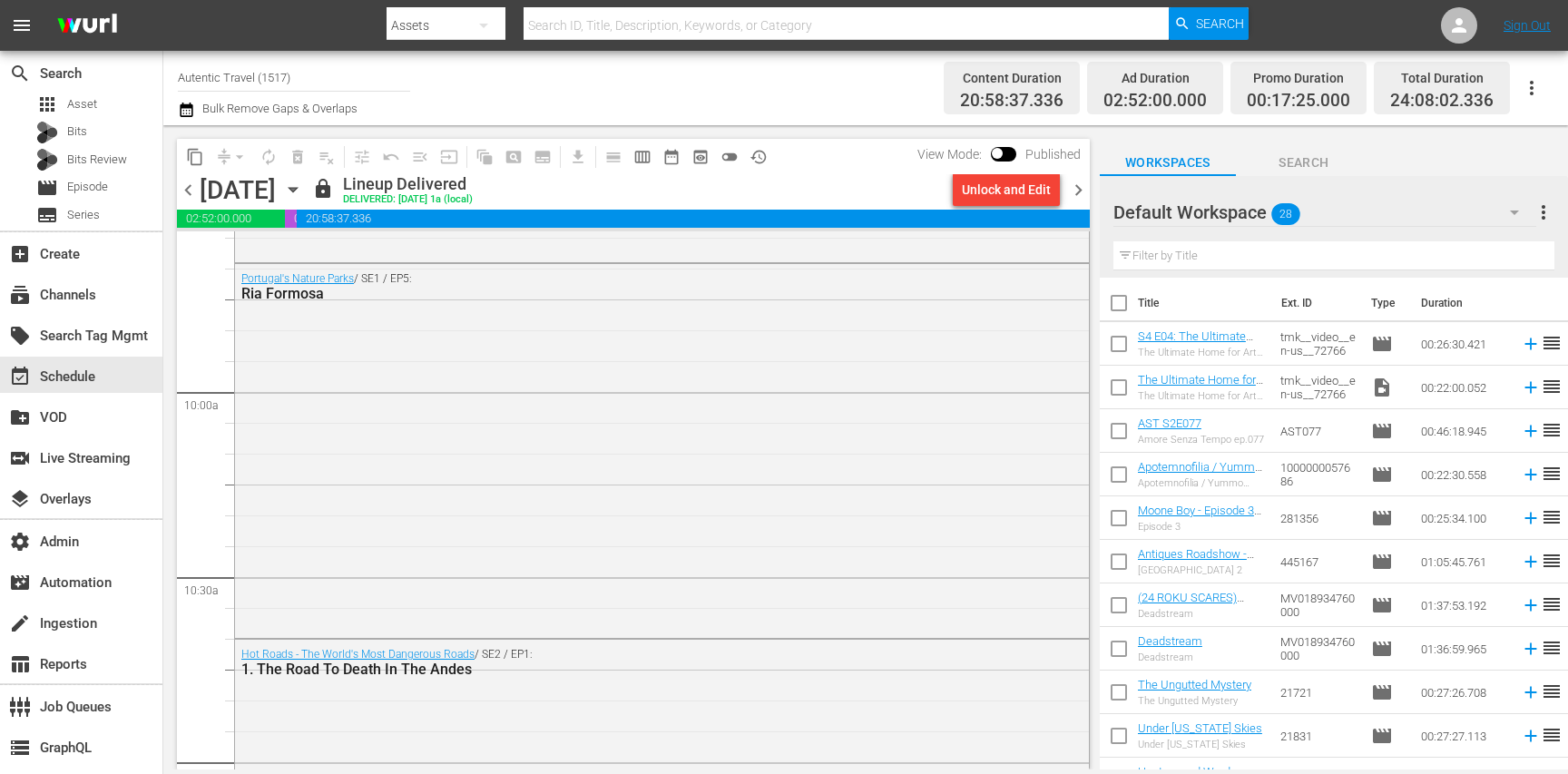
click at [440, 581] on div "Portugal's Nature Parks / SE1 / EP5: Ria Formosa" at bounding box center [662, 449] width 853 height 370
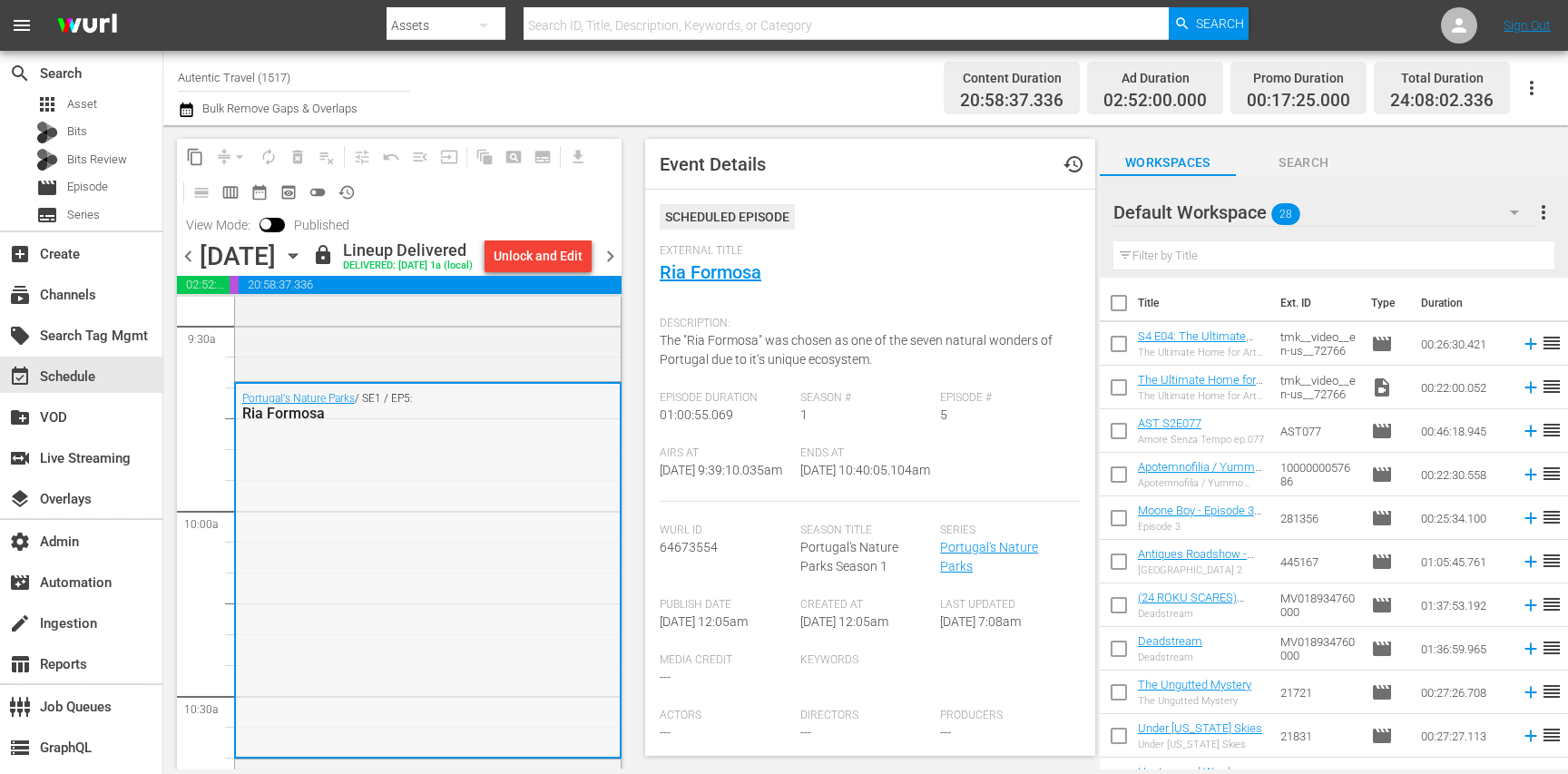
scroll to position [3530, 0]
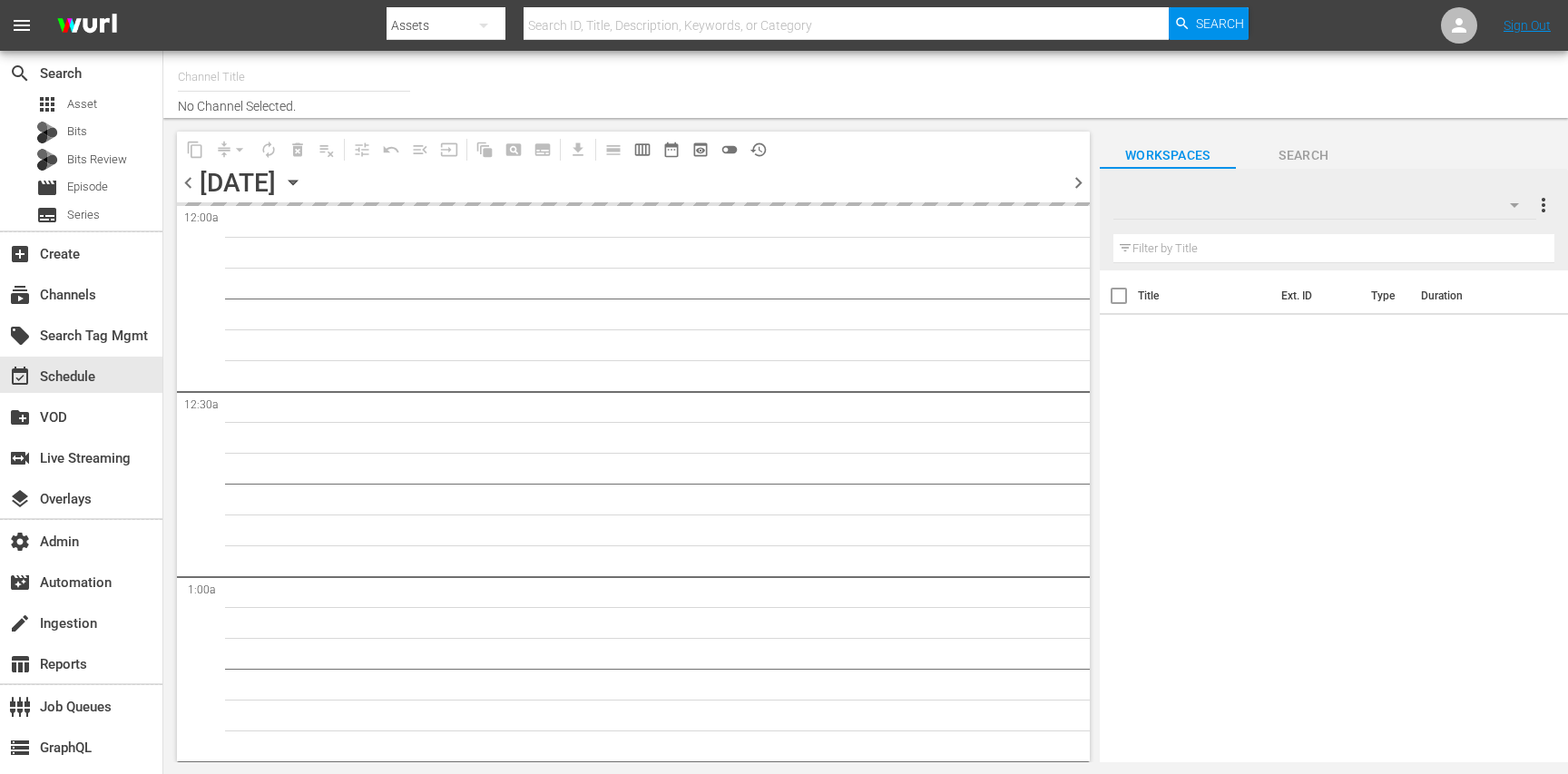
type input "Life Down Under (1496)"
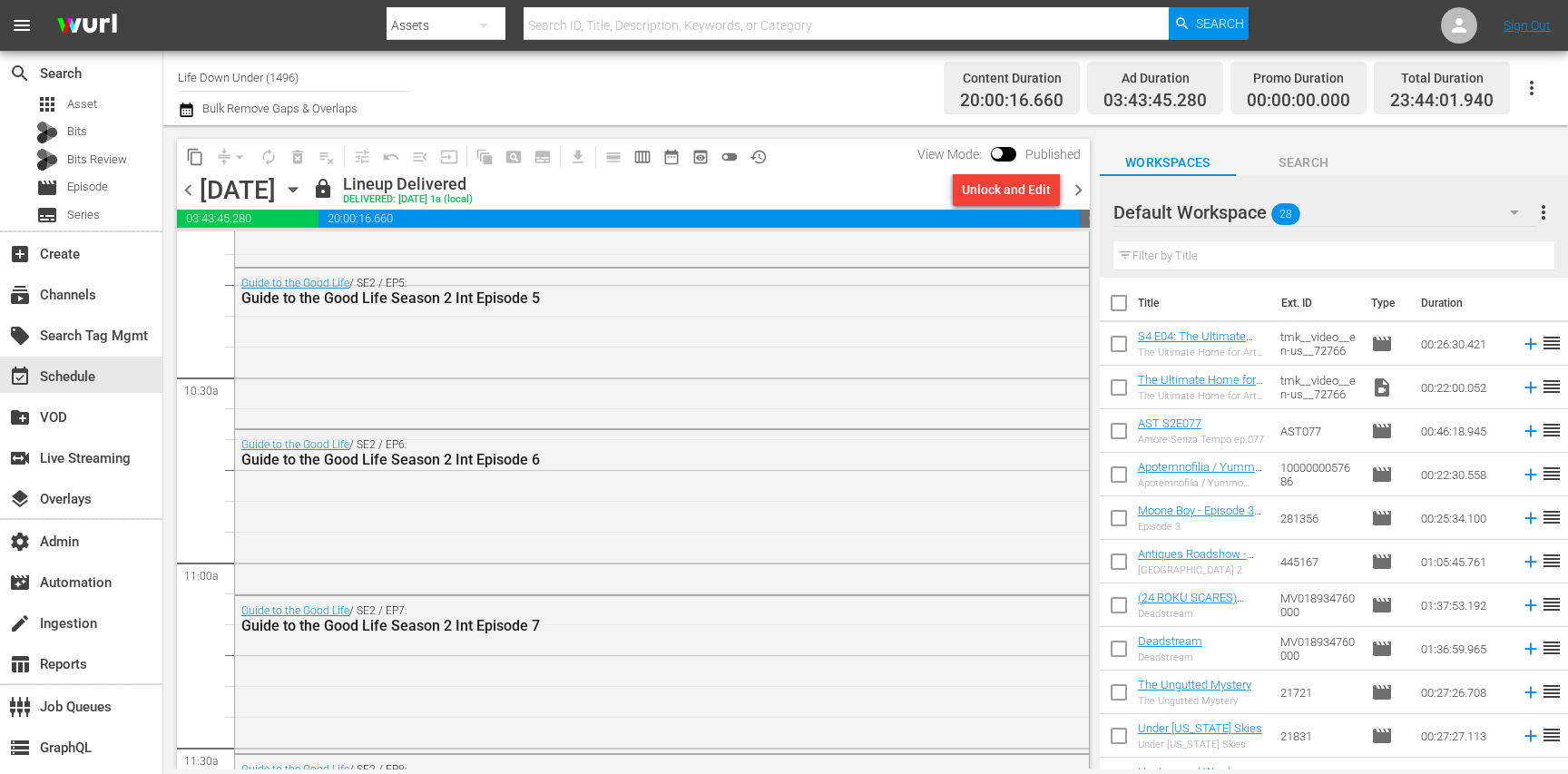
scroll to position [3712, 0]
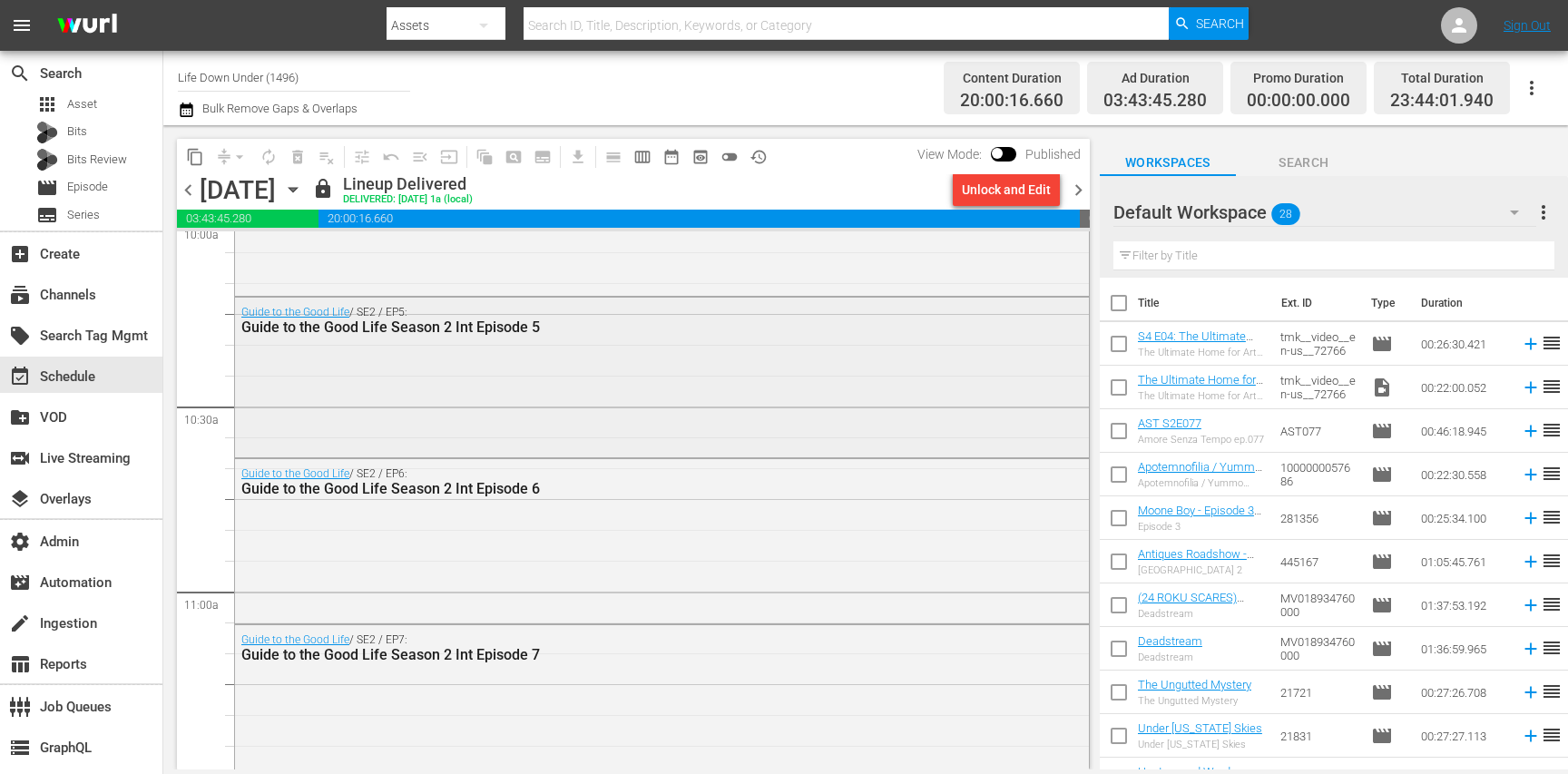
click at [432, 427] on div "Guide to the Good Life / SE2 / EP5: Guide to the Good Life Season 2 Int Episode…" at bounding box center [662, 376] width 853 height 156
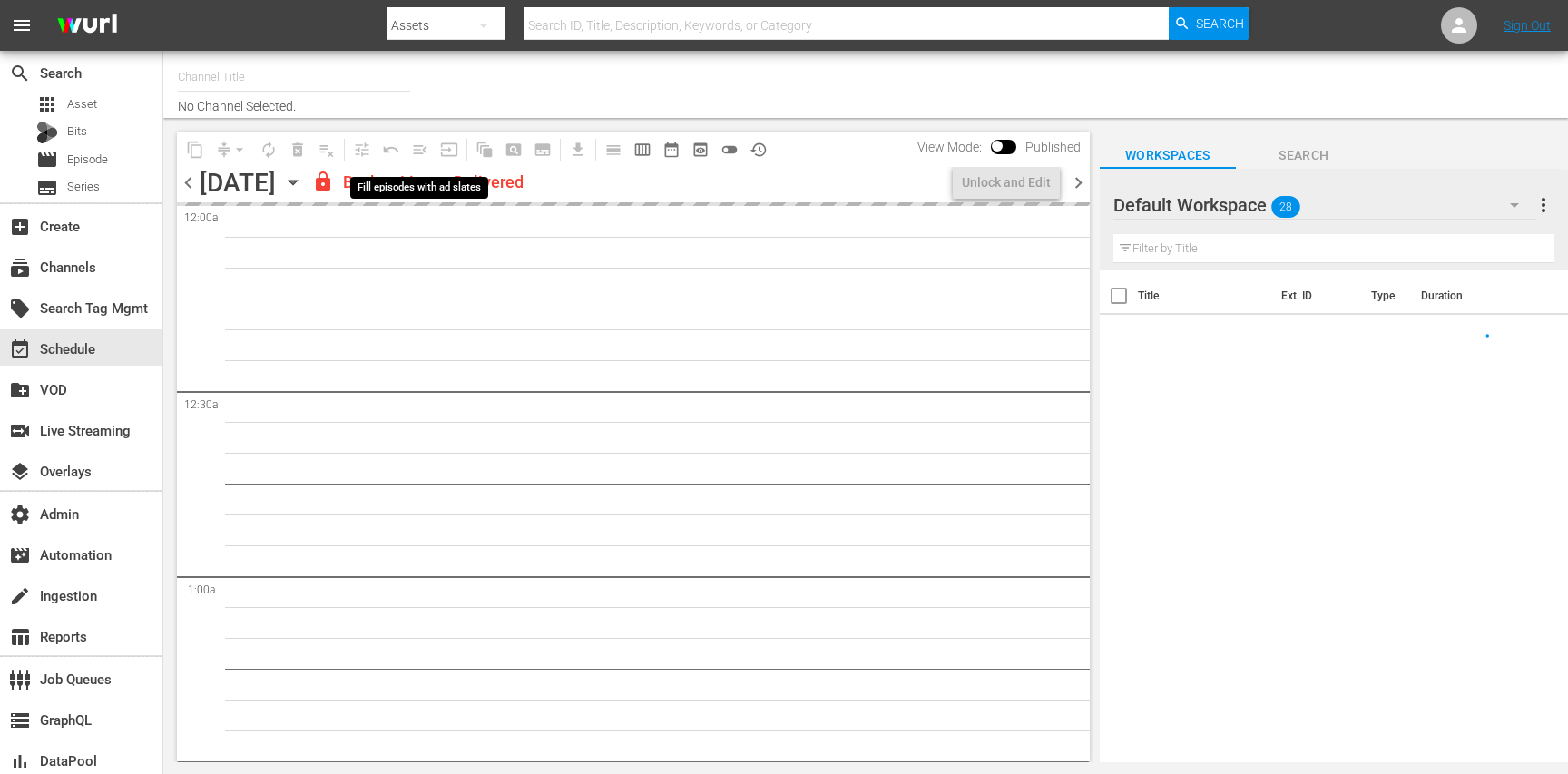
type input "Demo Channel 2 (1026)"
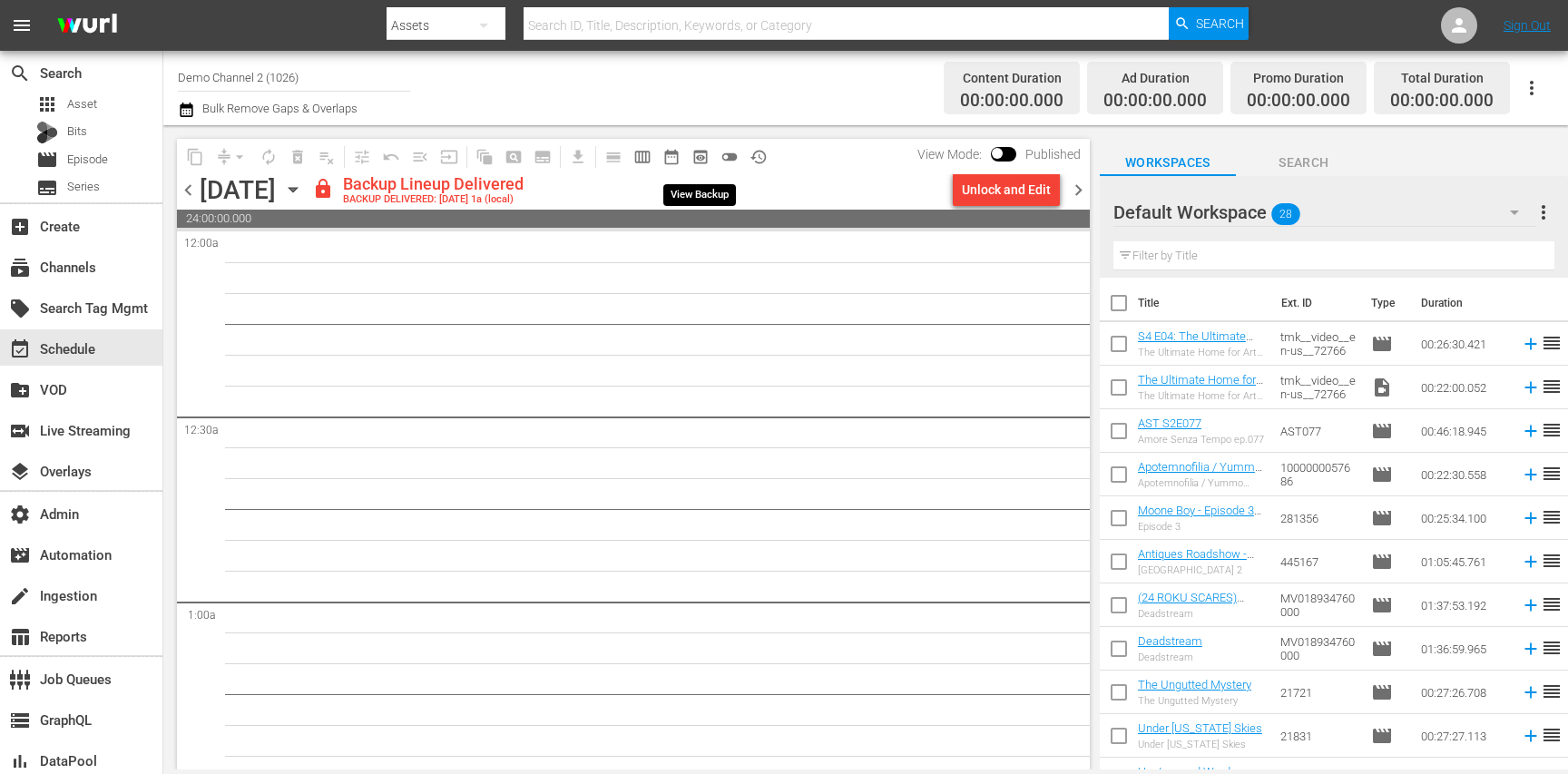
click at [694, 163] on span "preview_outlined" at bounding box center [701, 157] width 18 height 18
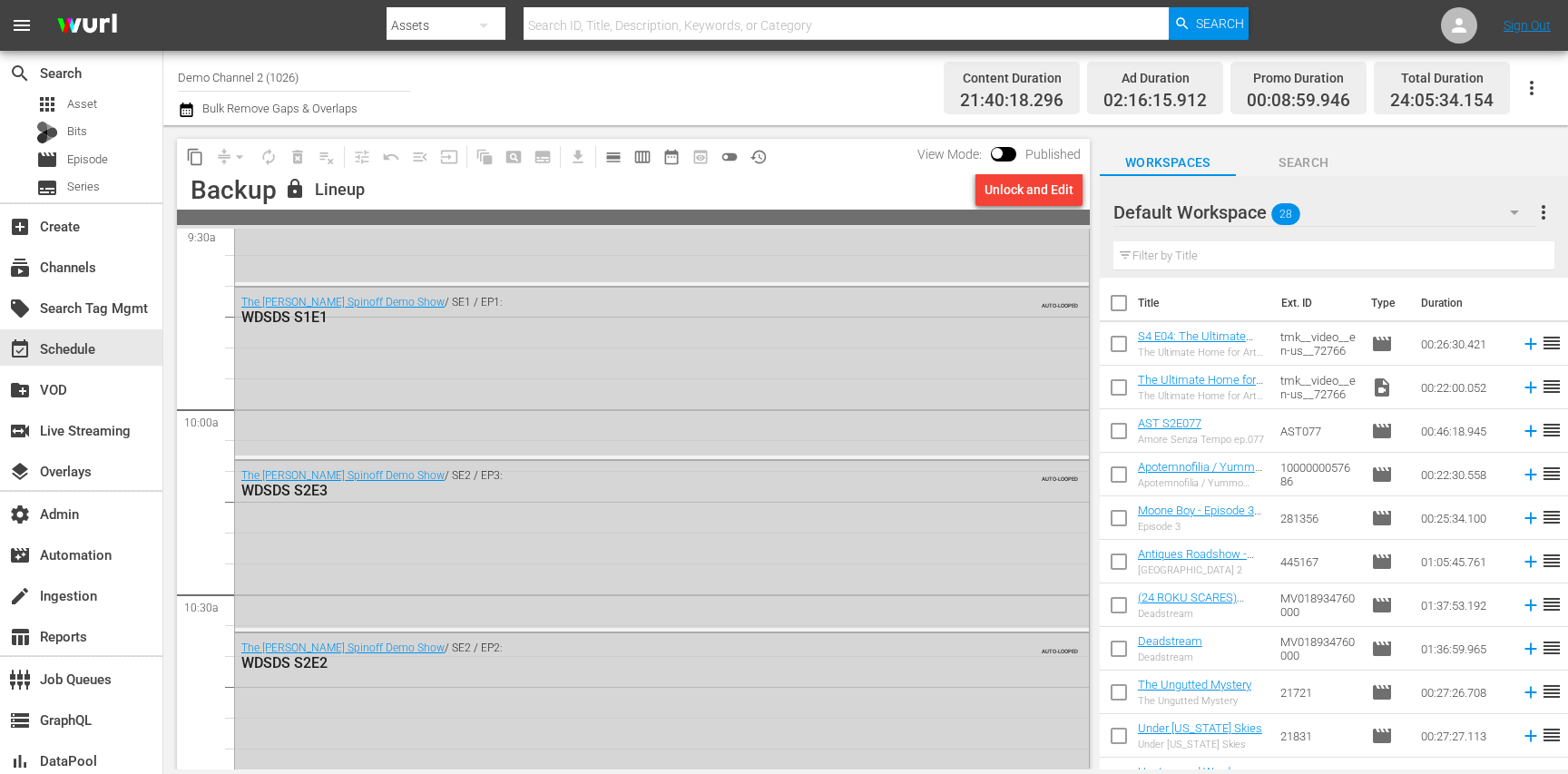
scroll to position [3525, 0]
click at [659, 524] on div "The Wurl Spinoff Demo Show / SE2 / EP3: WDSDS S2E3 AUTO-LOOPED" at bounding box center [662, 539] width 853 height 167
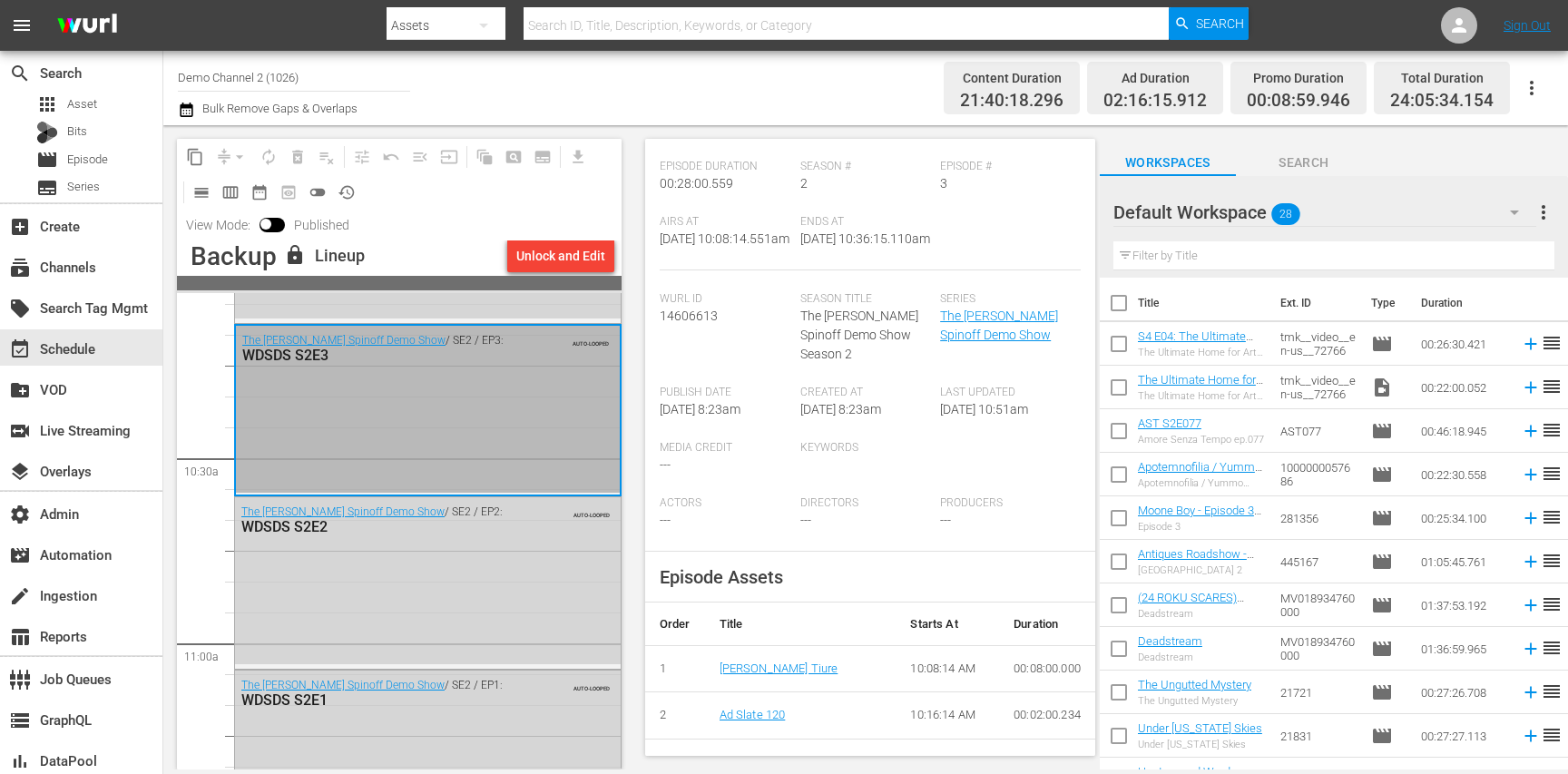
scroll to position [385, 0]
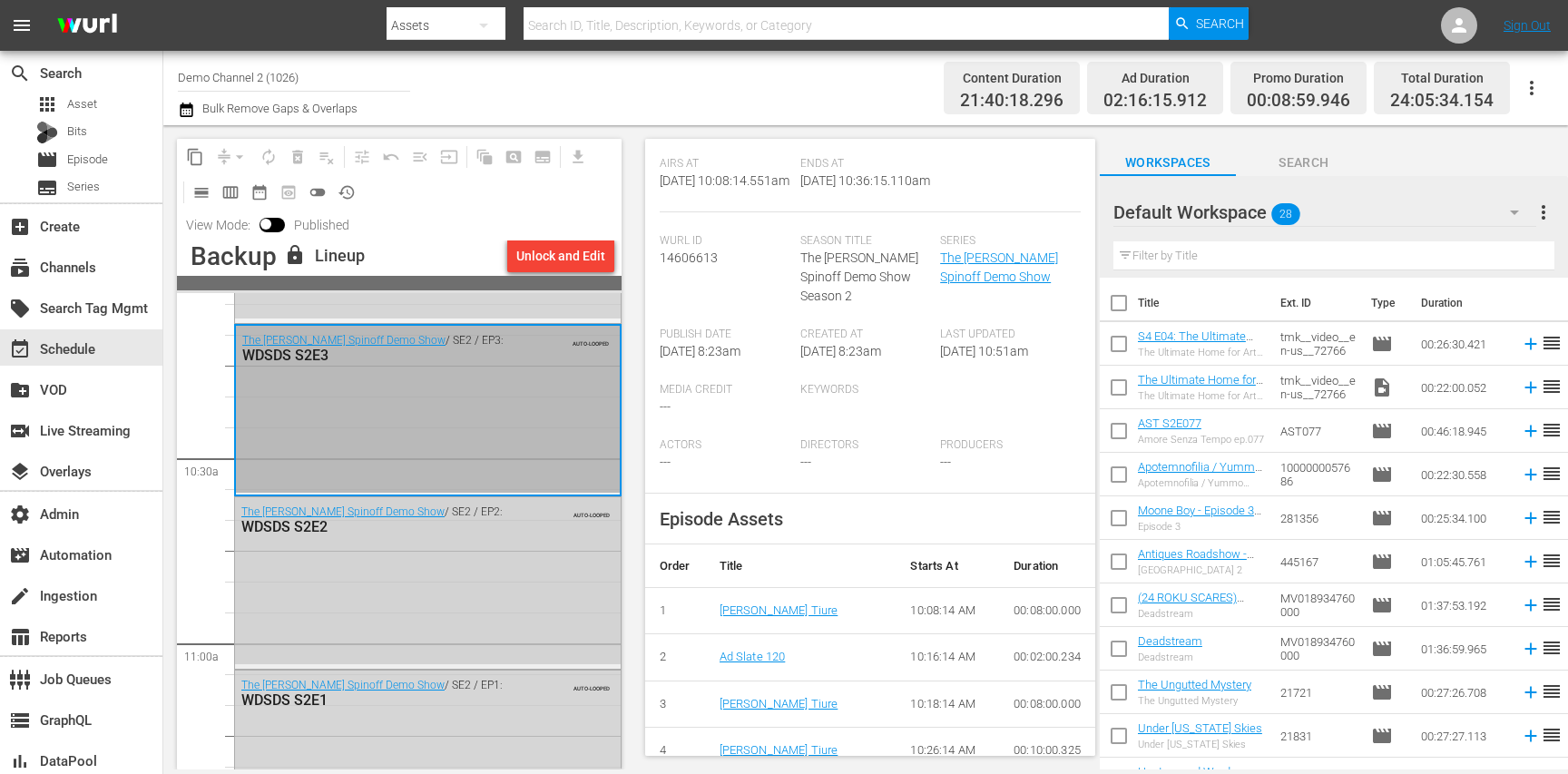
click at [475, 557] on div "The Wurl Spinoff Demo Show / SE2 / EP2: WDSDS S2E2 AUTO-LOOPED" at bounding box center [428, 580] width 386 height 167
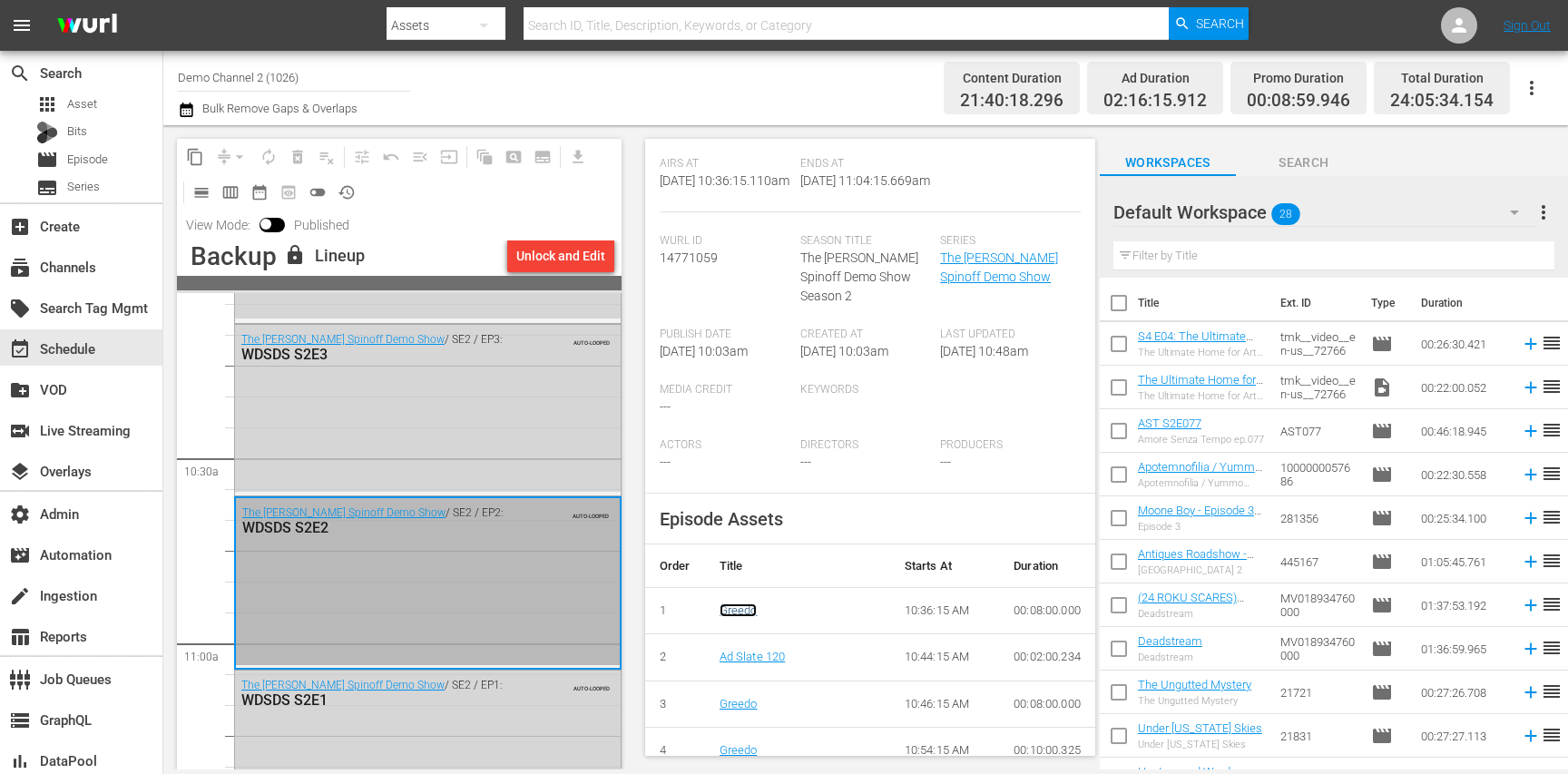
click at [737, 603] on link "Greedo" at bounding box center [738, 610] width 38 height 14
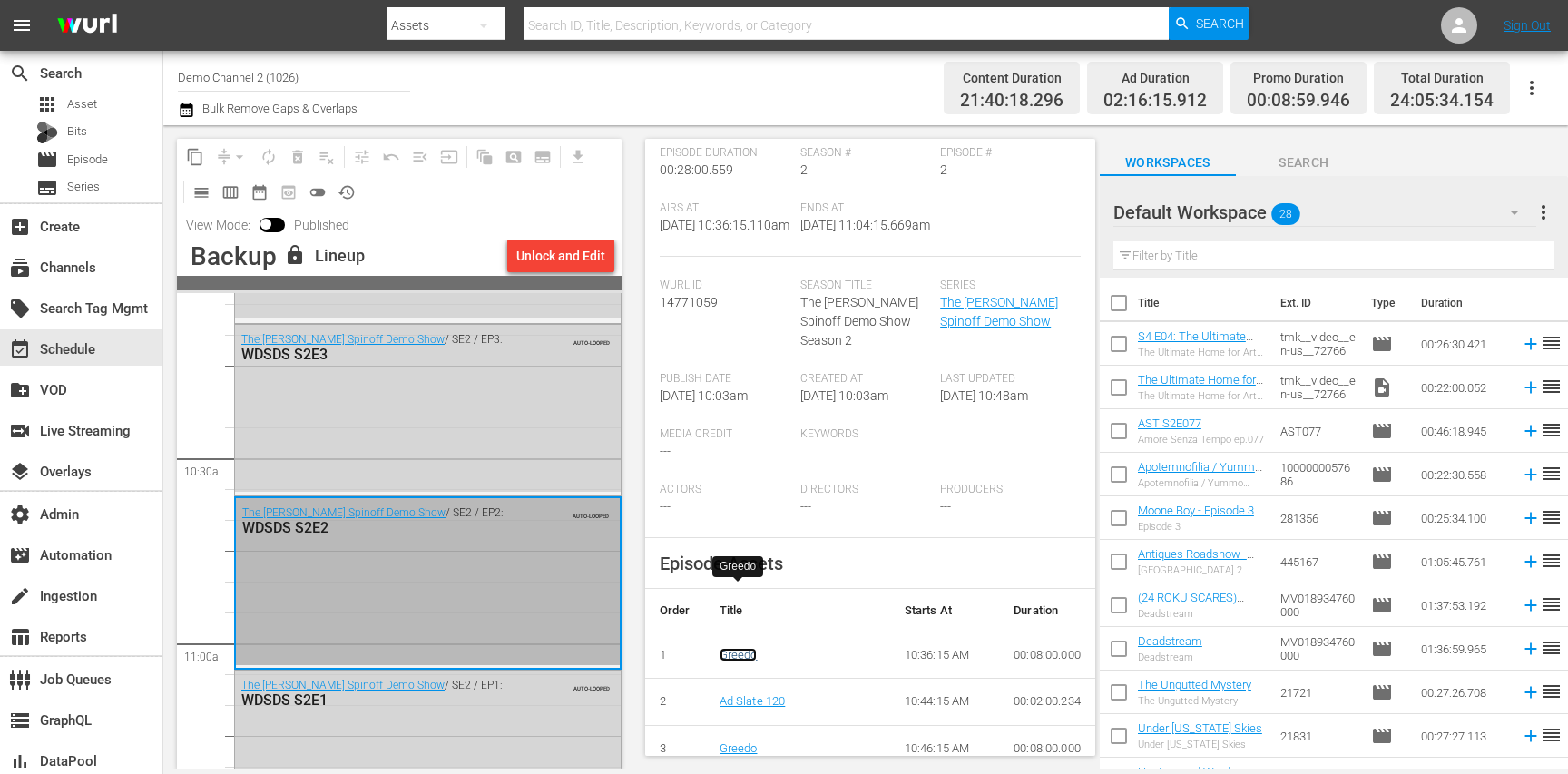
scroll to position [339, 0]
click at [478, 391] on div "The Wurl Spinoff Demo Show / SE2 / EP3: WDSDS S2E3 AUTO-LOOPED" at bounding box center [428, 408] width 386 height 167
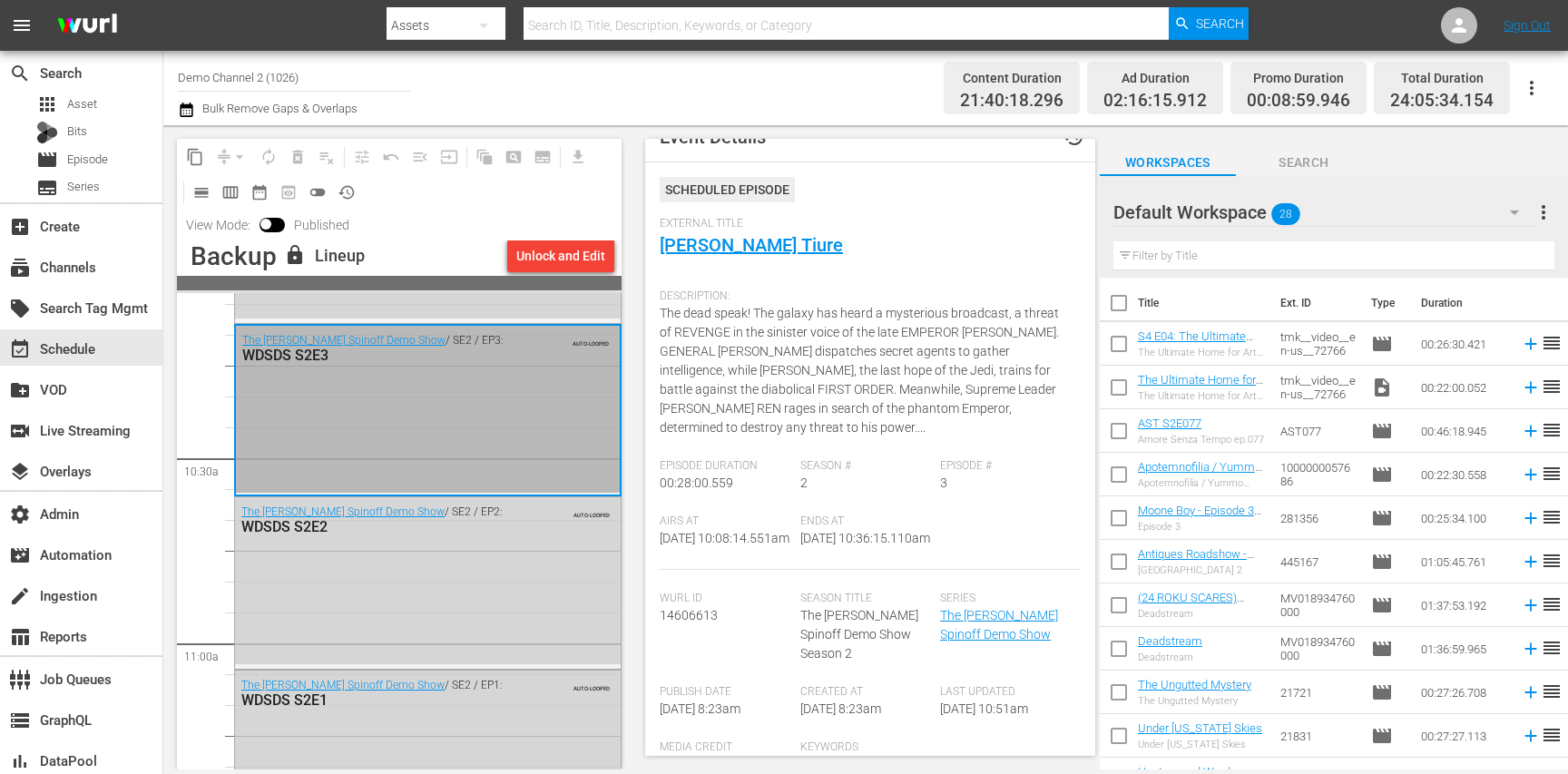
scroll to position [0, 0]
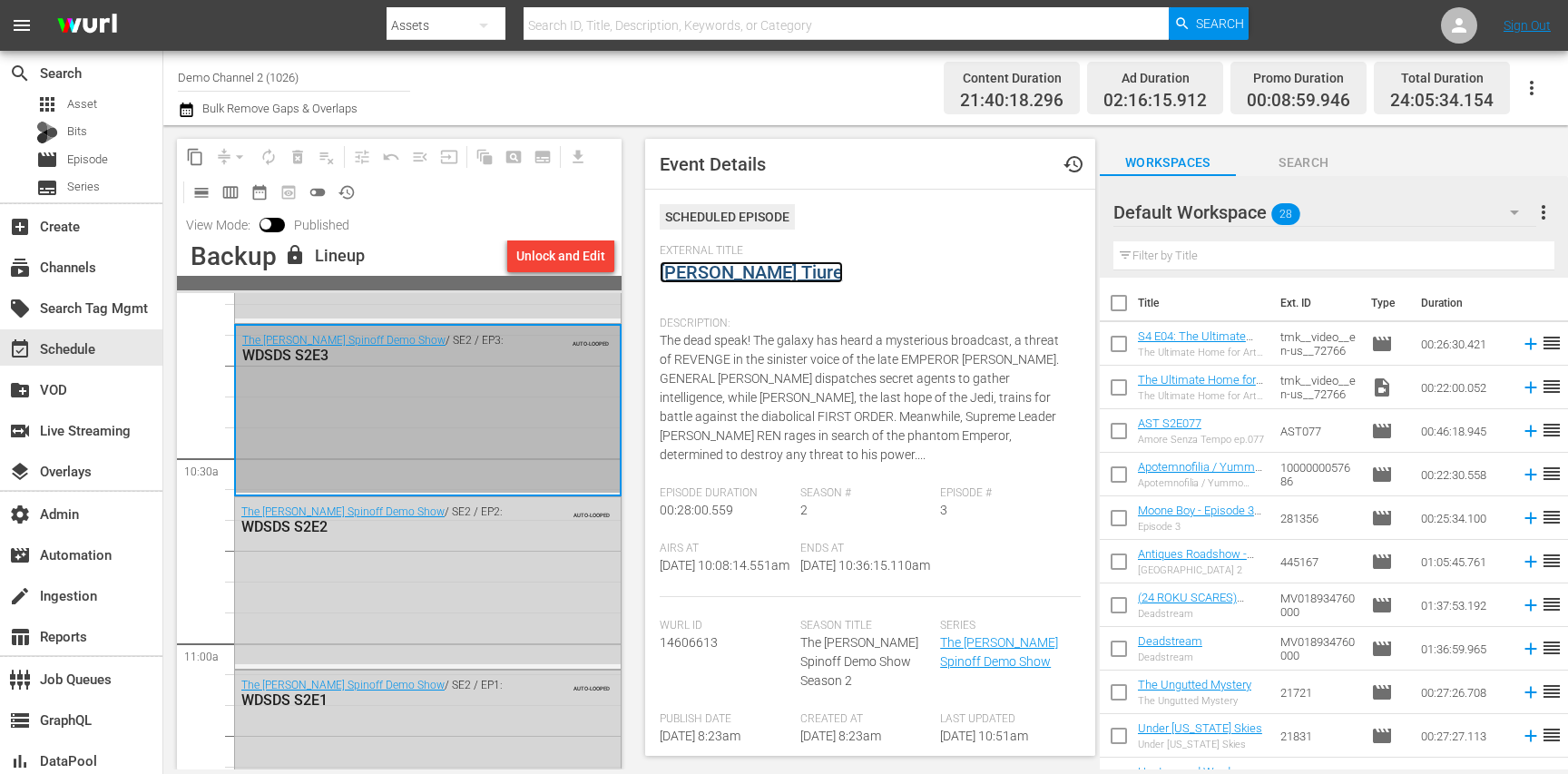
click at [697, 270] on link "Jabba Desilijic Tiure" at bounding box center [751, 272] width 184 height 22
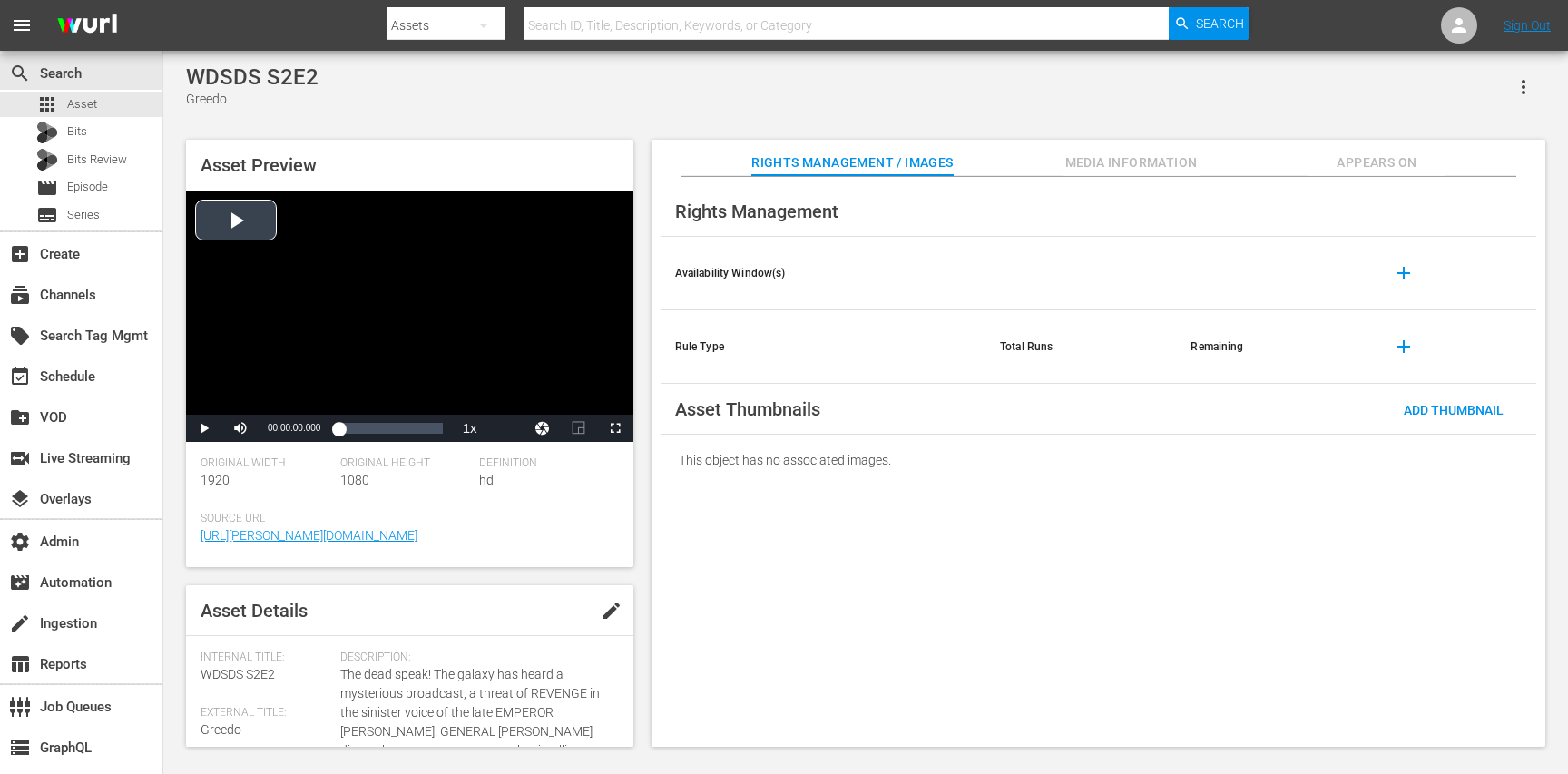
click at [408, 327] on div "Video Player" at bounding box center [409, 302] width 447 height 224
drag, startPoint x: 352, startPoint y: 426, endPoint x: 417, endPoint y: 430, distance: 65.1
click at [412, 430] on div "00:07:04.975" at bounding box center [375, 429] width 73 height 18
click at [349, 430] on div "Loaded : 75.82% 00:02:44.244 00:19:37.087" at bounding box center [389, 429] width 103 height 18
click at [356, 432] on div "00:02:44.244" at bounding box center [347, 429] width 18 height 18
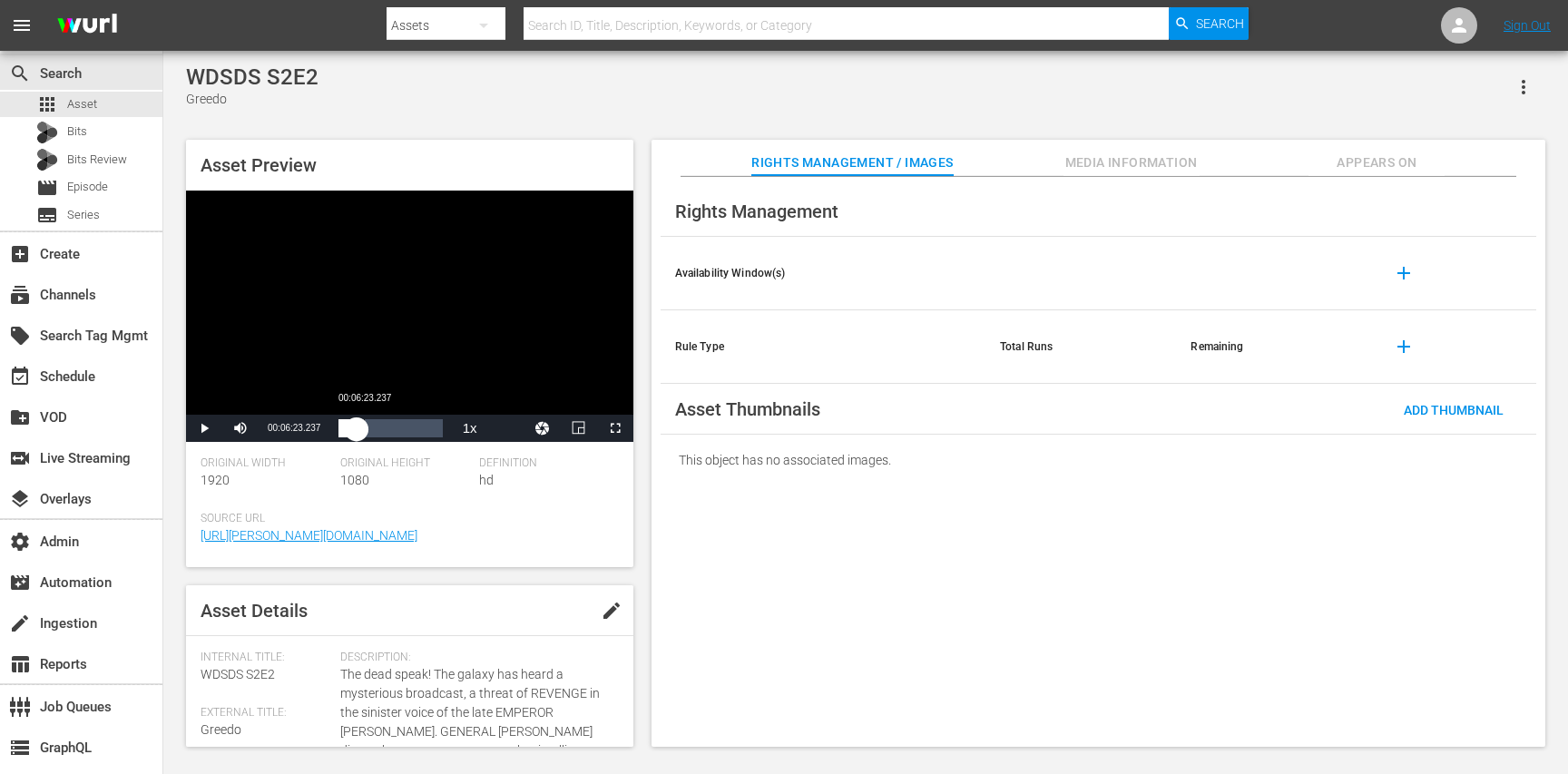
click at [356, 432] on div "00:04:34.403" at bounding box center [347, 429] width 18 height 18
click at [364, 433] on div "00:06:23.481" at bounding box center [351, 429] width 26 height 18
click at [373, 433] on div "00:08:40.108" at bounding box center [355, 429] width 35 height 18
click at [380, 433] on div "00:10:32.387" at bounding box center [359, 429] width 42 height 18
click at [387, 433] on div "00:12:05.606" at bounding box center [362, 429] width 48 height 18
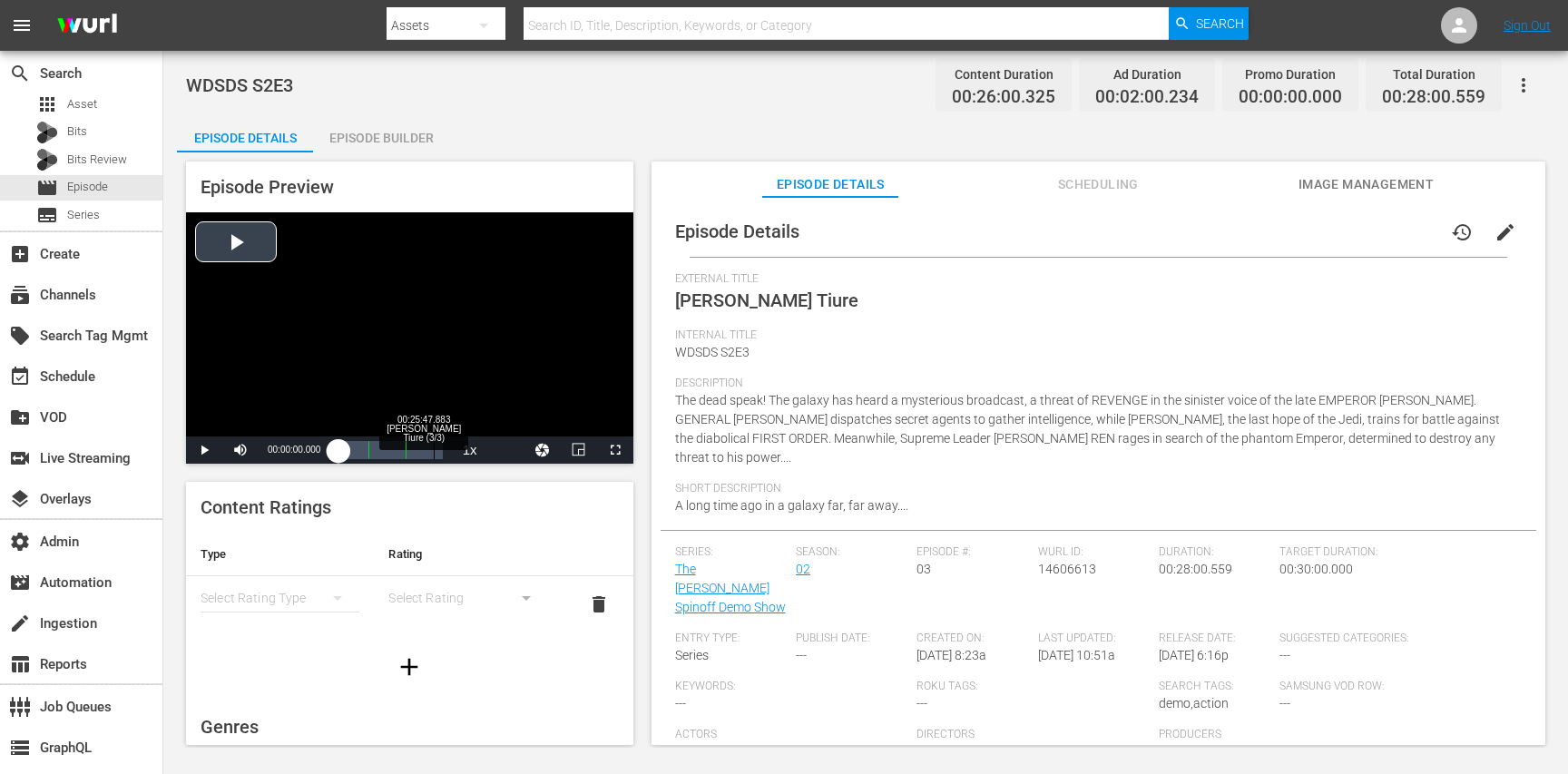
click at [434, 451] on div "Loaded : 0.37% 00:25:47.883 [PERSON_NAME] (3/3) 00:00:00.000" at bounding box center [389, 451] width 103 height 18
click at [435, 451] on div "00:23:53.799" at bounding box center [386, 451] width 96 height 18
click at [437, 451] on div "00:25:01.358" at bounding box center [387, 451] width 100 height 18
click at [433, 451] on div "00:24:32.265" at bounding box center [387, 451] width 98 height 18
click at [429, 452] on div "00:23:33.174" at bounding box center [385, 451] width 94 height 18
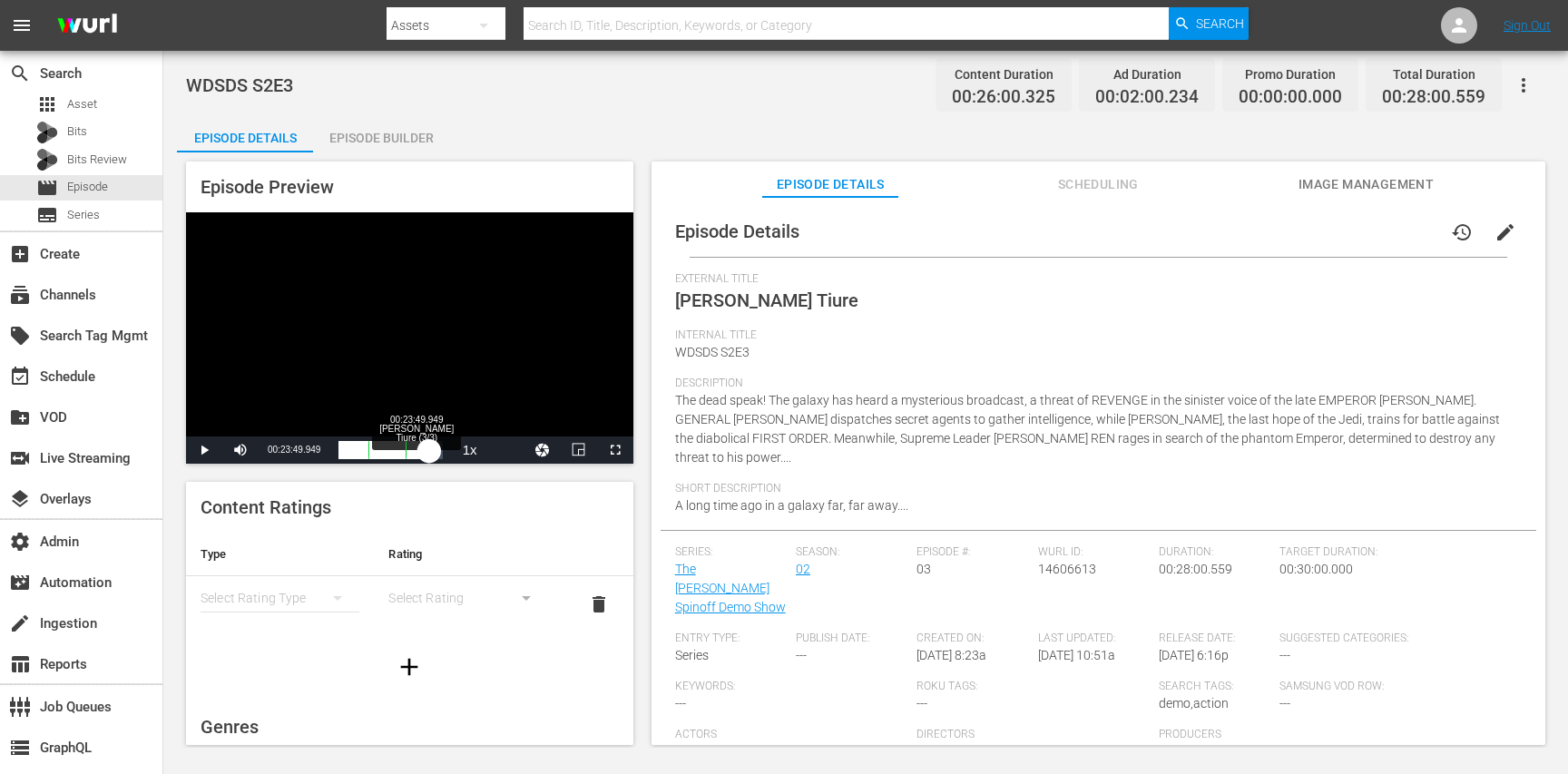
click at [427, 452] on div "00:22:34.181" at bounding box center [383, 451] width 90 height 18
click at [423, 452] on div "00:21:50.234" at bounding box center [380, 451] width 84 height 18
click at [423, 453] on div "00:20:52.156" at bounding box center [380, 451] width 84 height 18
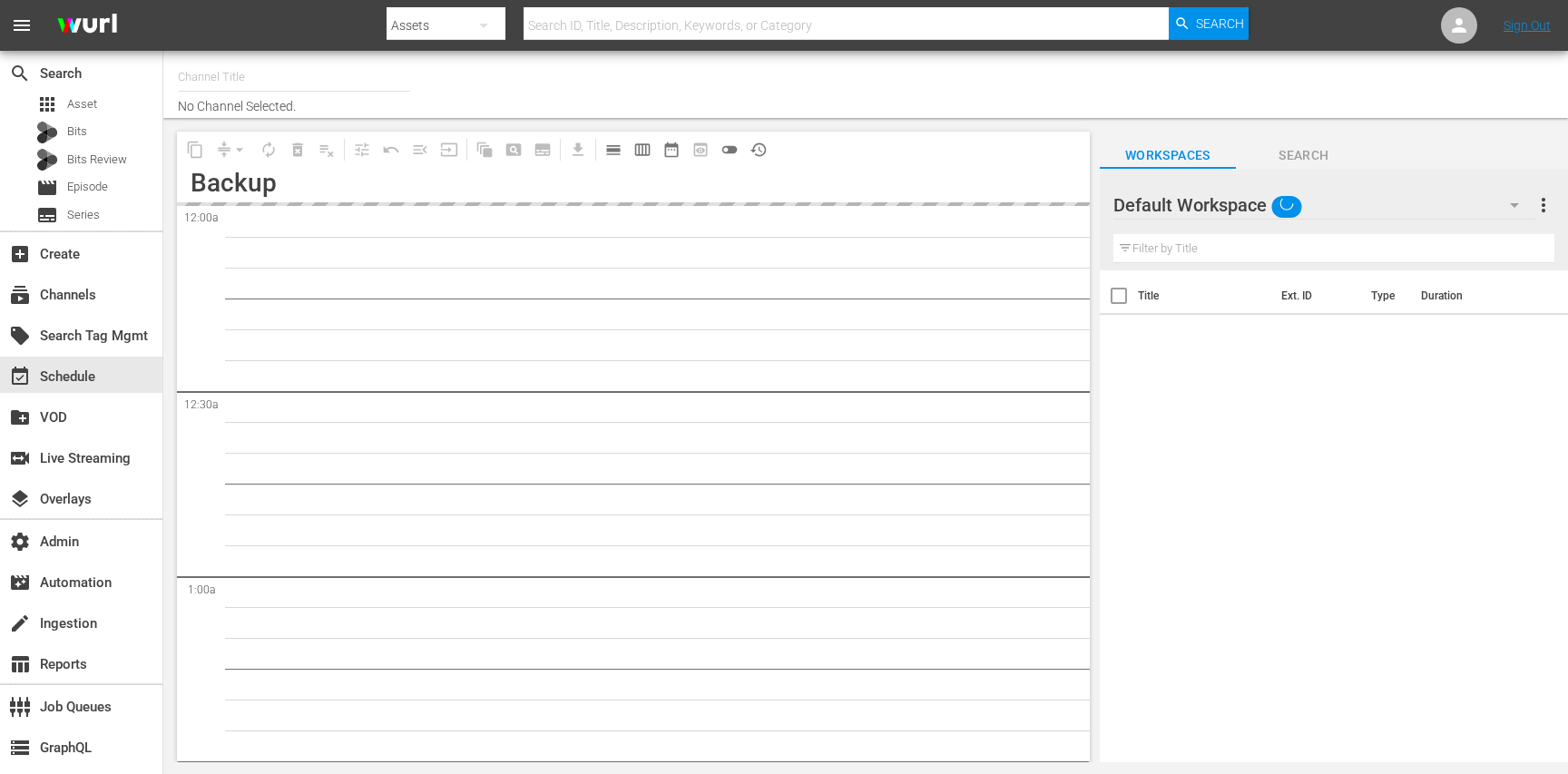
type input "Made in [GEOGRAPHIC_DATA] Powered by Moviefone (276)"
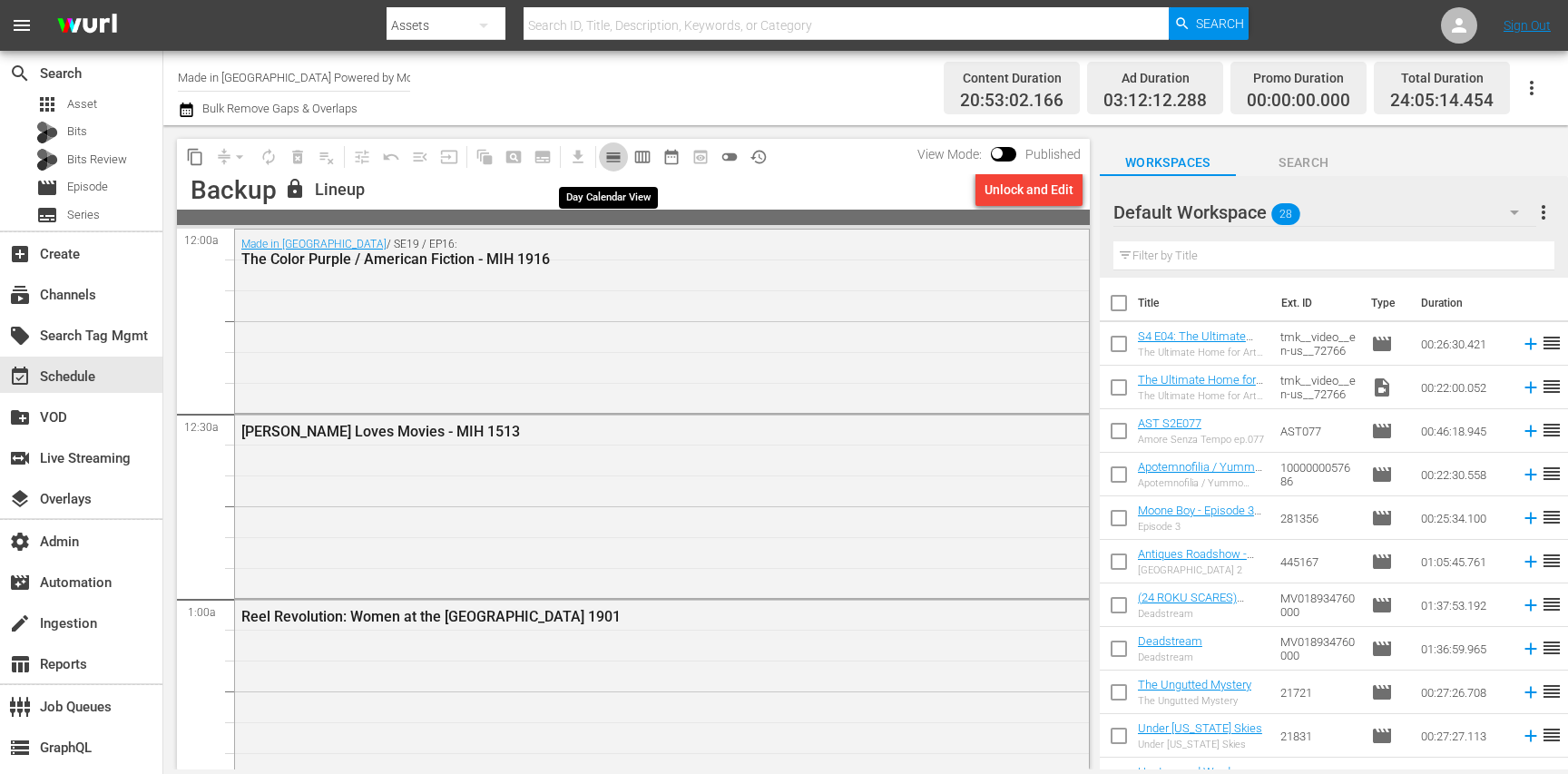
click at [612, 156] on span "calendar_view_day_outlined" at bounding box center [613, 157] width 18 height 18
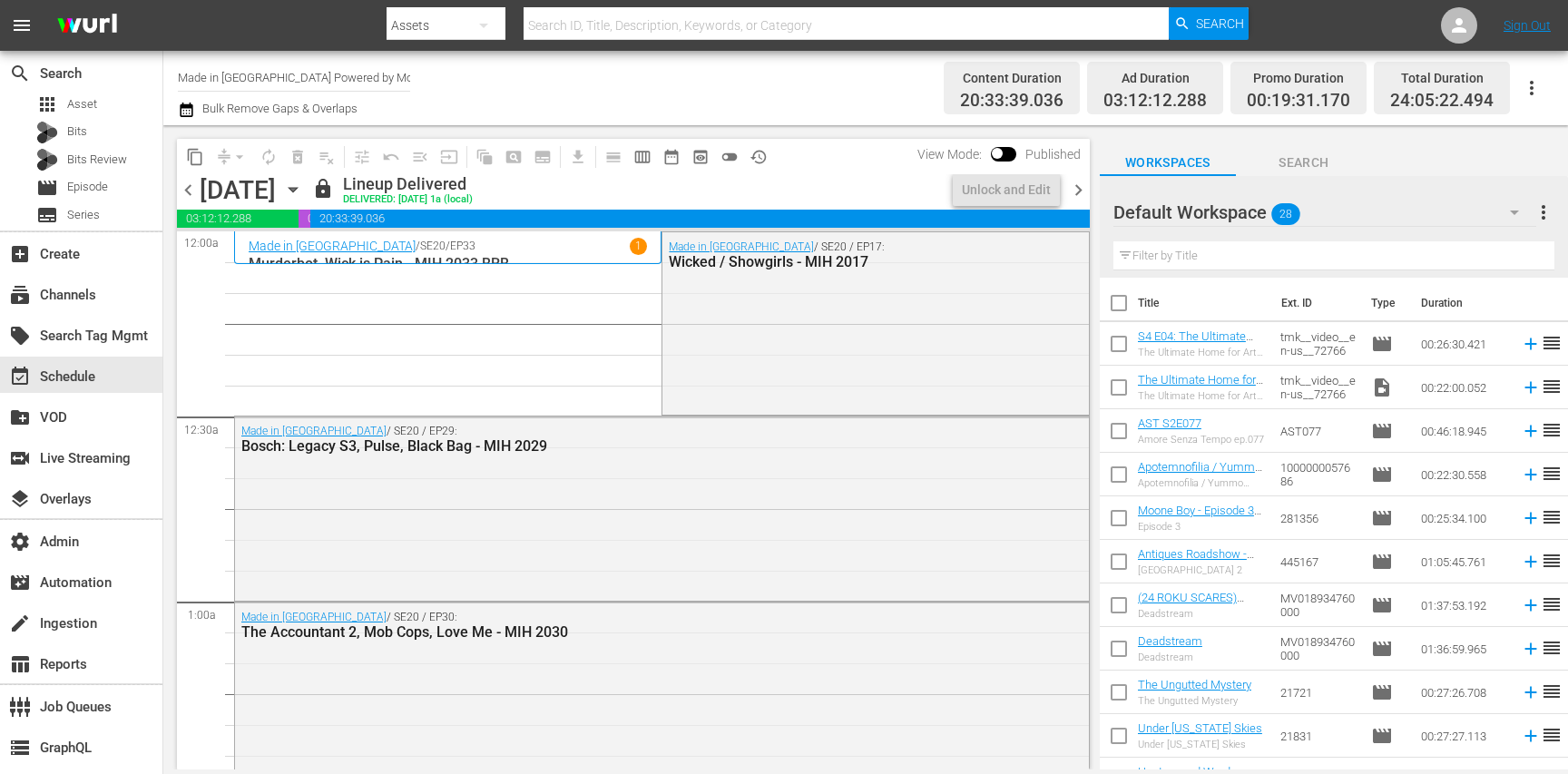
click at [1075, 190] on span "chevron_right" at bounding box center [1078, 190] width 23 height 23
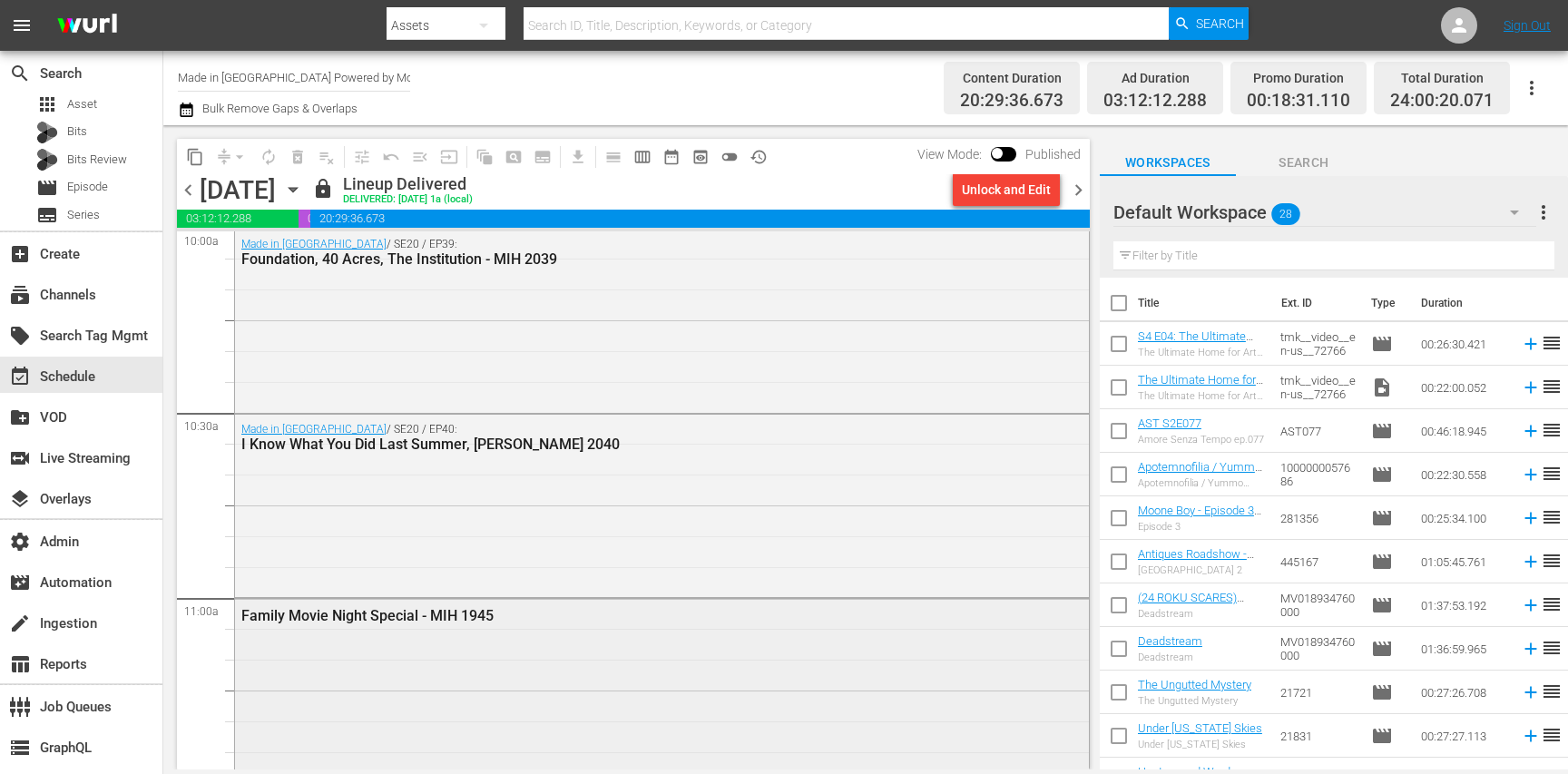
scroll to position [3710, 0]
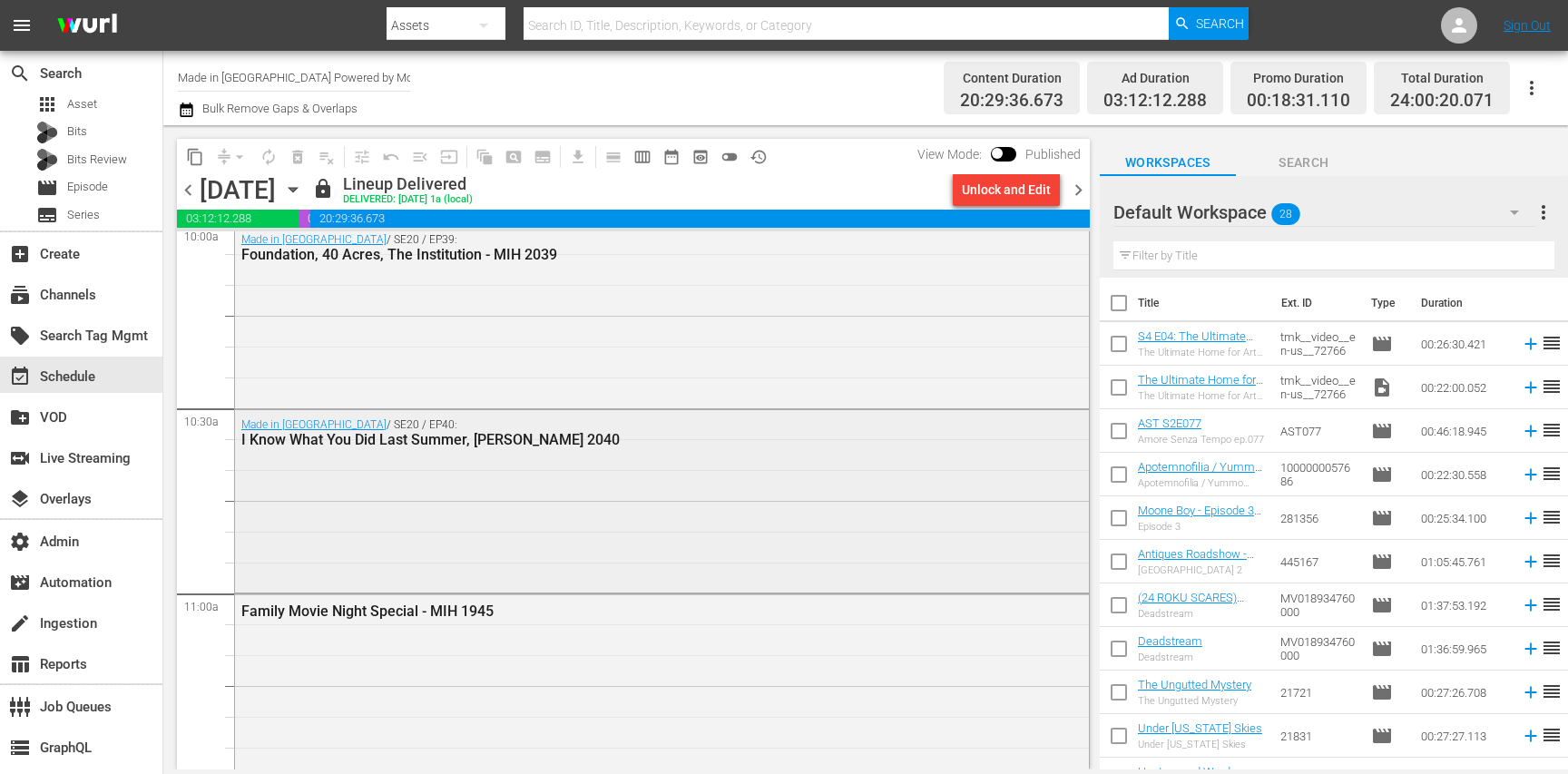
click at [439, 498] on div "Made in Hollywood / SE20 / EP40: I Know What You Did Last Summer, Ballard - MIH…" at bounding box center [662, 500] width 853 height 180
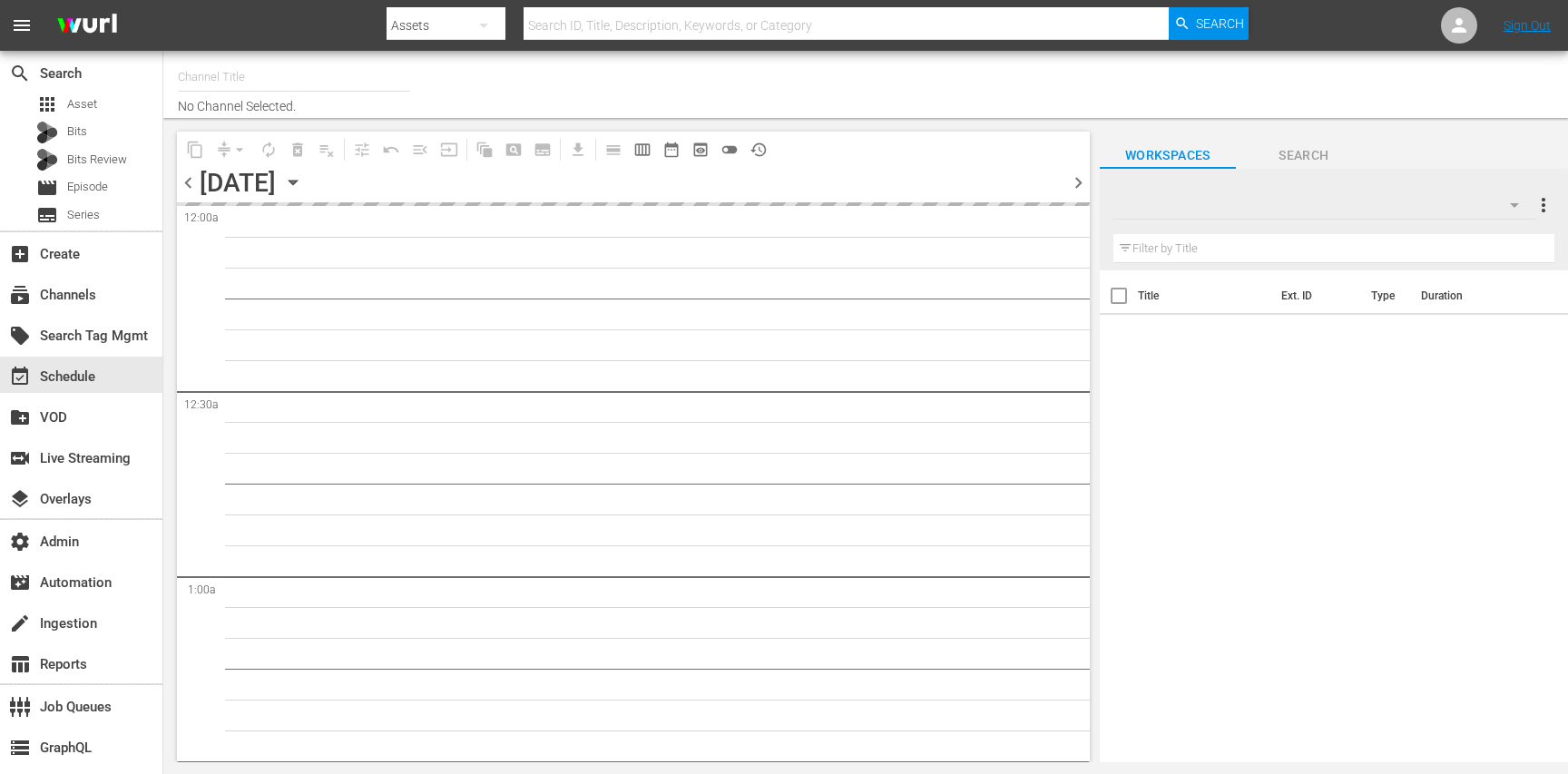
type input "Inside Outside (ANZ) (1907)"
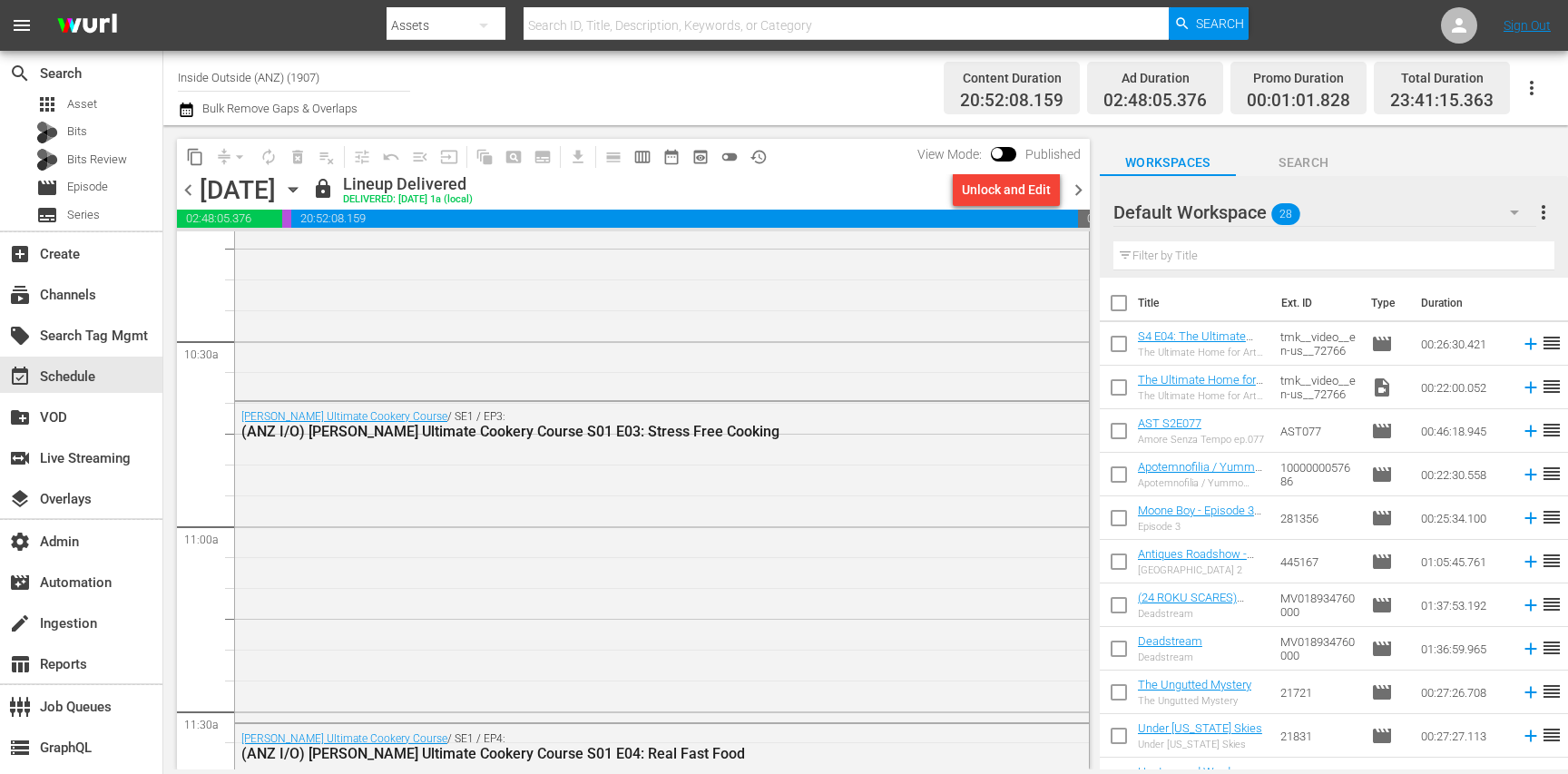
scroll to position [3774, 0]
click at [530, 492] on div "Gordon Ramsay’s Ultimate Cookery Course / SE1 / EP3: (ANZ I/O) Gordon Ramsay’s …" at bounding box center [662, 563] width 853 height 317
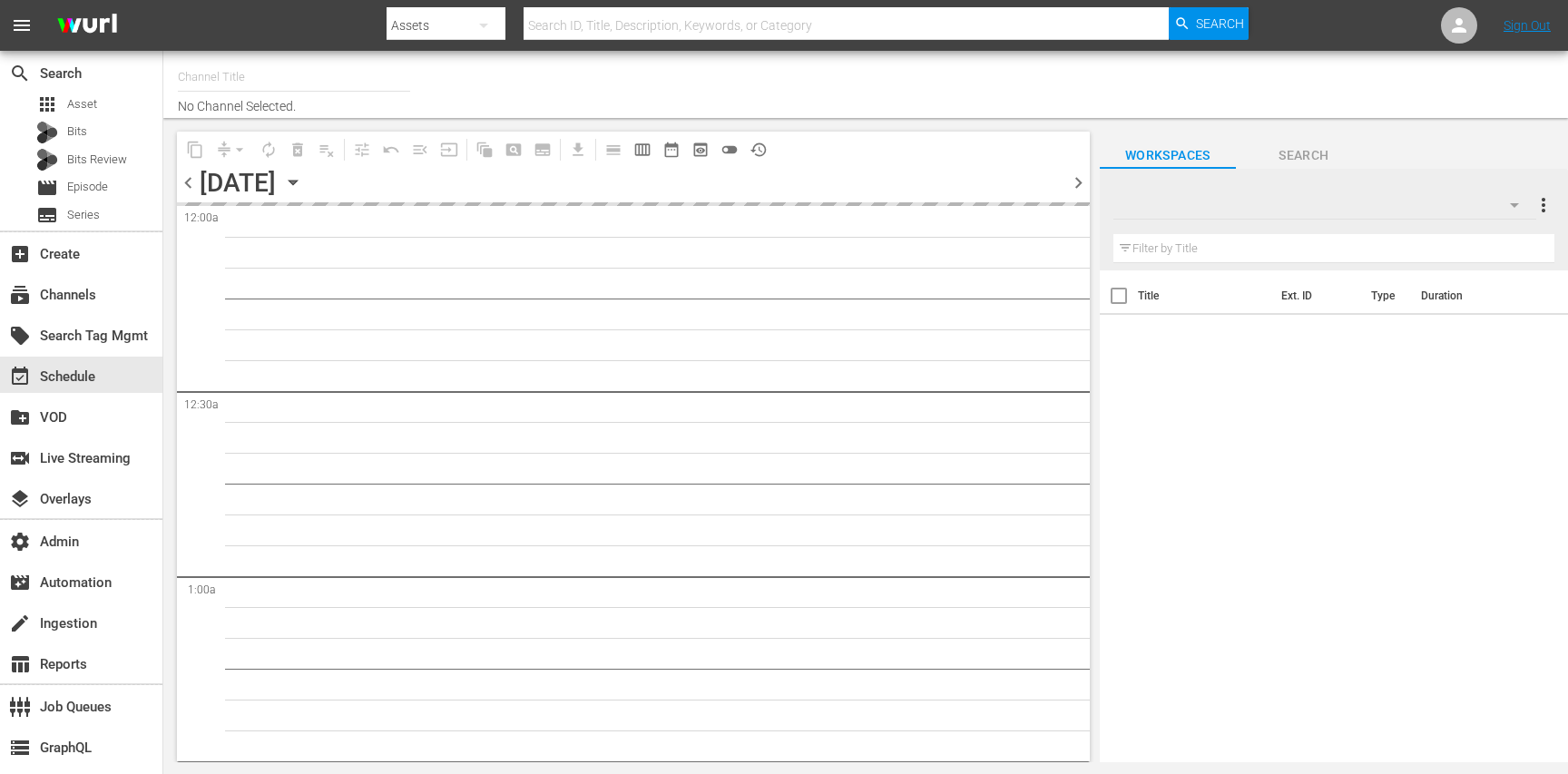
type input "Undercover Boss (2032)"
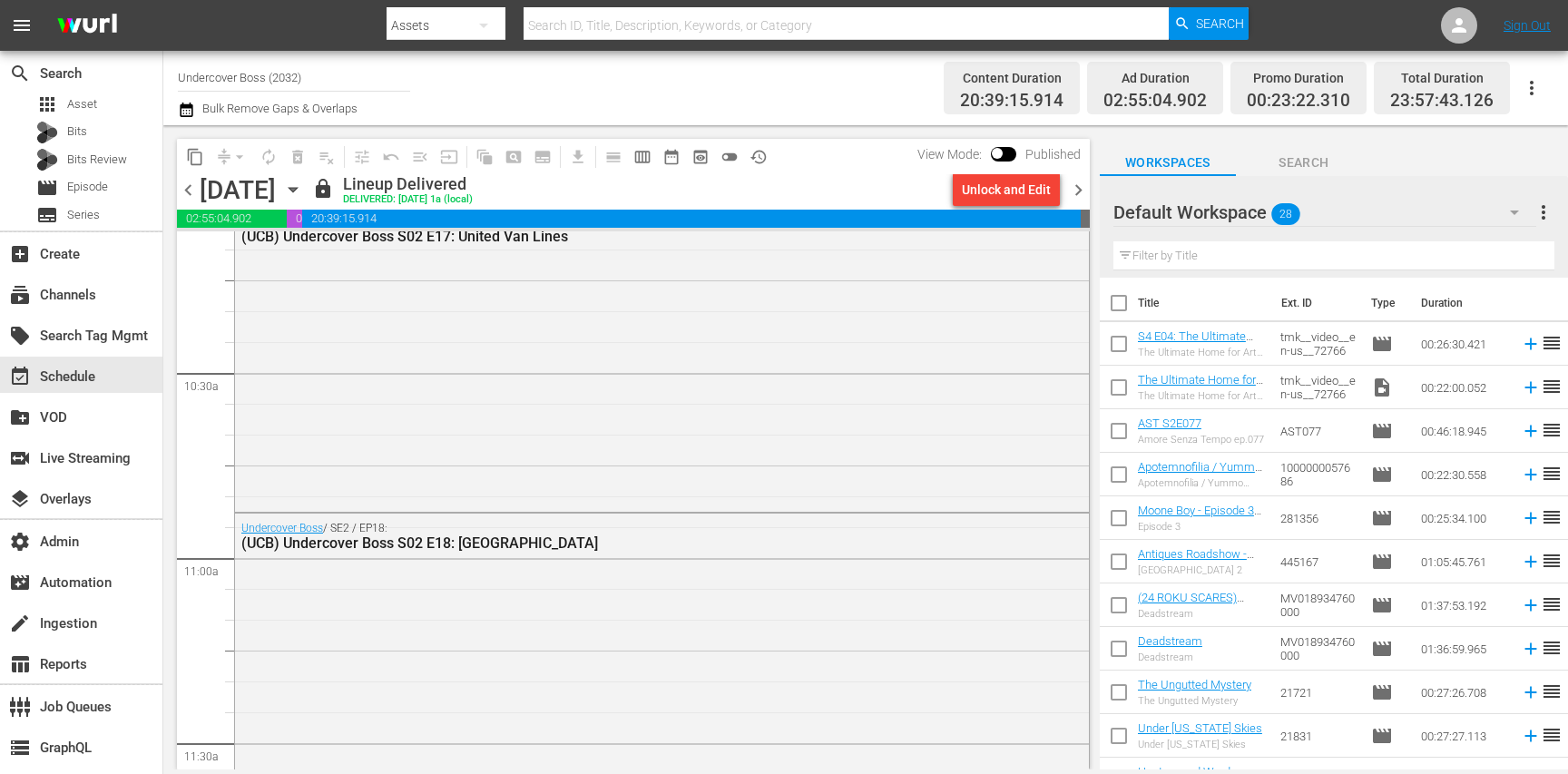
scroll to position [3697, 0]
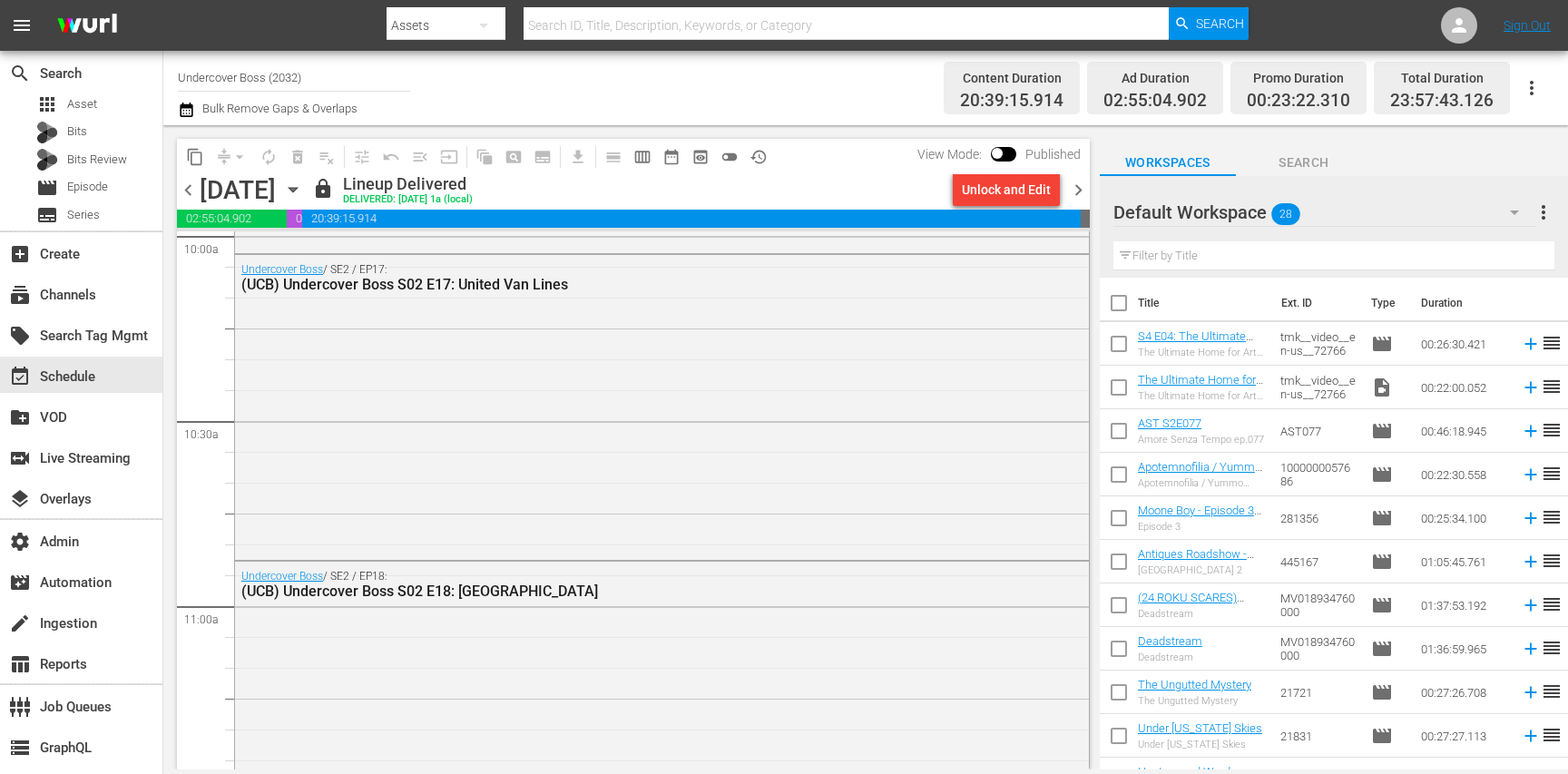
click at [471, 471] on div "Undercover Boss / SE2 / EP17: (UCB) Undercover Boss S02 E17: United Van Lines" at bounding box center [662, 405] width 853 height 301
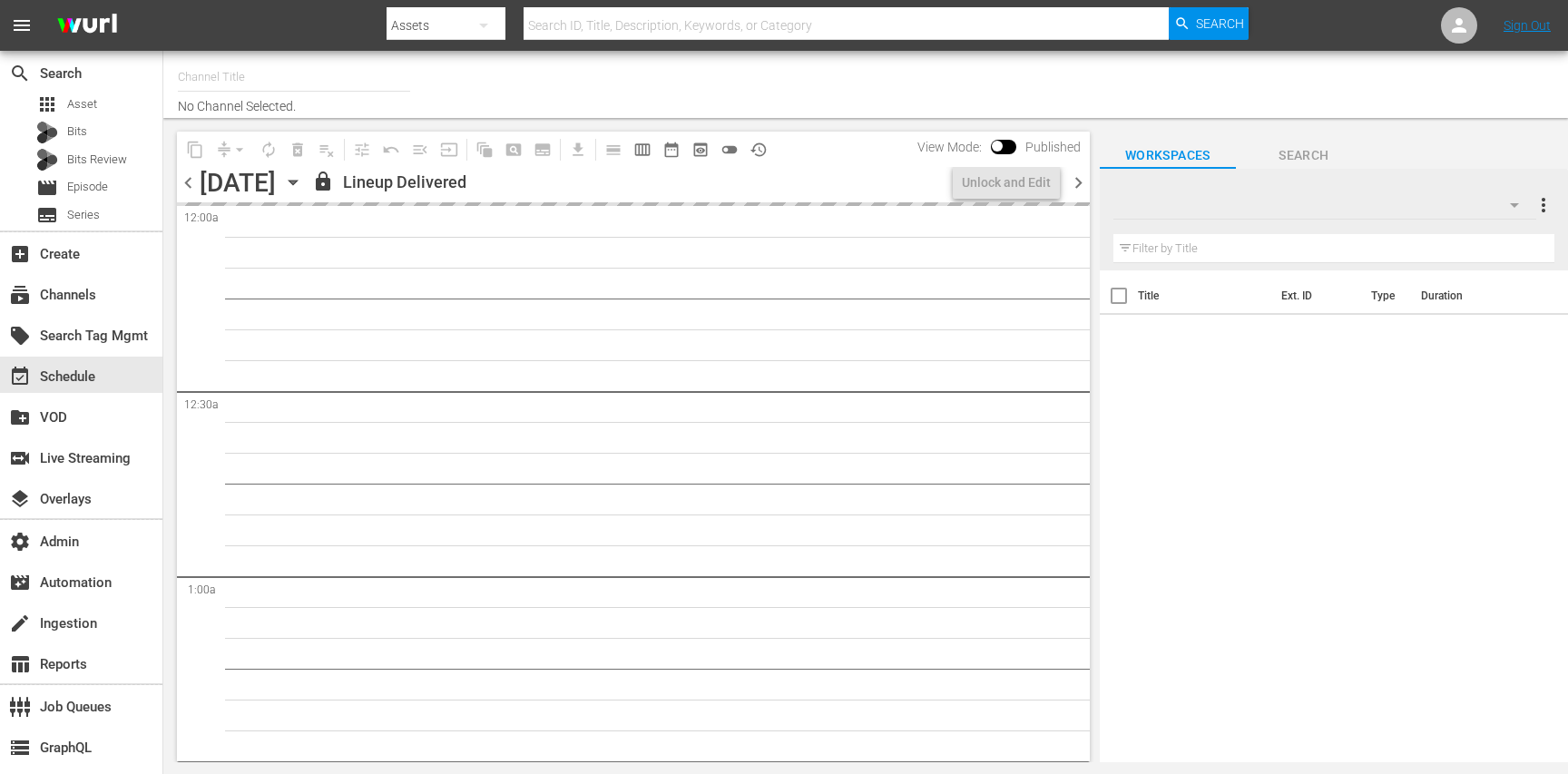
type input "Strongman Champions League (English) (1102)"
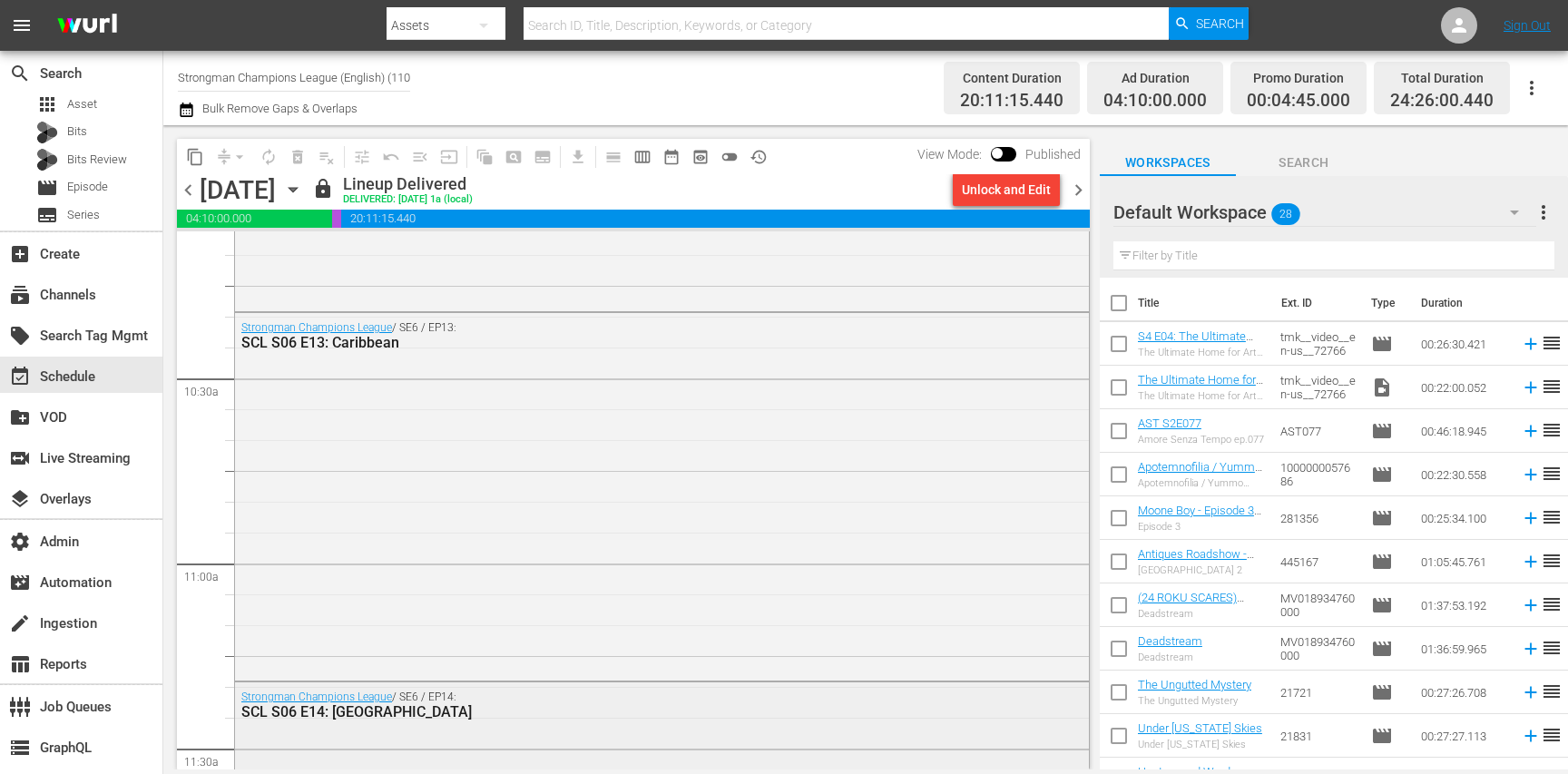
scroll to position [3729, 0]
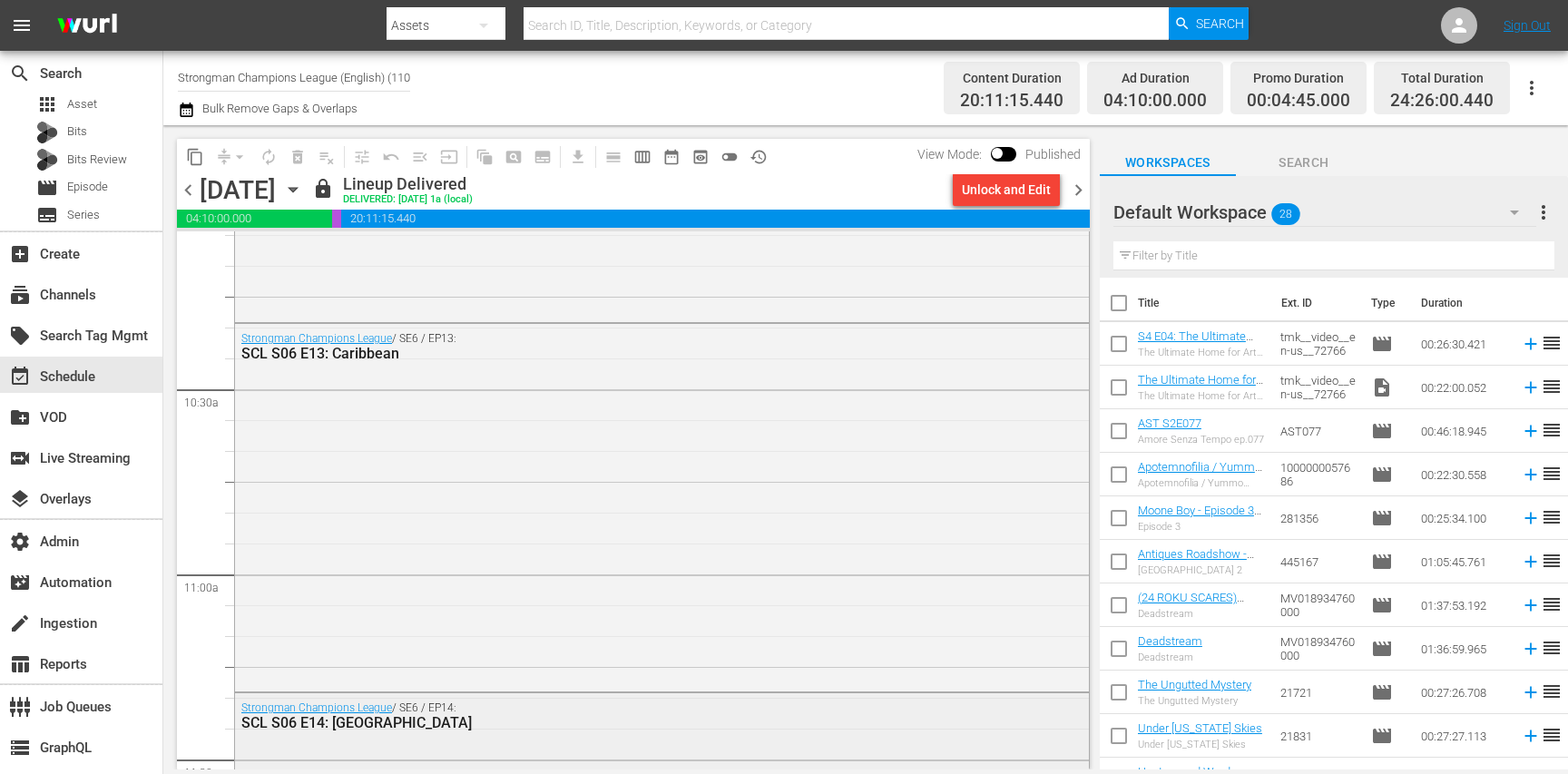
click at [401, 479] on div "Strongman Champions League / SE6 / EP13: SCL S06 E13: Caribbean" at bounding box center [662, 505] width 853 height 364
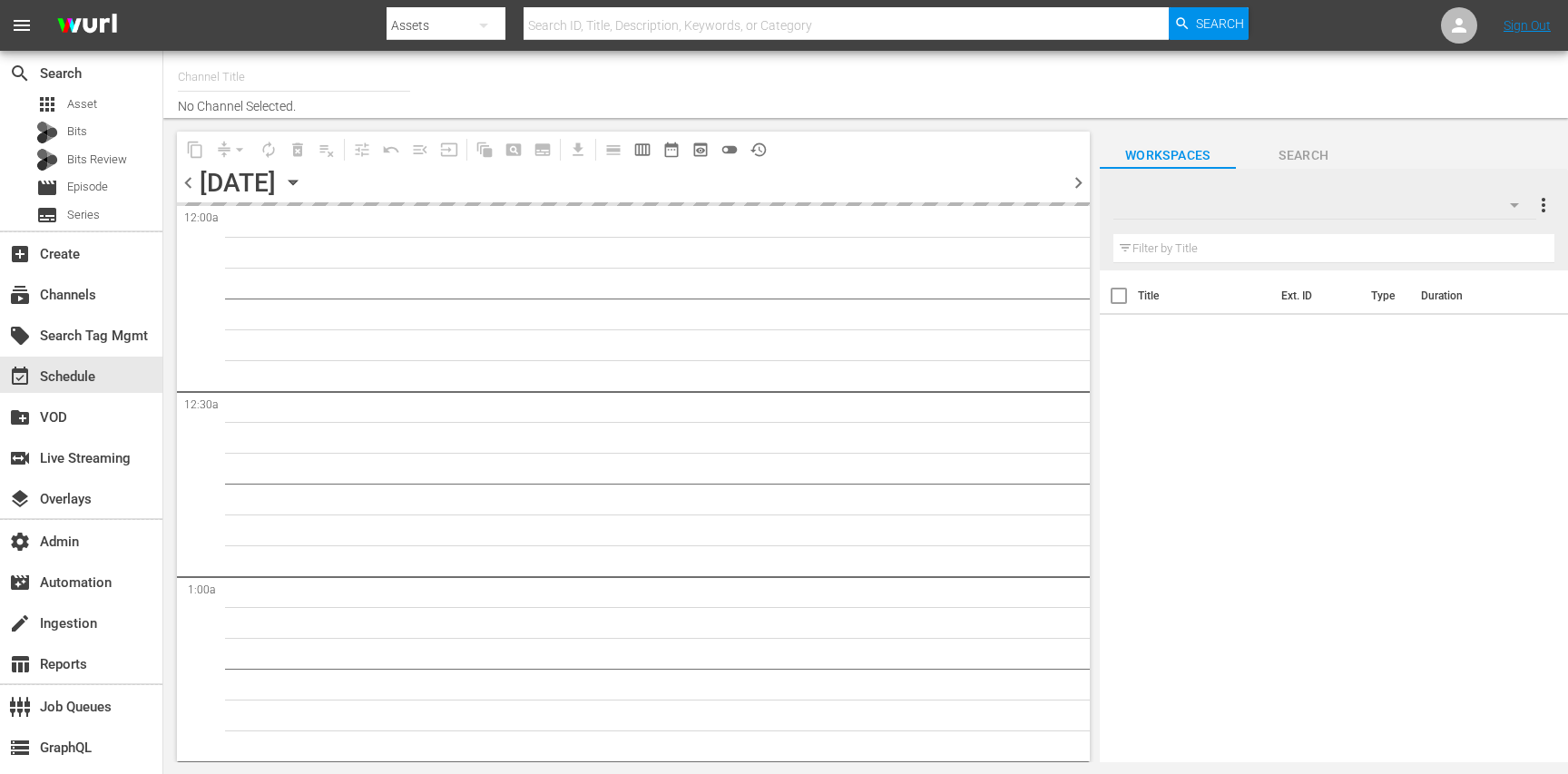
type input "Undercover Boss (2032)"
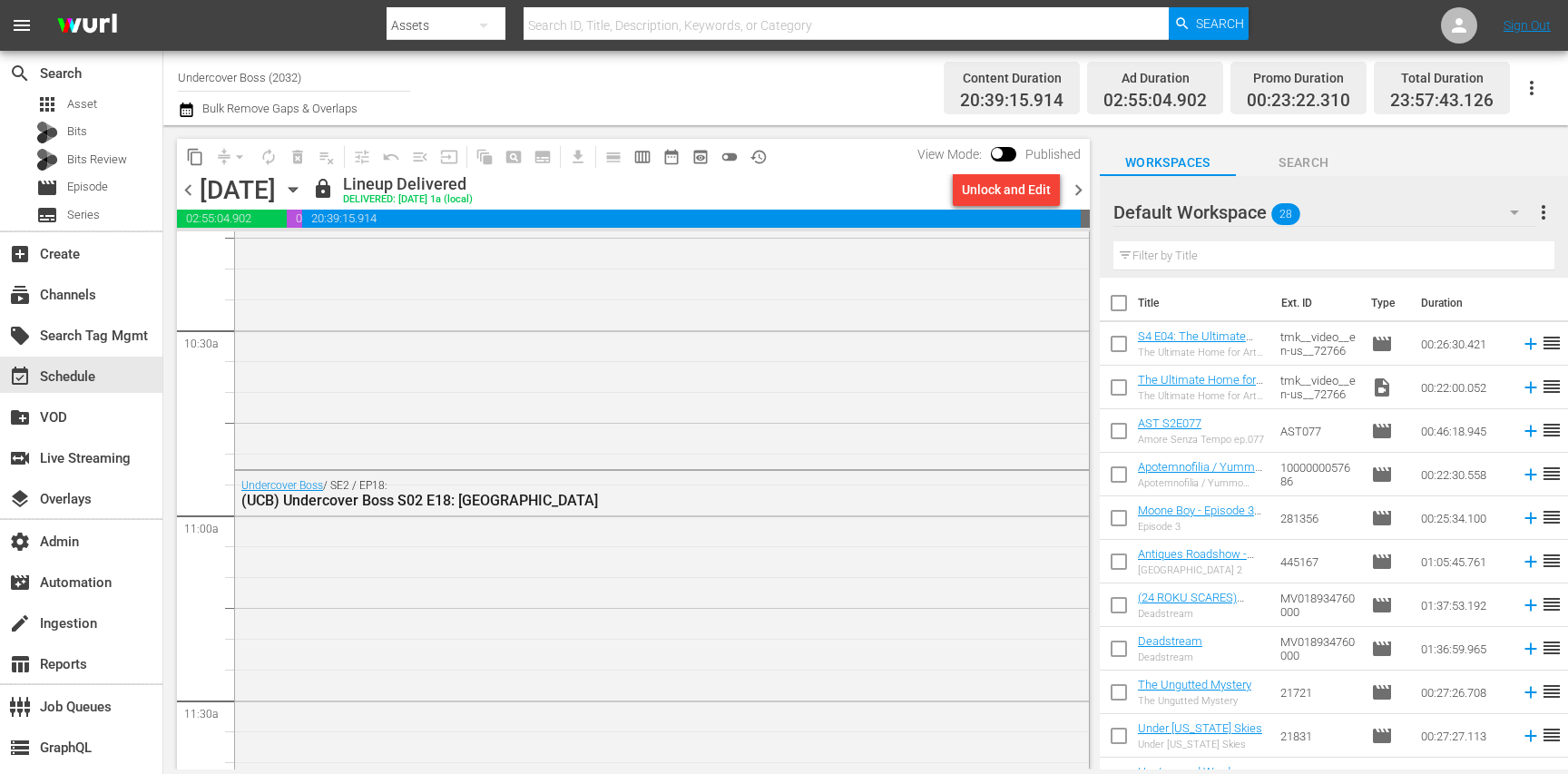
scroll to position [3793, 0]
click at [481, 483] on div "Undercover Boss / SE2 / EP18: (UCB) Undercover Boss S02 E18: MGM Grand Las Vegas" at bounding box center [612, 488] width 743 height 30
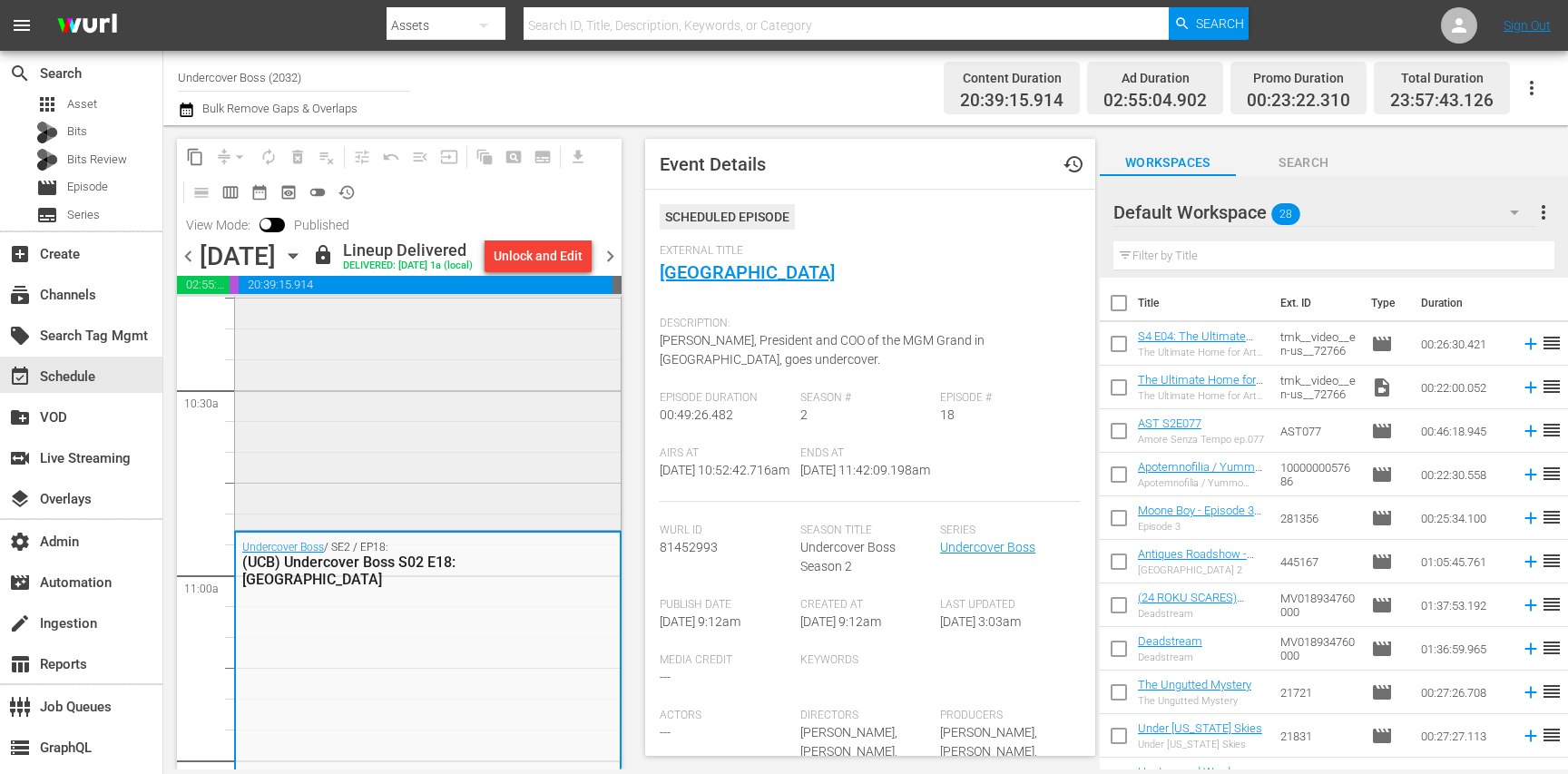
click at [483, 422] on div "Undercover Boss / SE2 / EP17: (UCB) Undercover Boss S02 E17: United Van Lines" at bounding box center [428, 375] width 386 height 301
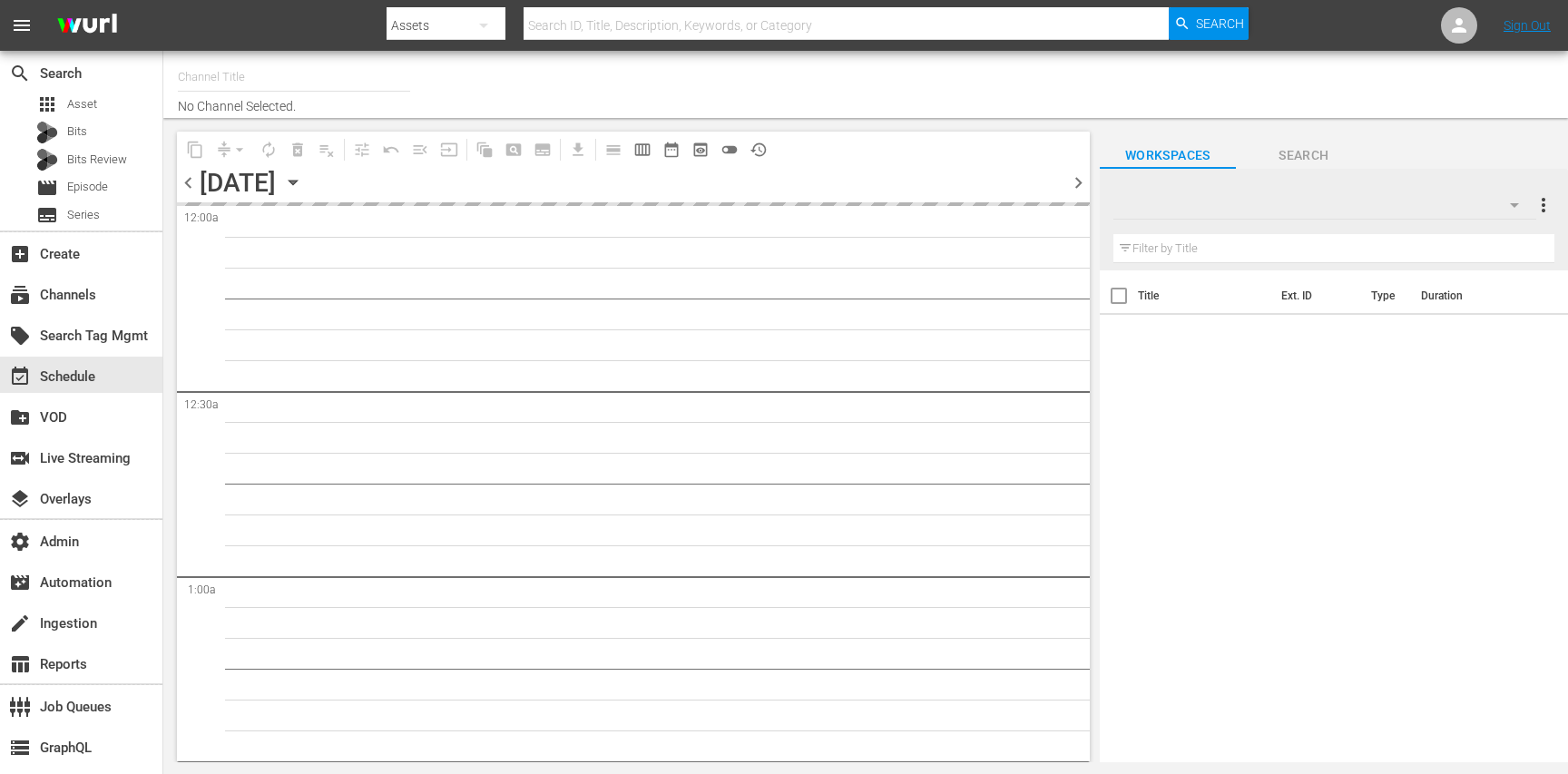
type input "Four in a Bed (1354)"
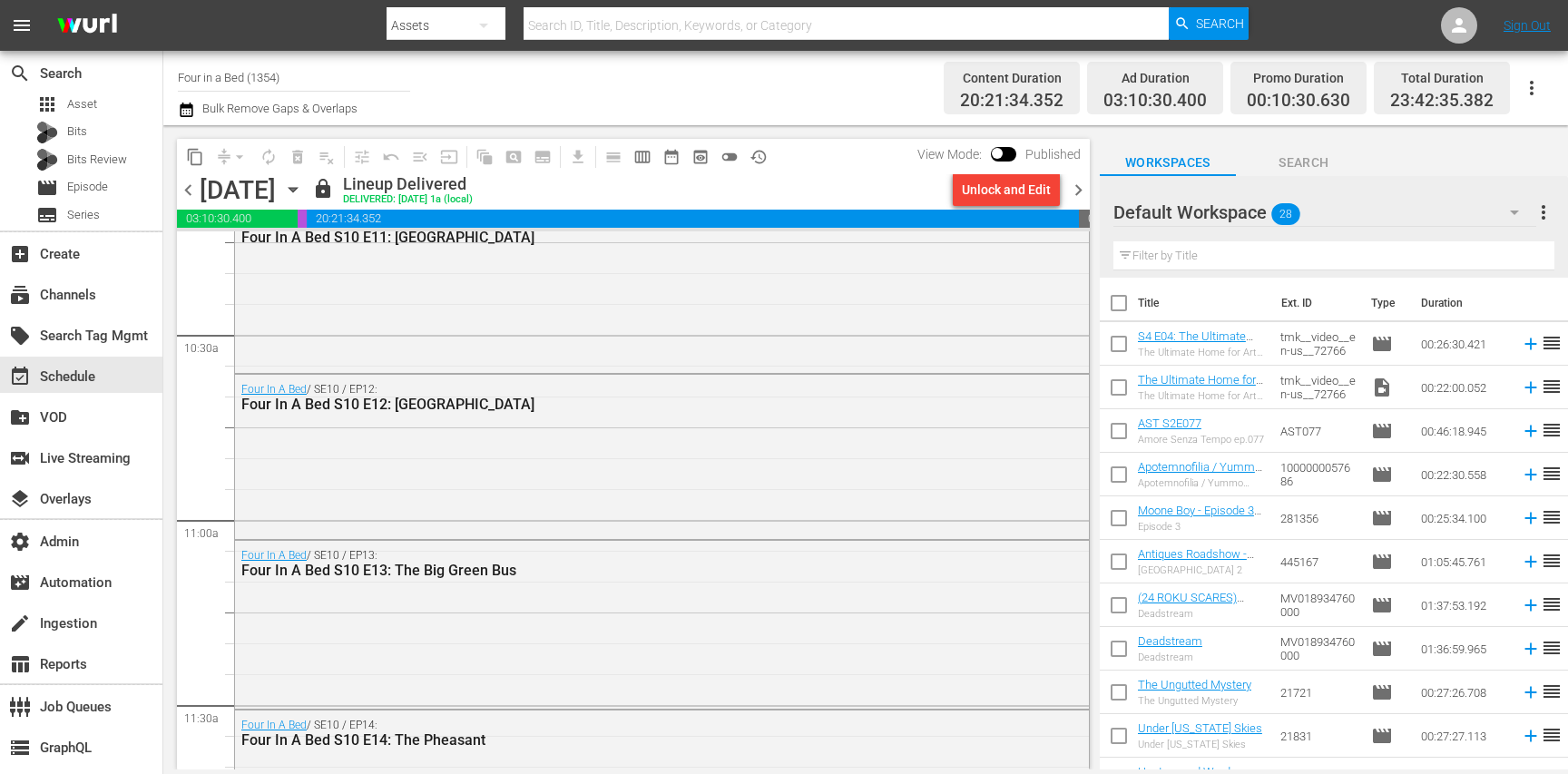
scroll to position [3821, 0]
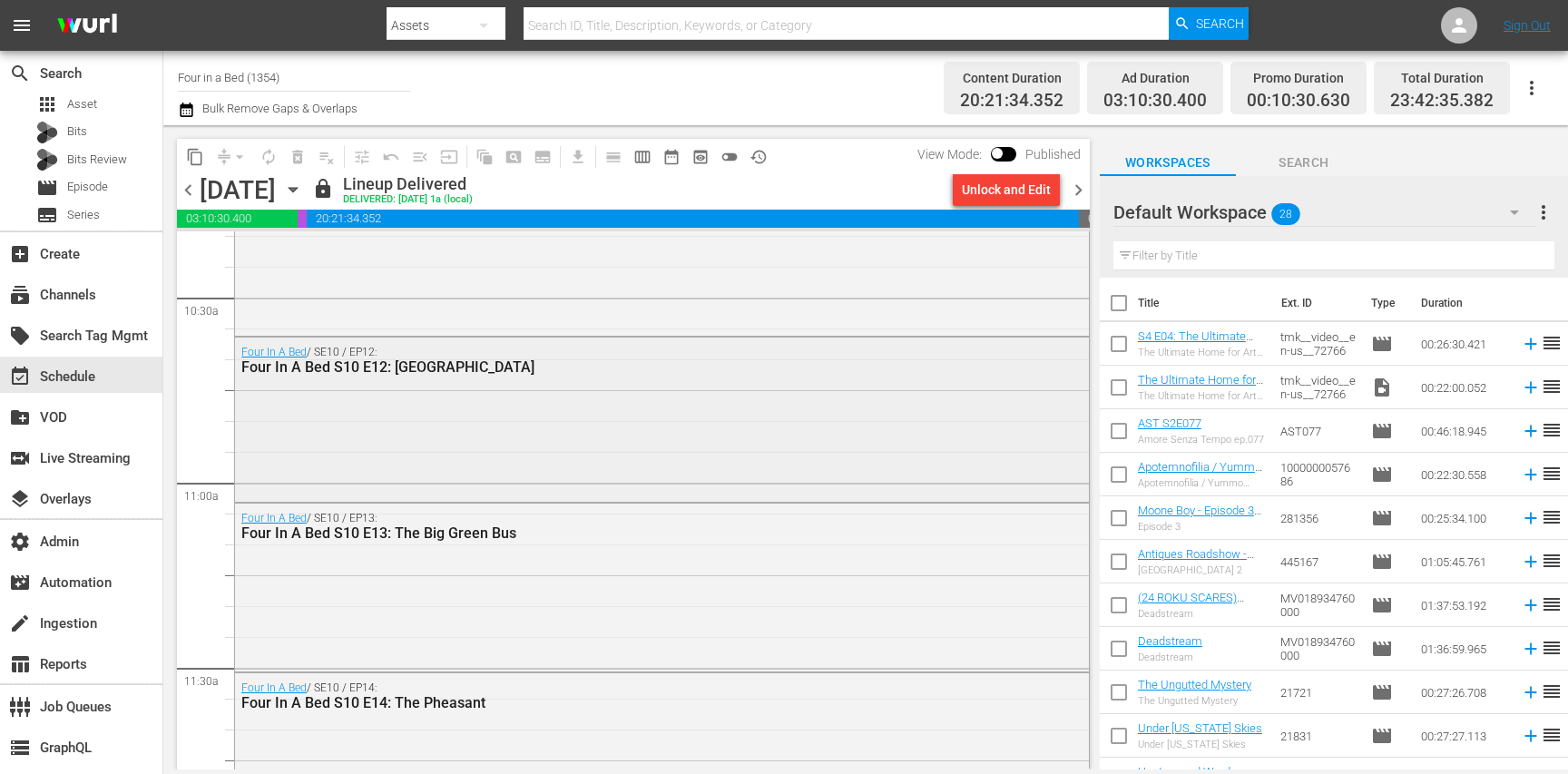
click at [428, 401] on div "Four In A Bed / SE10 / EP12: Four In A Bed S10 E12: Langmead Guest House" at bounding box center [662, 418] width 853 height 161
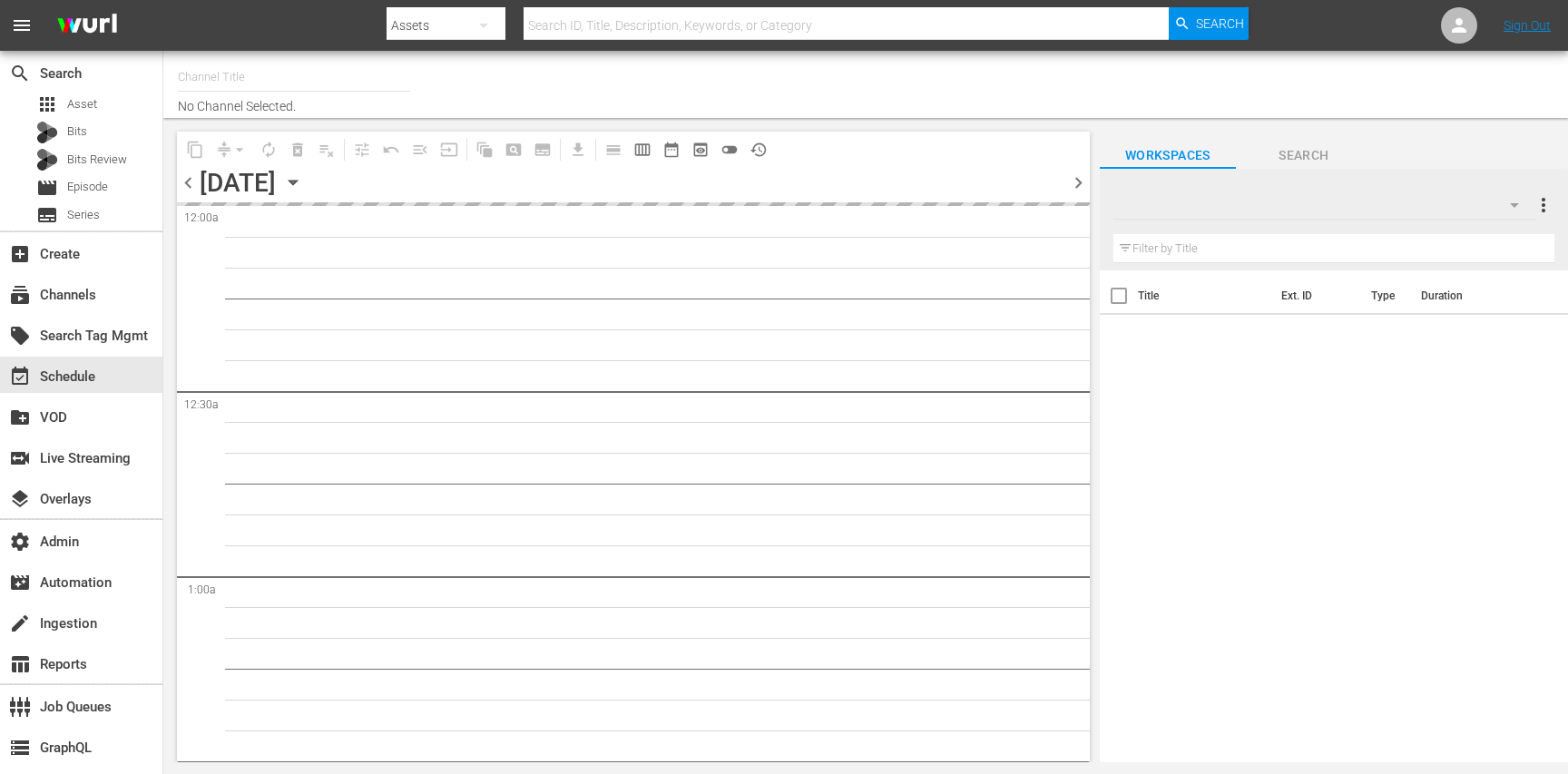
type input "Dry Bar Comedy (370)"
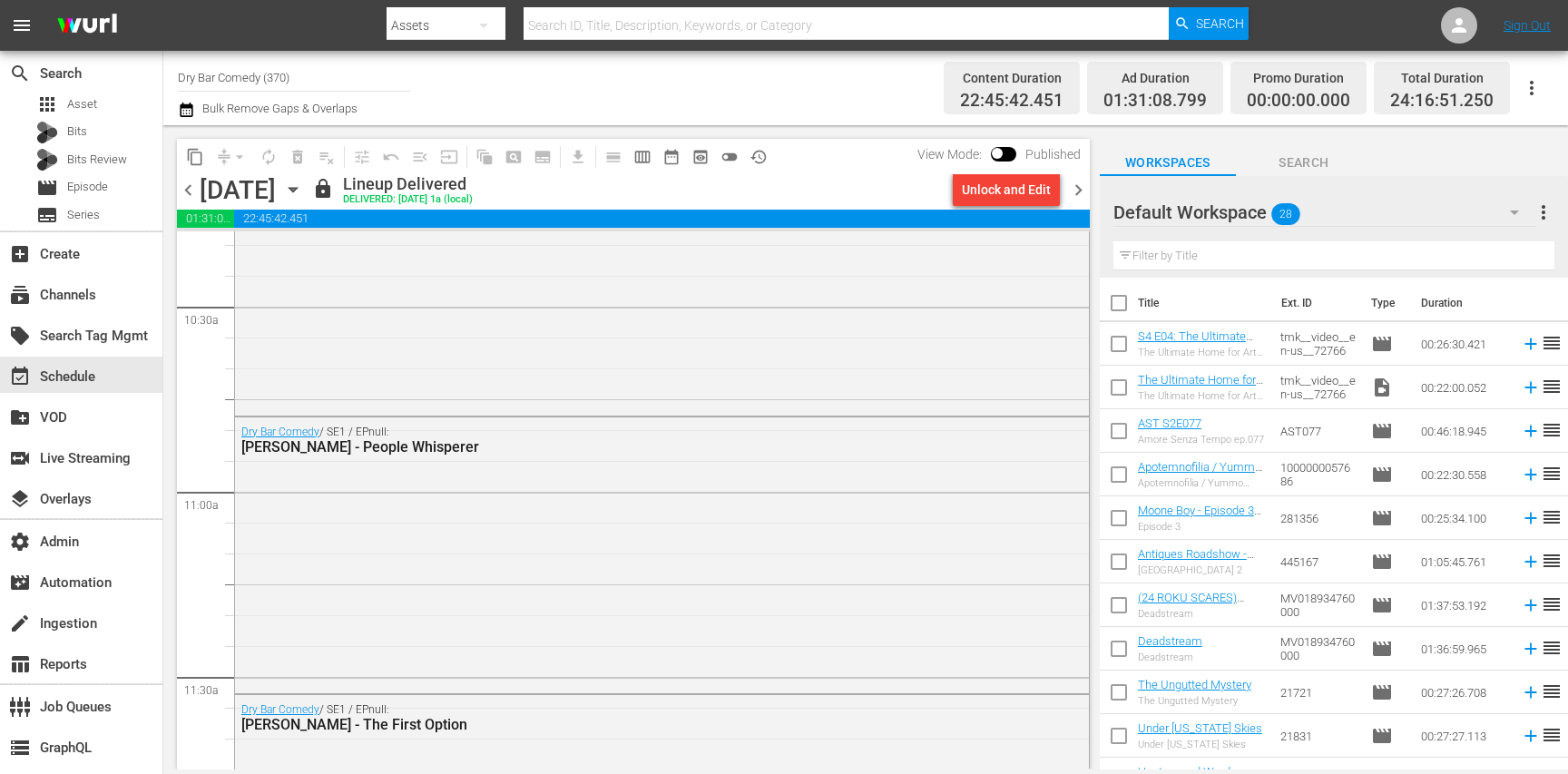
scroll to position [3807, 0]
click at [432, 466] on div "Dry Bar Comedy / SE1 / EPnull: Corey Rodrigues - People Whisperer" at bounding box center [662, 558] width 853 height 272
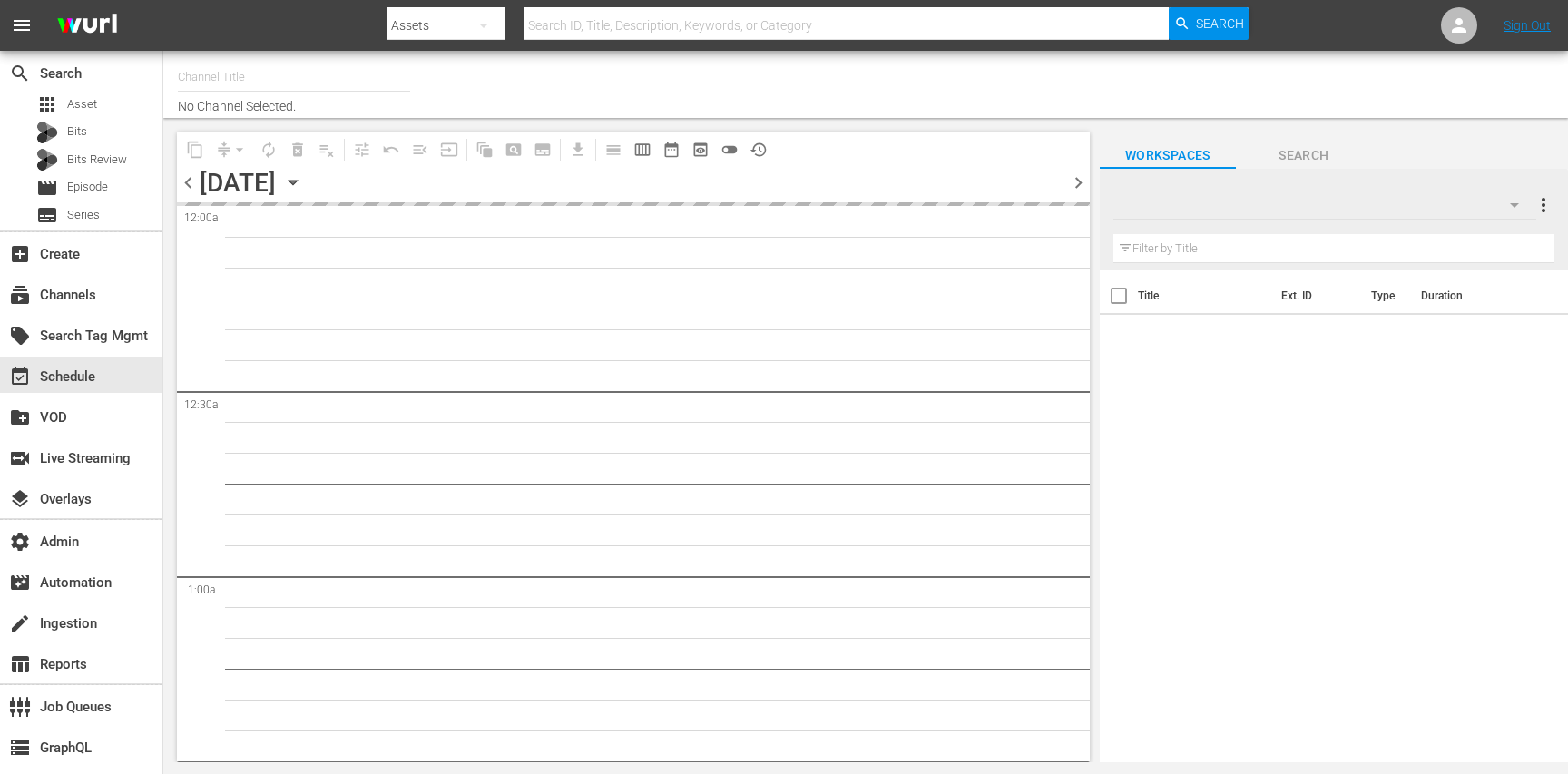
type input "COPS (RB - LG/Plex/TCL International) (1095)"
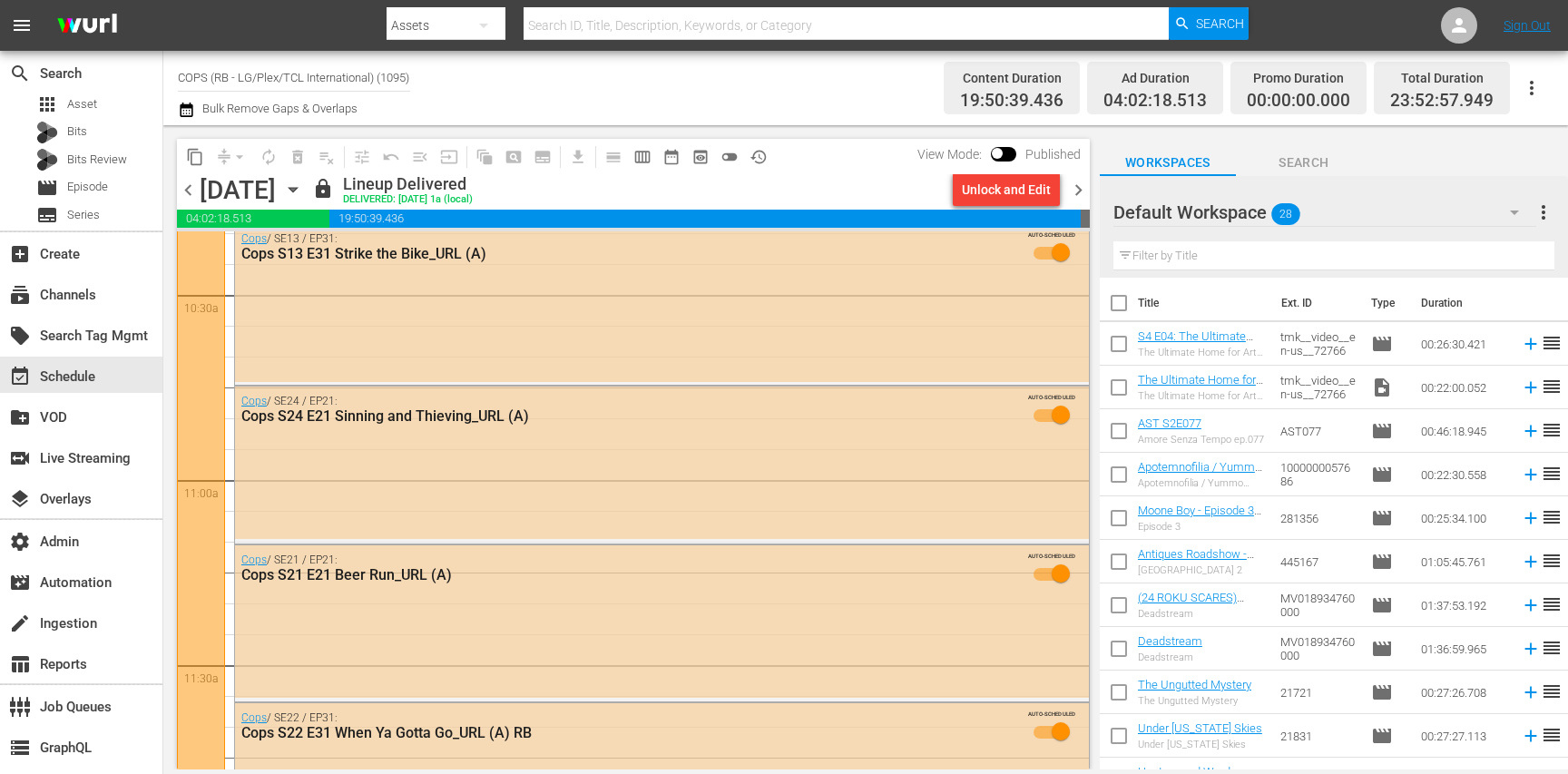
scroll to position [3824, 0]
click at [381, 442] on div "Cops / SE24 / EP21: Cops S24 E21 Sinning and Thieving_URL (A) AUTO-SCHEDULED" at bounding box center [662, 461] width 853 height 153
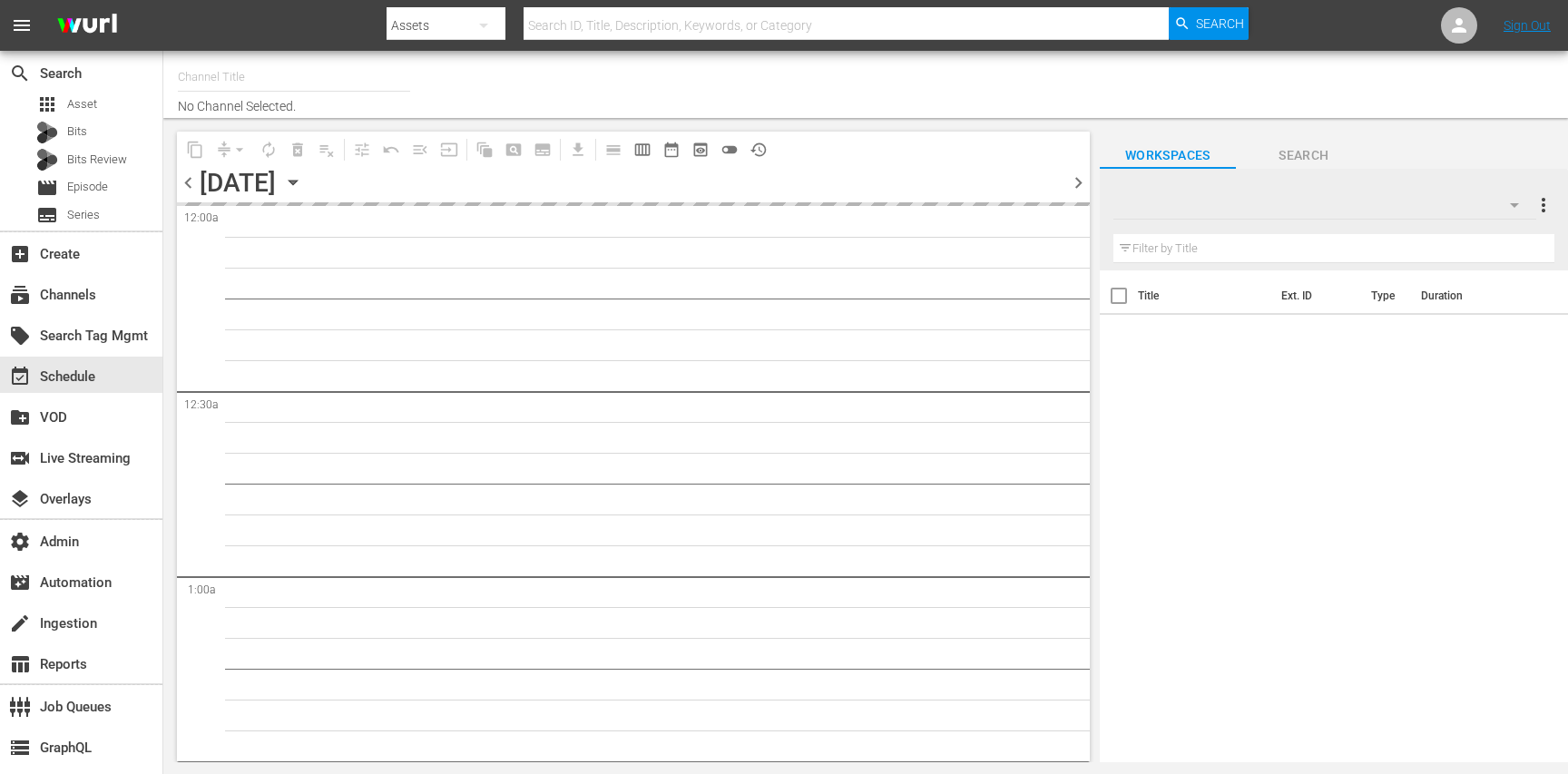
type input "Adventure Earth (1299)"
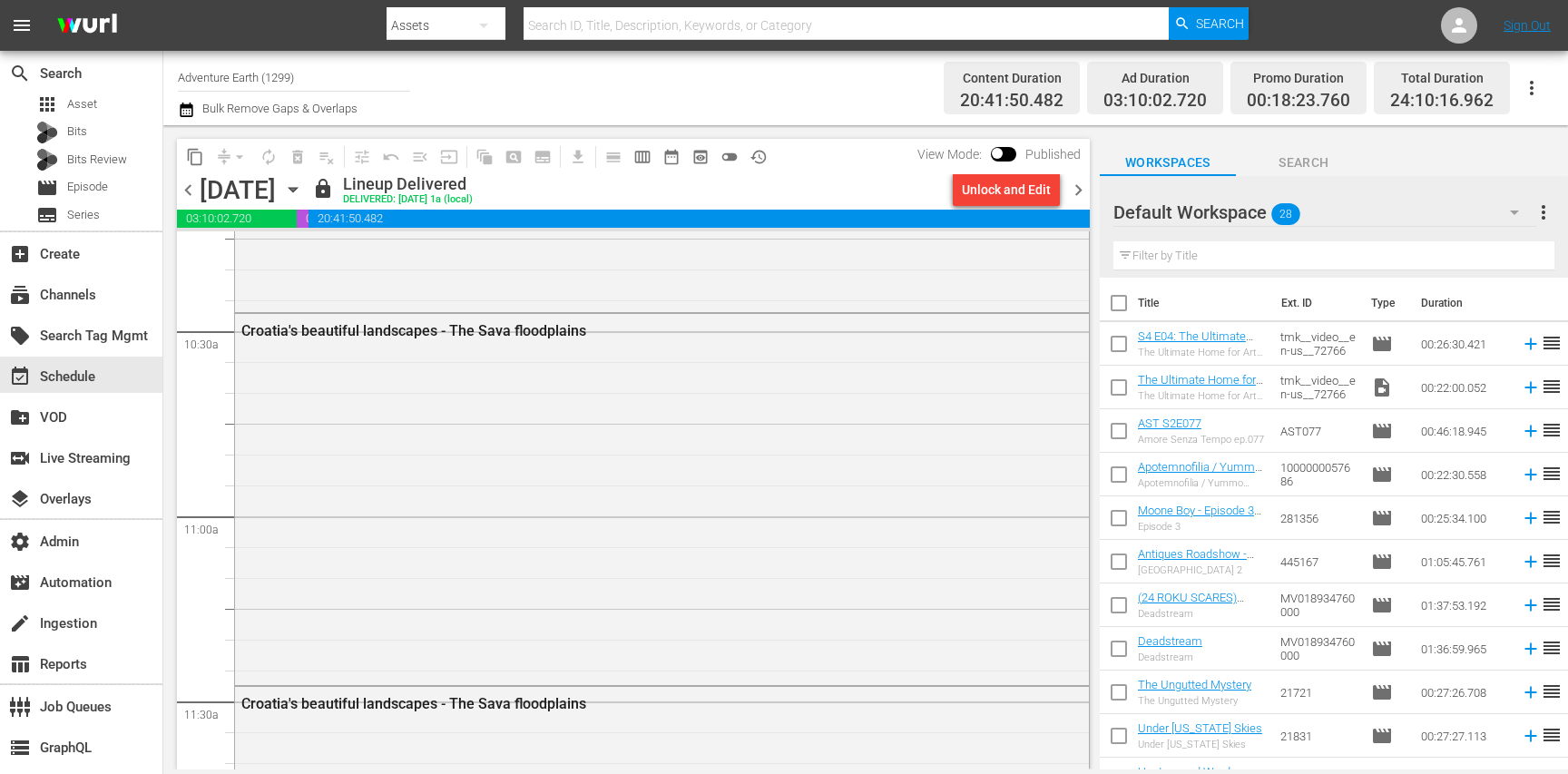
scroll to position [3804, 0]
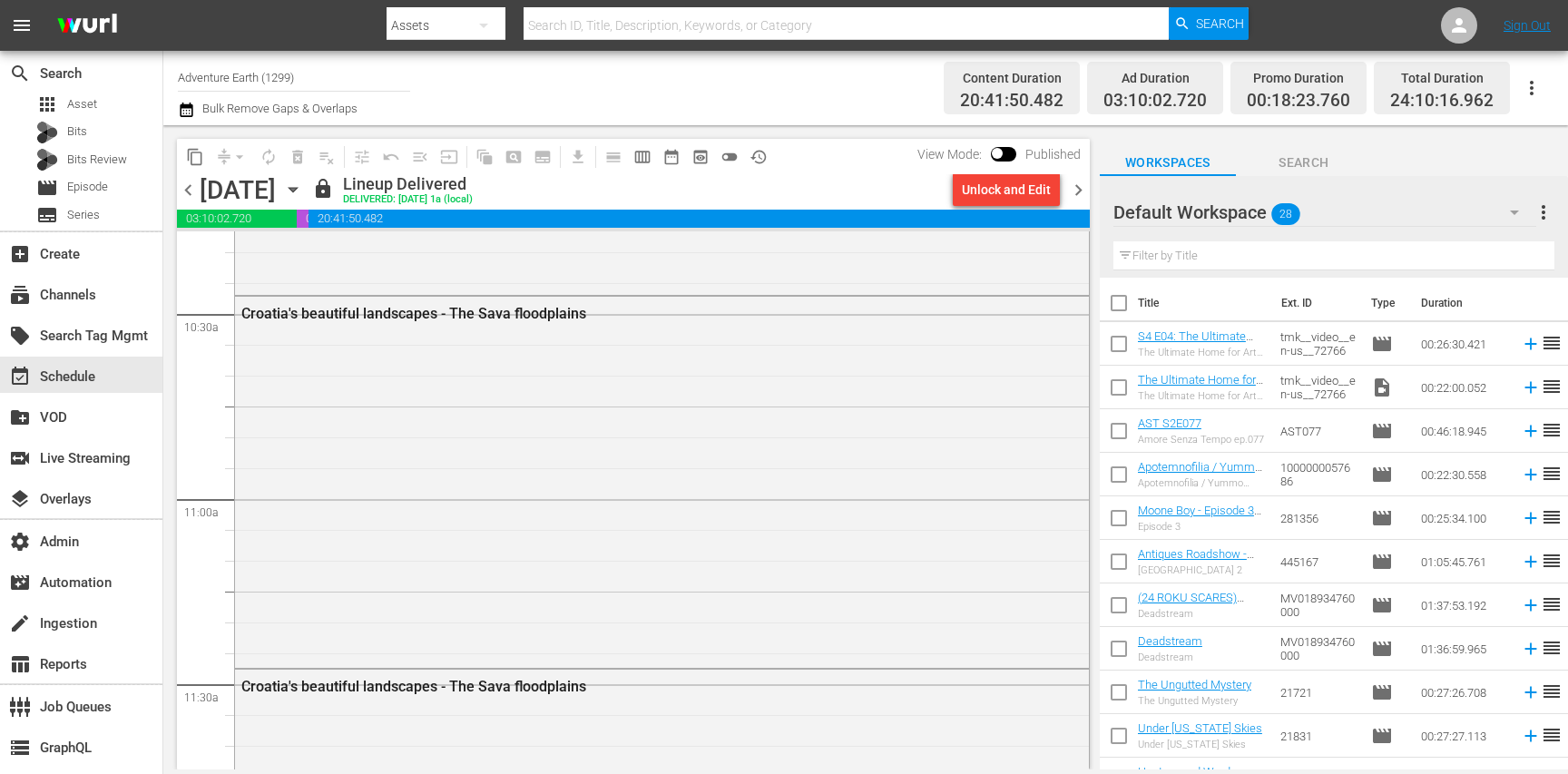
click at [514, 447] on div "Croatia's beautiful landscapes - The Sava floodplains" at bounding box center [662, 481] width 853 height 367
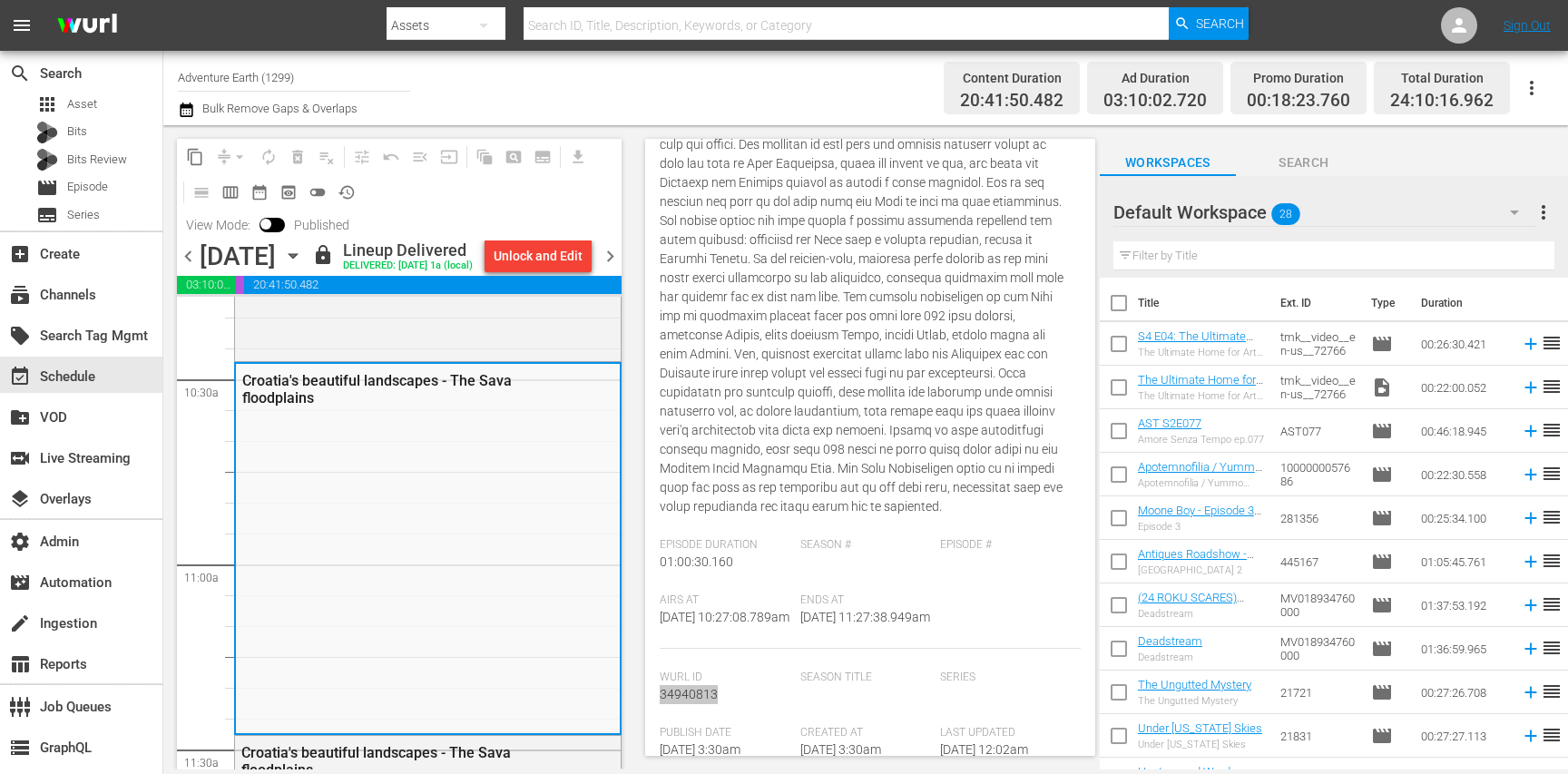
scroll to position [0, 0]
